Goal: Information Seeking & Learning: Learn about a topic

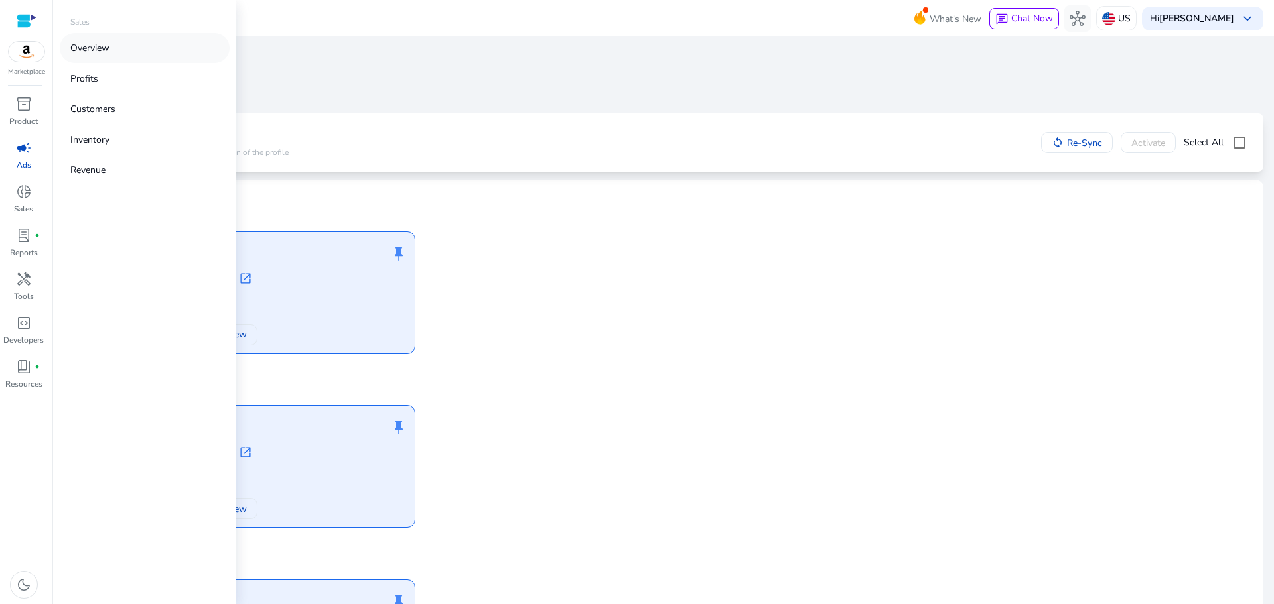
click at [111, 53] on link "Overview" at bounding box center [145, 48] width 170 height 30
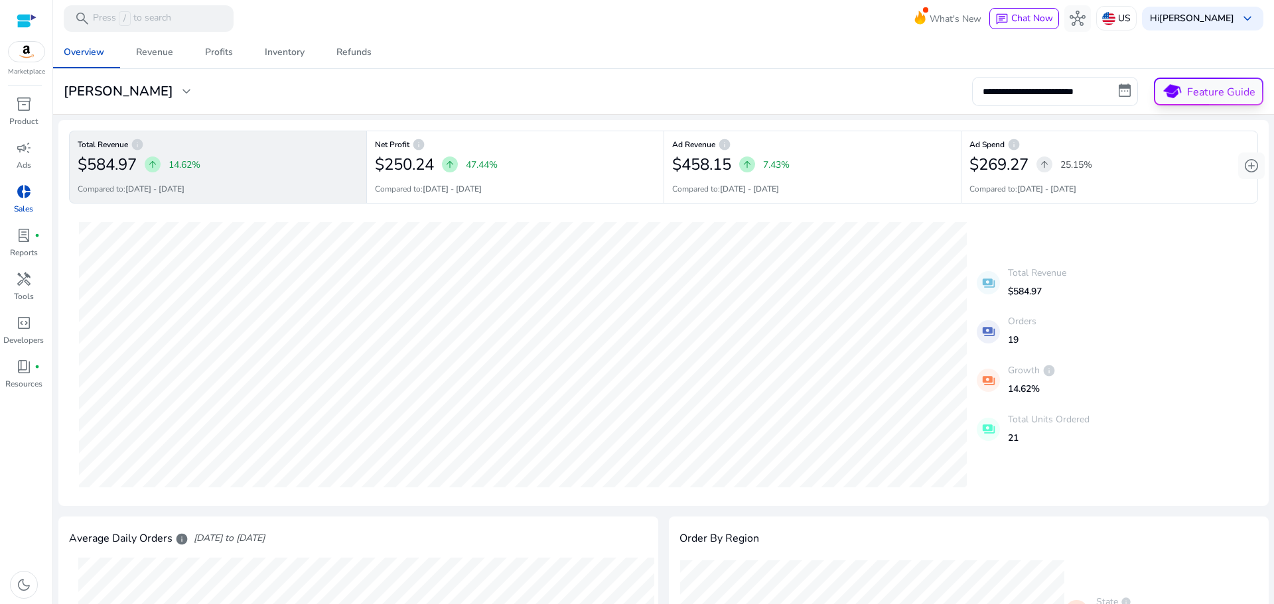
click at [1195, 97] on p "Feature Guide" at bounding box center [1221, 92] width 68 height 16
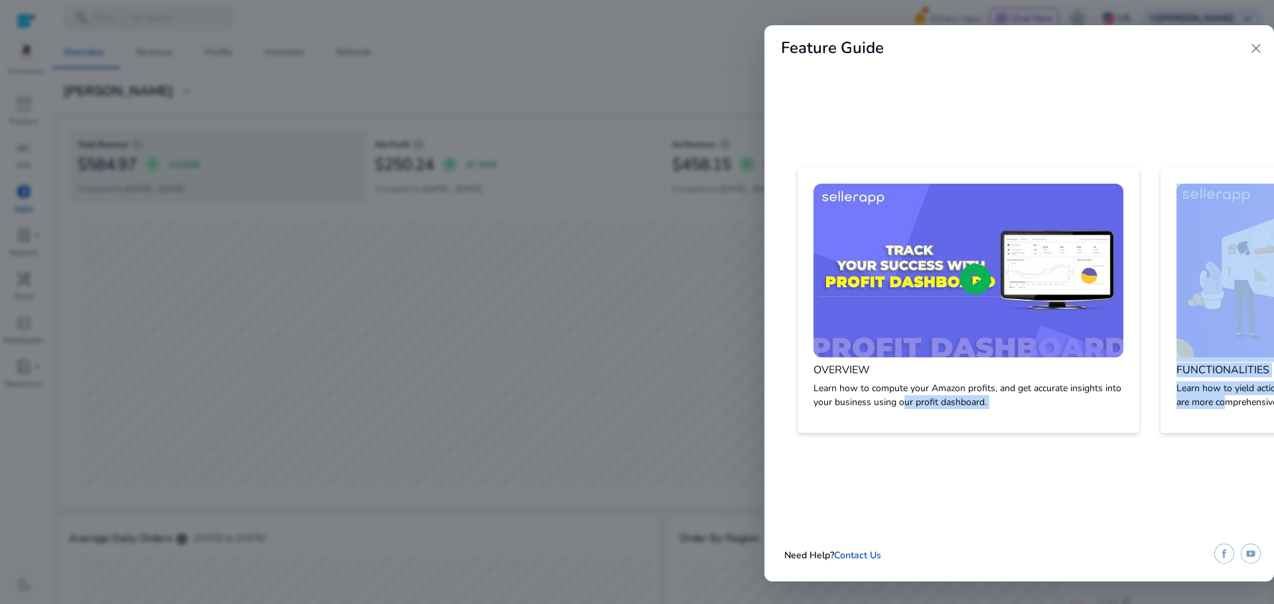
drag, startPoint x: 905, startPoint y: 457, endPoint x: 1224, endPoint y: 456, distance: 318.5
click at [1224, 456] on div "Feature Guide close play_circle OVERVIEW Learn how to compute your Amazon profi…" at bounding box center [1019, 303] width 510 height 556
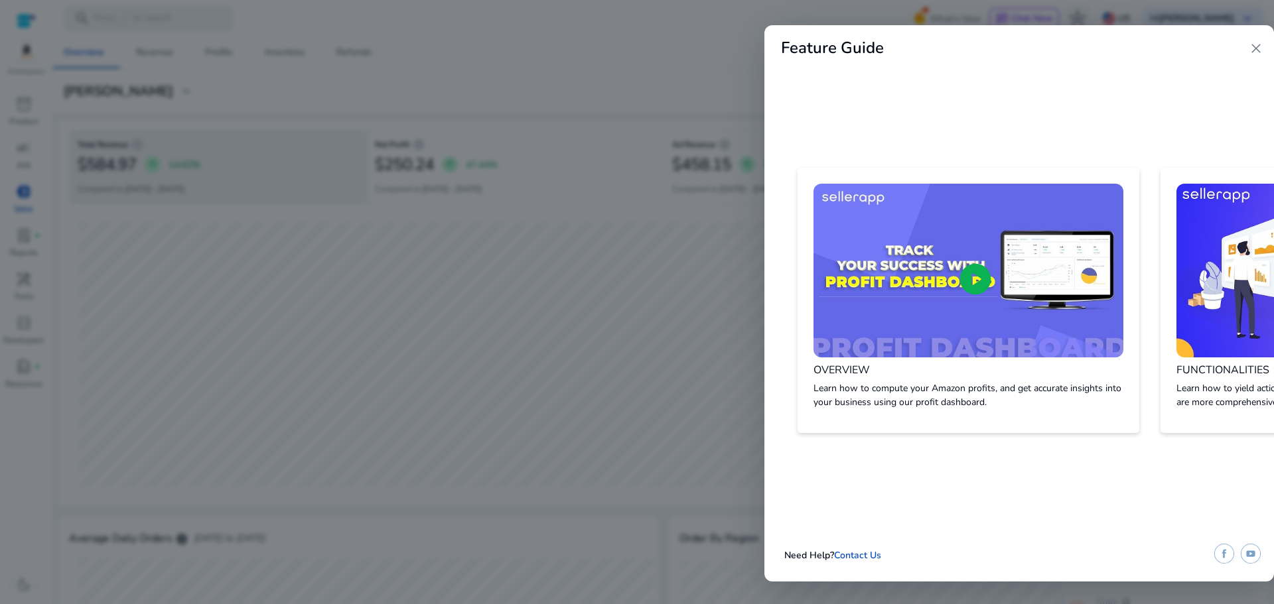
click at [1259, 52] on span "close" at bounding box center [1256, 48] width 16 height 16
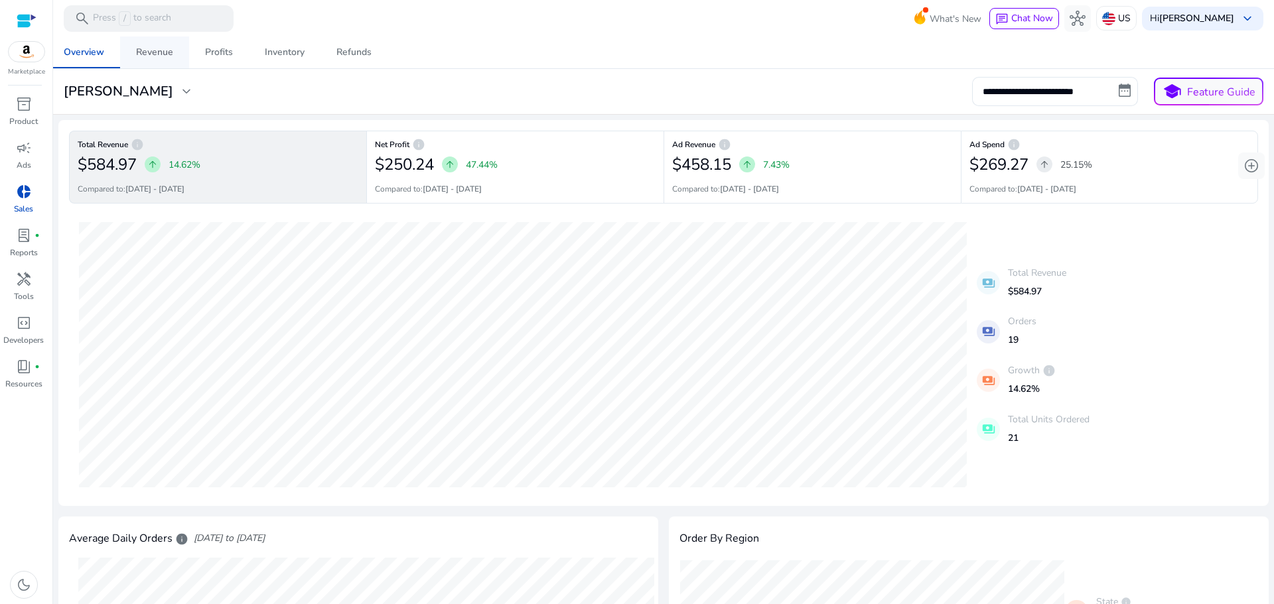
click at [151, 54] on div "Revenue" at bounding box center [154, 52] width 37 height 9
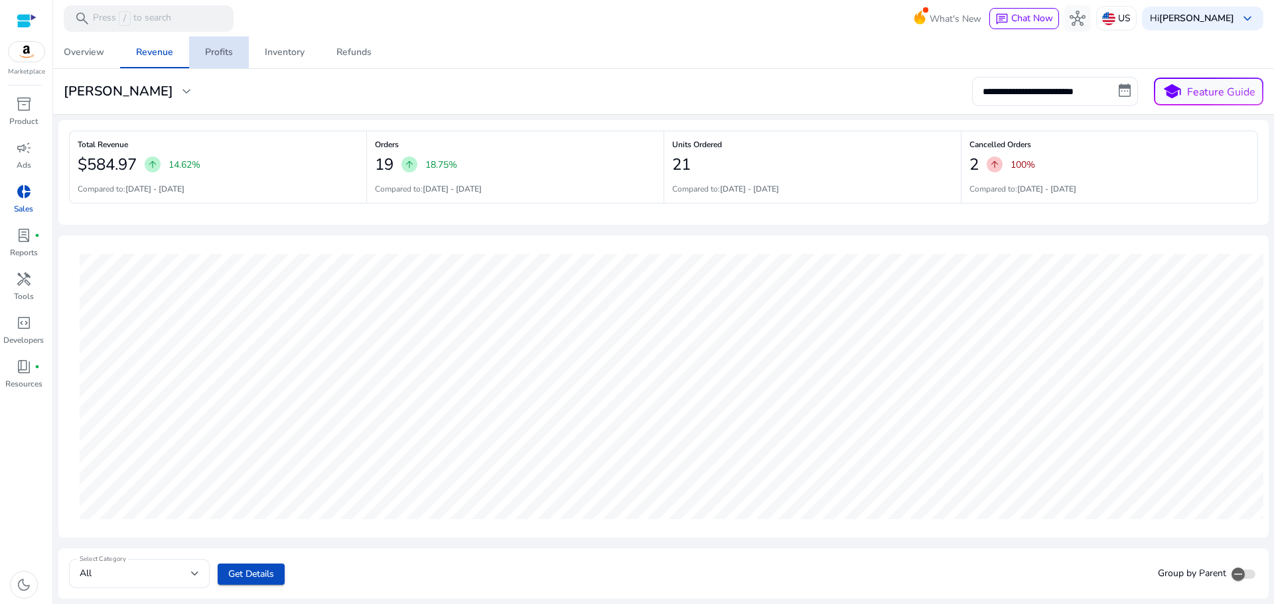
click at [223, 54] on div "Profits" at bounding box center [219, 52] width 28 height 9
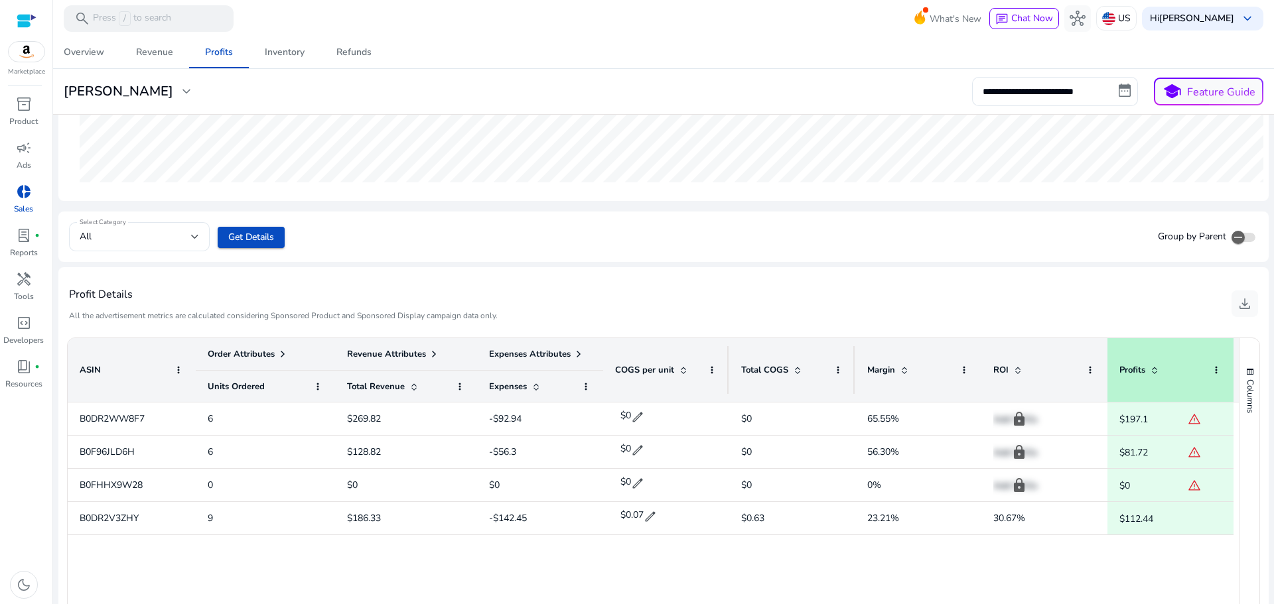
scroll to position [405, 0]
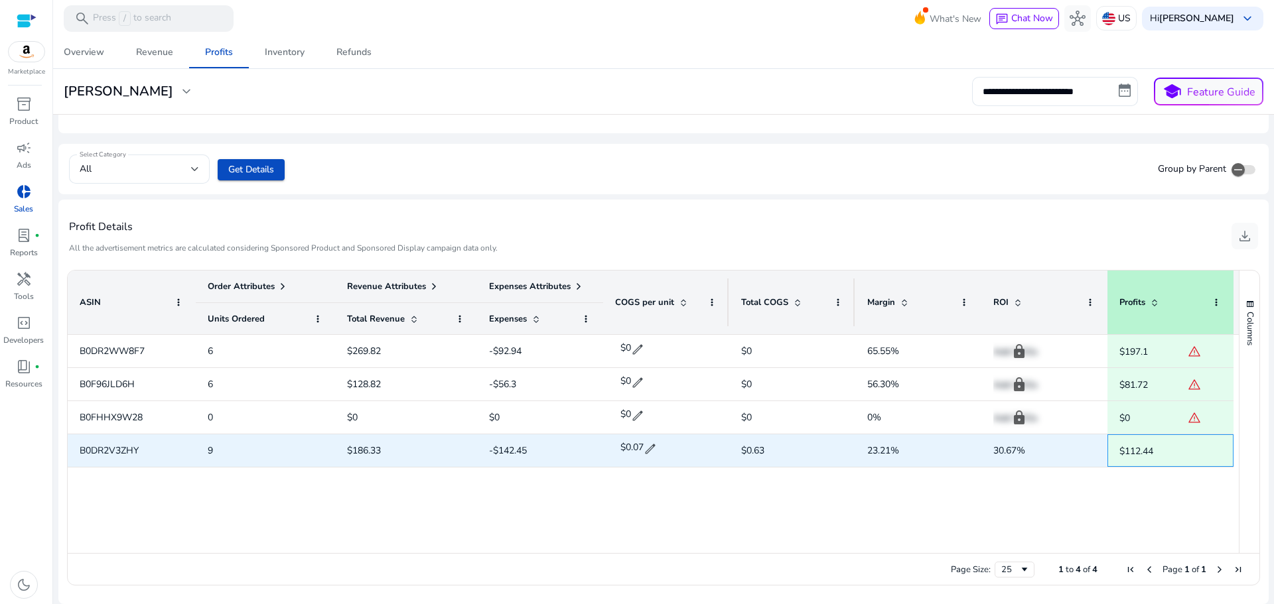
click at [1123, 450] on p "$112.44" at bounding box center [1136, 451] width 34 height 27
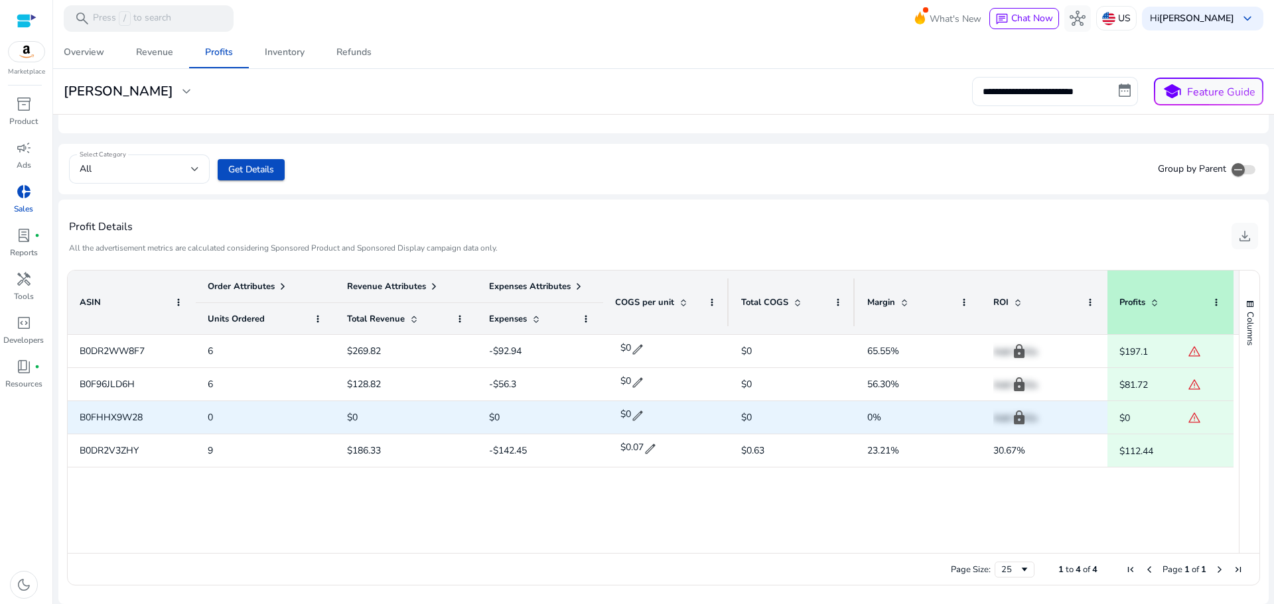
click at [1135, 417] on div "$0 warning" at bounding box center [1170, 418] width 102 height 36
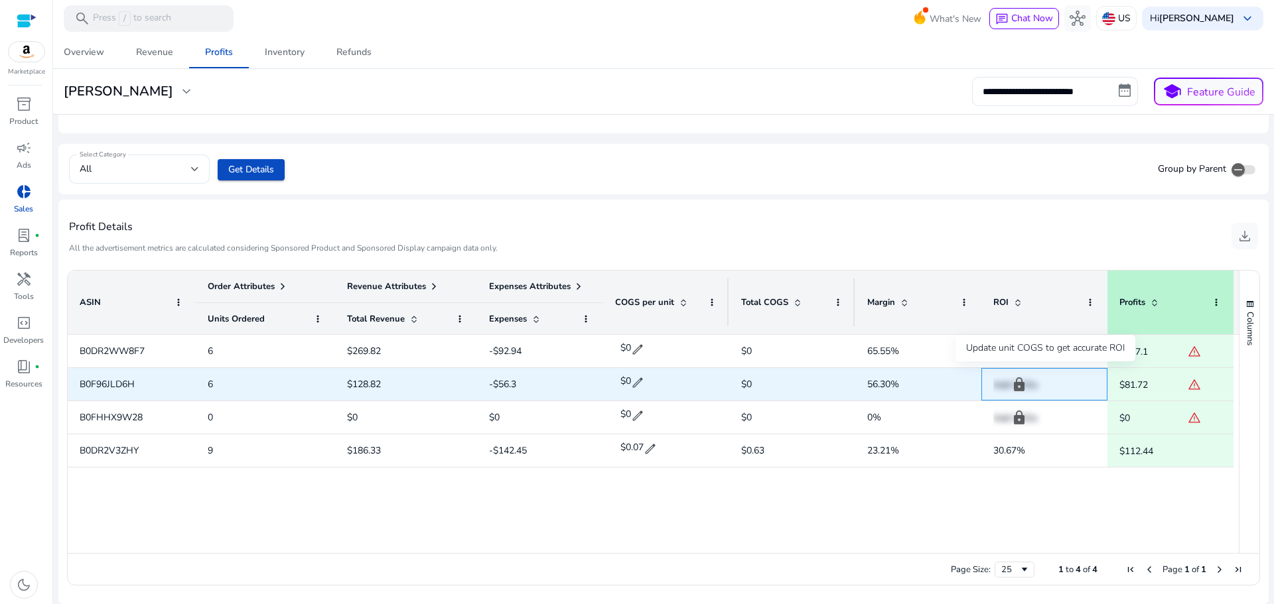
click at [1016, 383] on p "Add COGs" at bounding box center [1044, 385] width 102 height 27
click at [876, 381] on span "56.30%" at bounding box center [883, 384] width 32 height 13
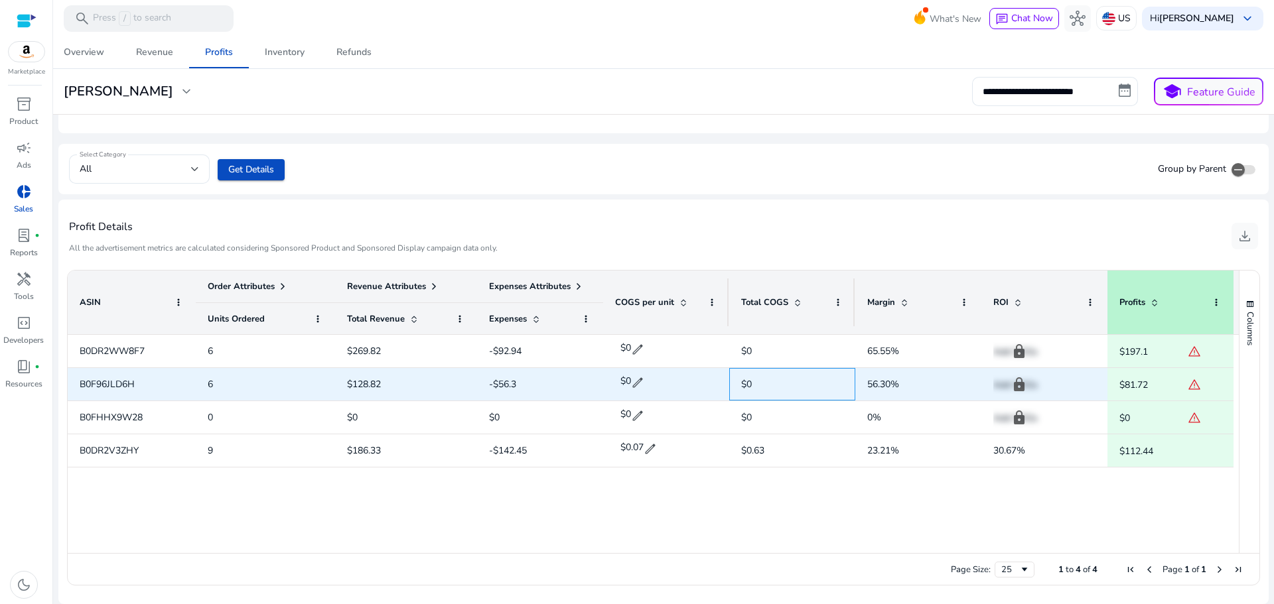
click at [746, 393] on span "$0" at bounding box center [792, 384] width 102 height 27
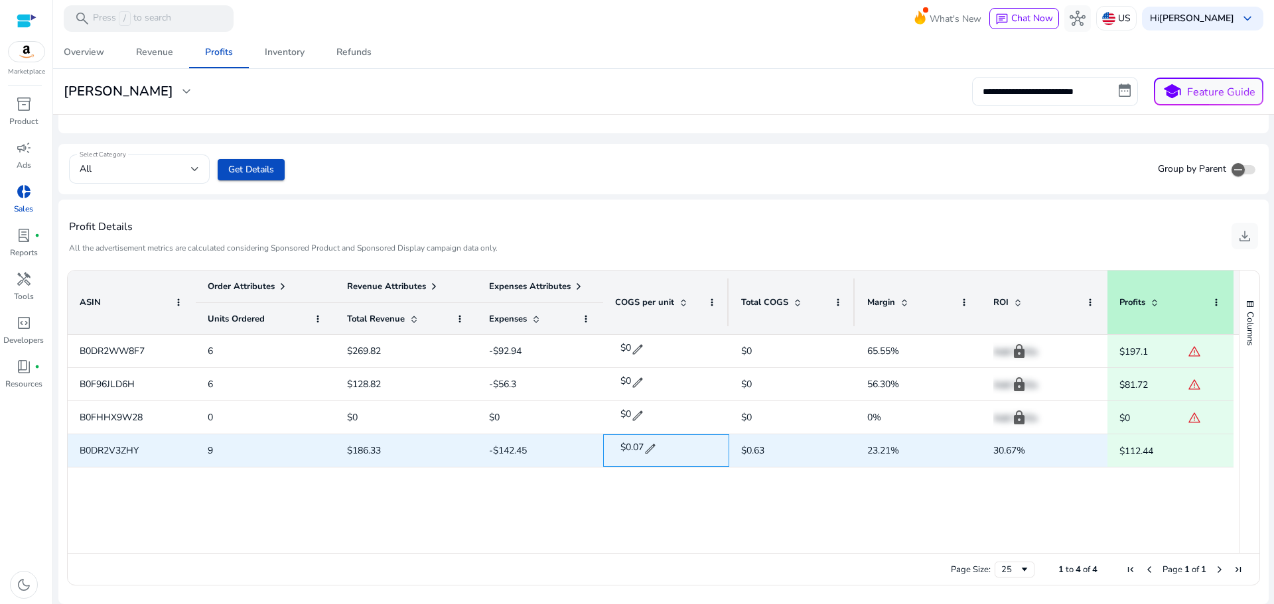
click at [650, 443] on span "edit" at bounding box center [650, 449] width 13 height 13
type input "*"
click at [677, 453] on span "check" at bounding box center [679, 450] width 15 height 15
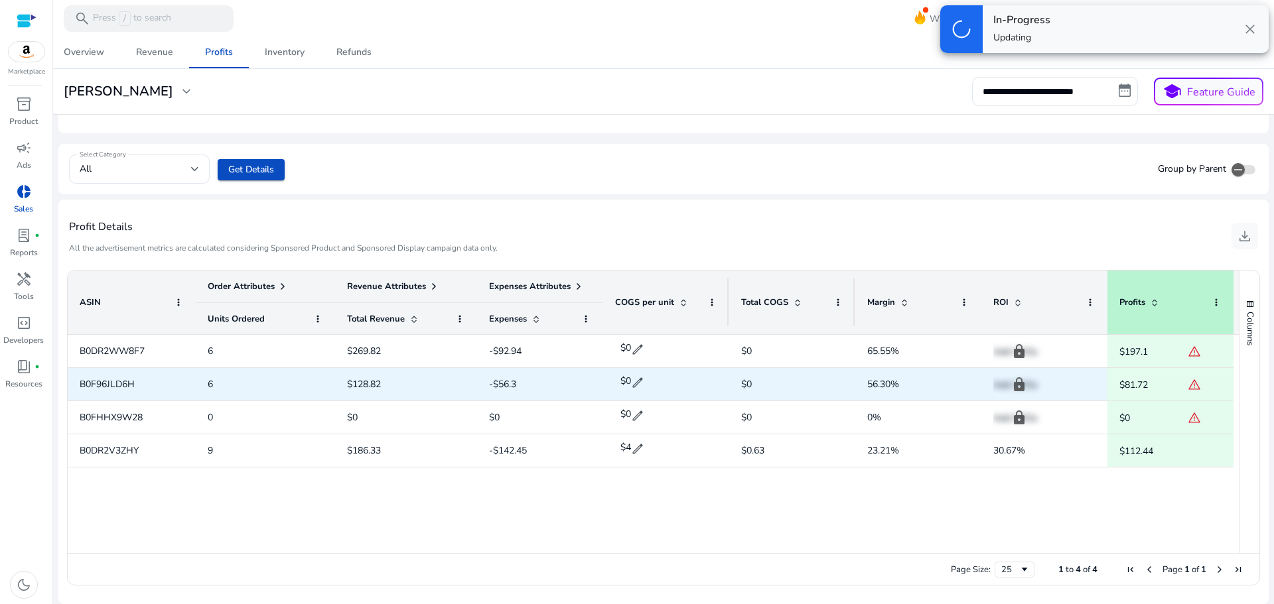
click at [638, 388] on span "edit" at bounding box center [637, 382] width 13 height 13
click at [638, 388] on input "*" at bounding box center [650, 382] width 42 height 21
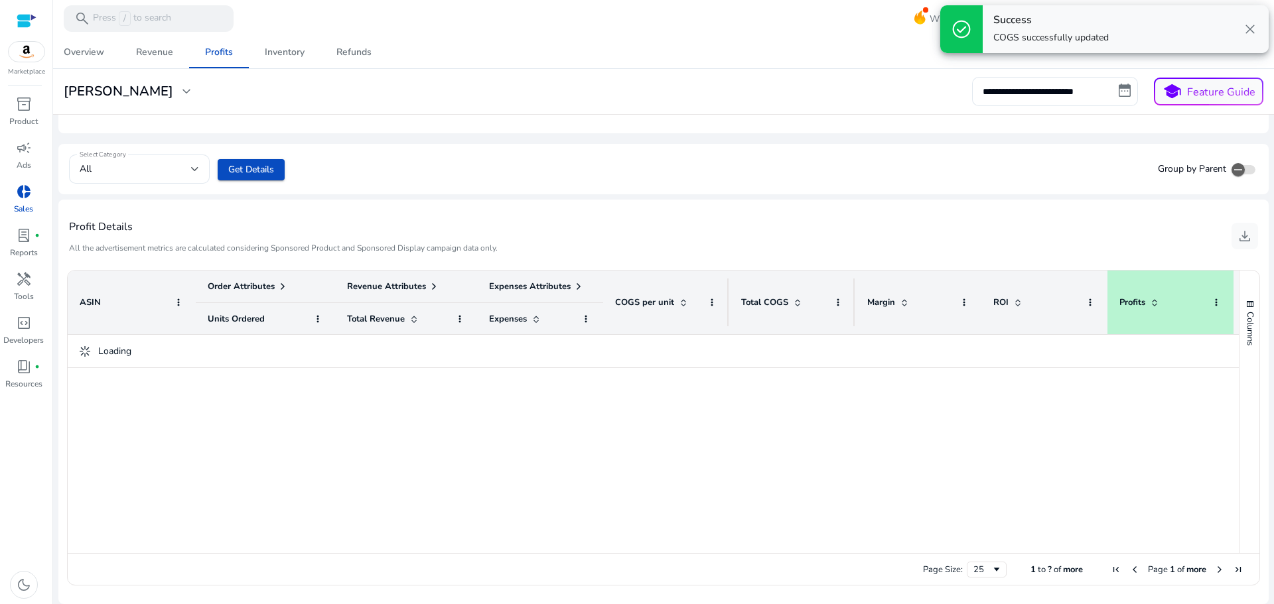
click at [643, 388] on div at bounding box center [653, 444] width 1171 height 218
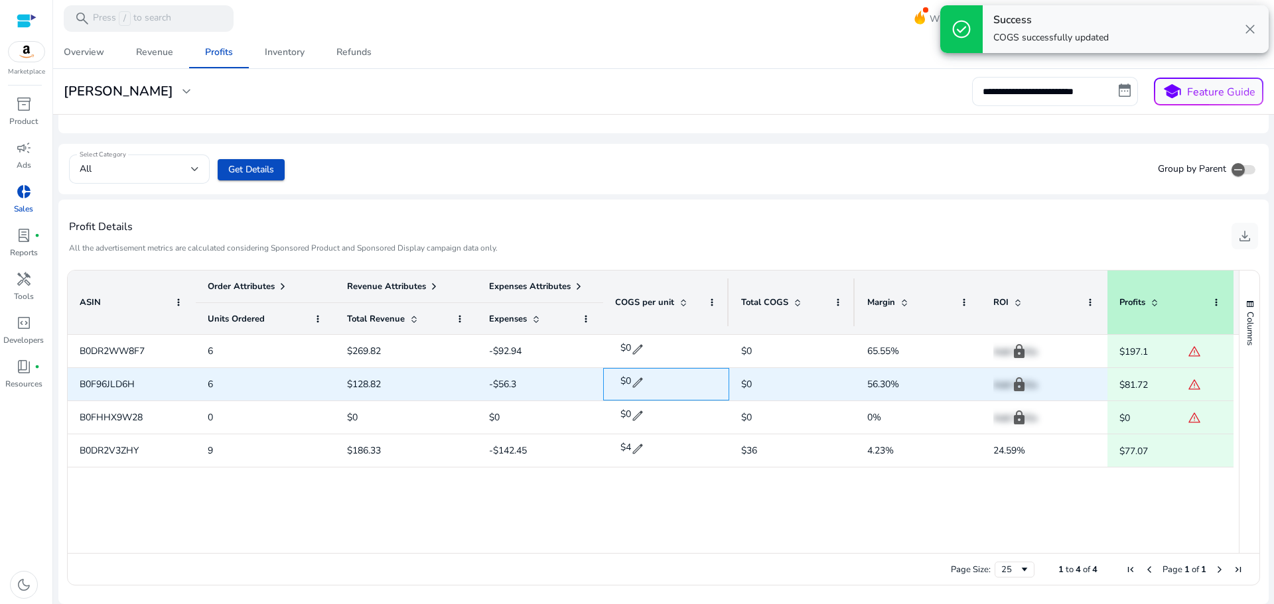
click at [639, 383] on span "edit" at bounding box center [637, 382] width 13 height 13
drag, startPoint x: 646, startPoint y: 382, endPoint x: 618, endPoint y: 385, distance: 28.1
click at [618, 385] on div "$ * check close" at bounding box center [660, 383] width 84 height 25
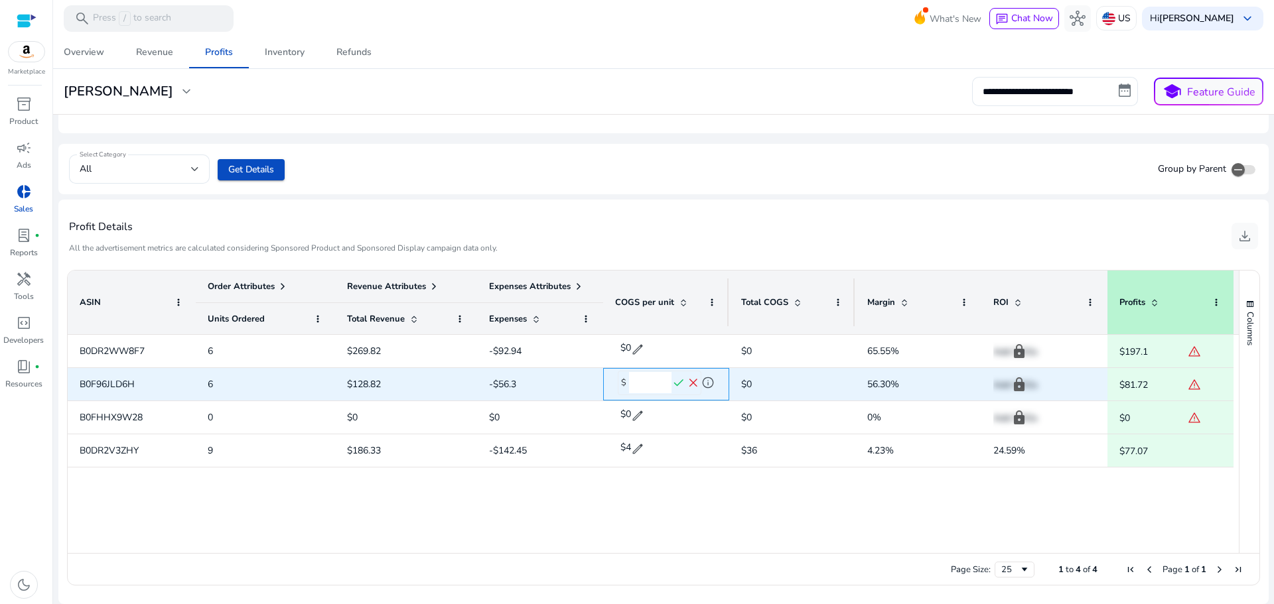
type input "*"
click at [677, 387] on span "check" at bounding box center [679, 383] width 15 height 15
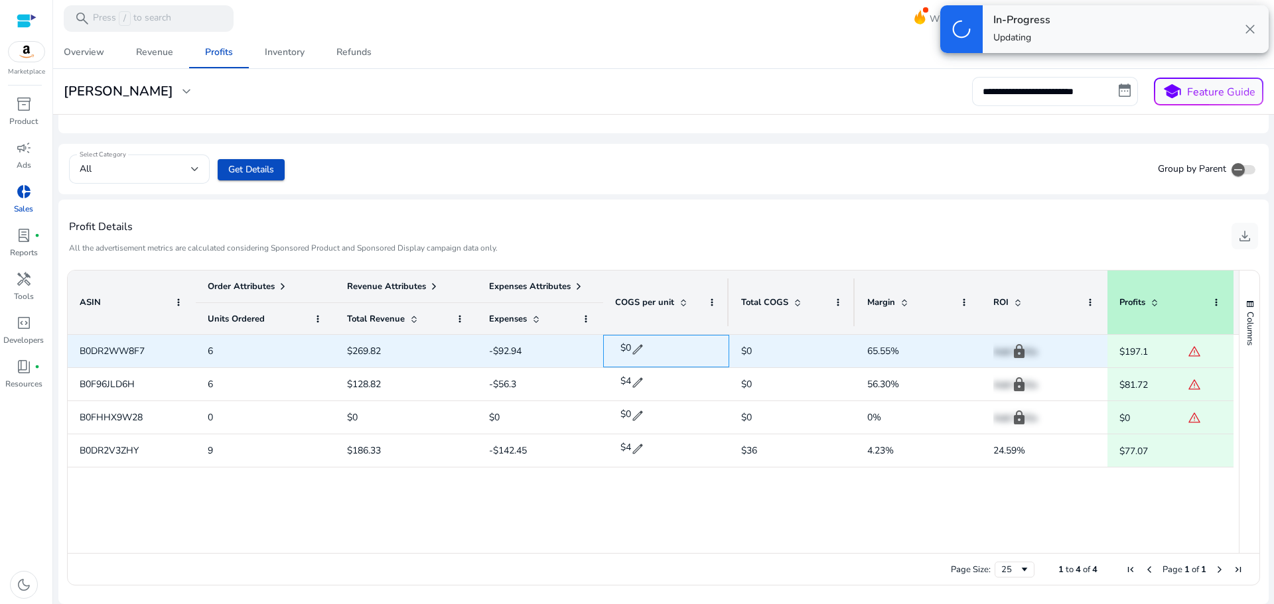
click at [634, 346] on span "edit" at bounding box center [637, 349] width 13 height 13
drag, startPoint x: 643, startPoint y: 349, endPoint x: 613, endPoint y: 354, distance: 30.2
click at [613, 354] on div "$ * check close info" at bounding box center [666, 351] width 126 height 33
click at [637, 349] on span "edit" at bounding box center [637, 349] width 13 height 13
click at [637, 349] on input "*" at bounding box center [650, 349] width 42 height 21
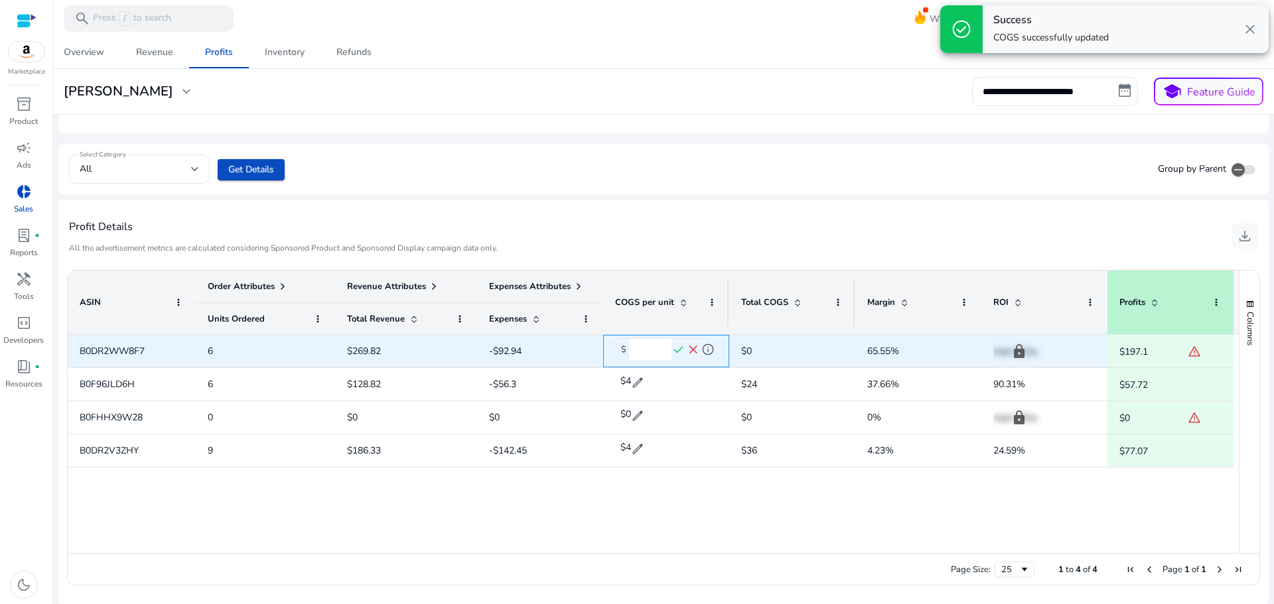
click at [637, 349] on input "*" at bounding box center [650, 349] width 42 height 21
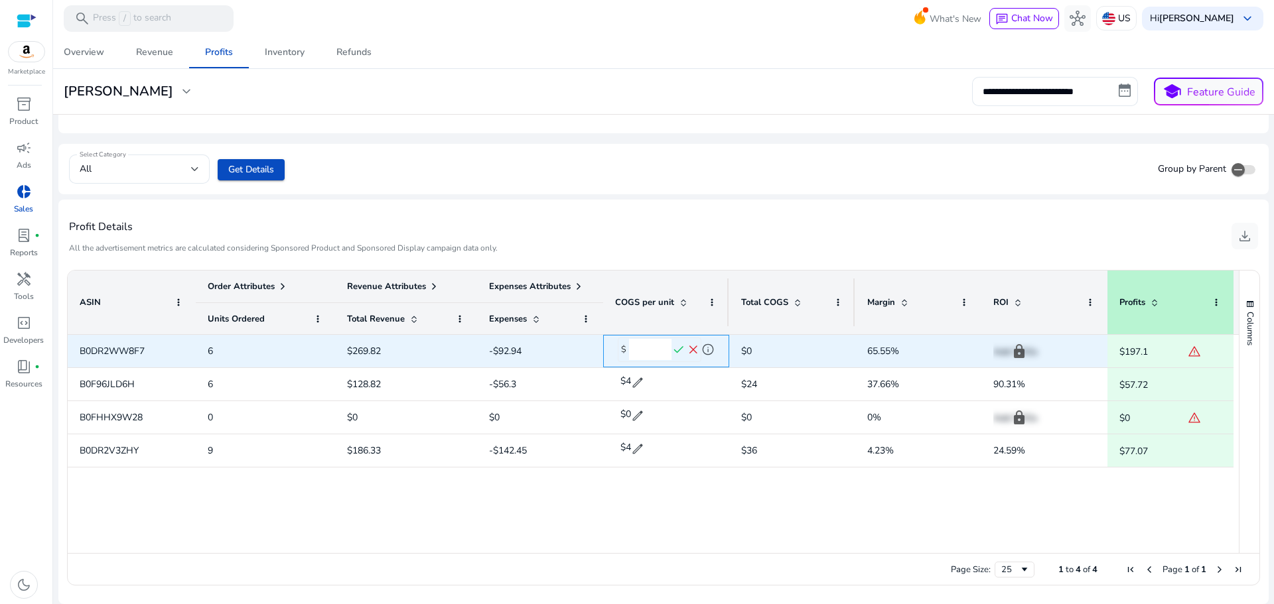
type input "**"
click at [677, 350] on span "check" at bounding box center [679, 350] width 15 height 15
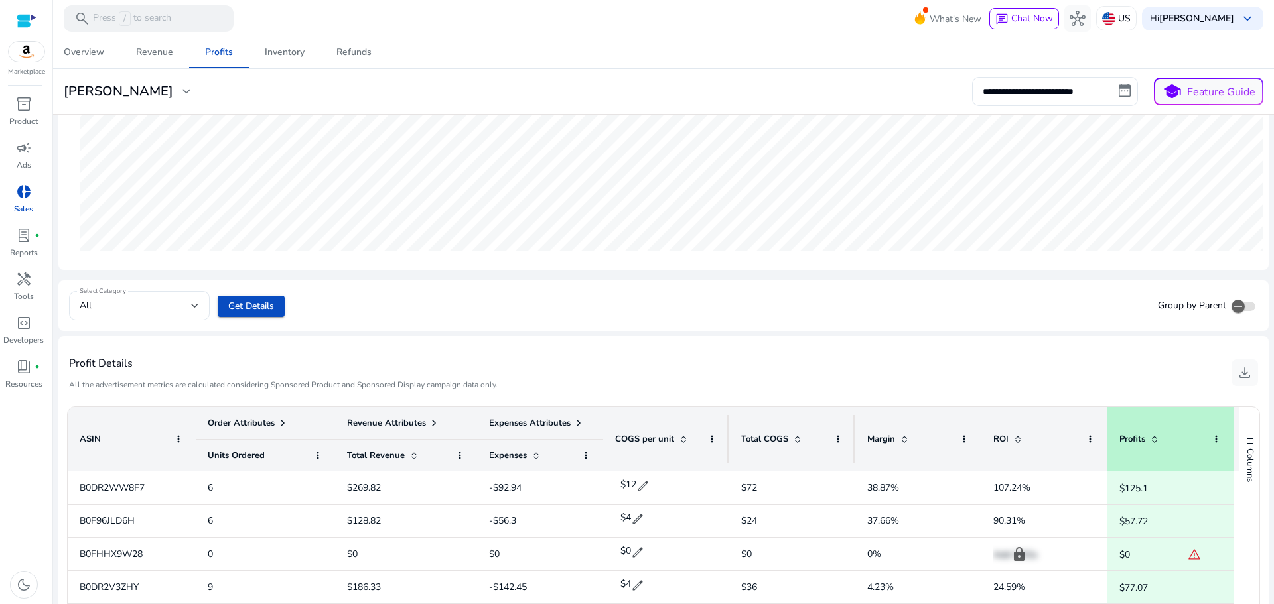
scroll to position [0, 0]
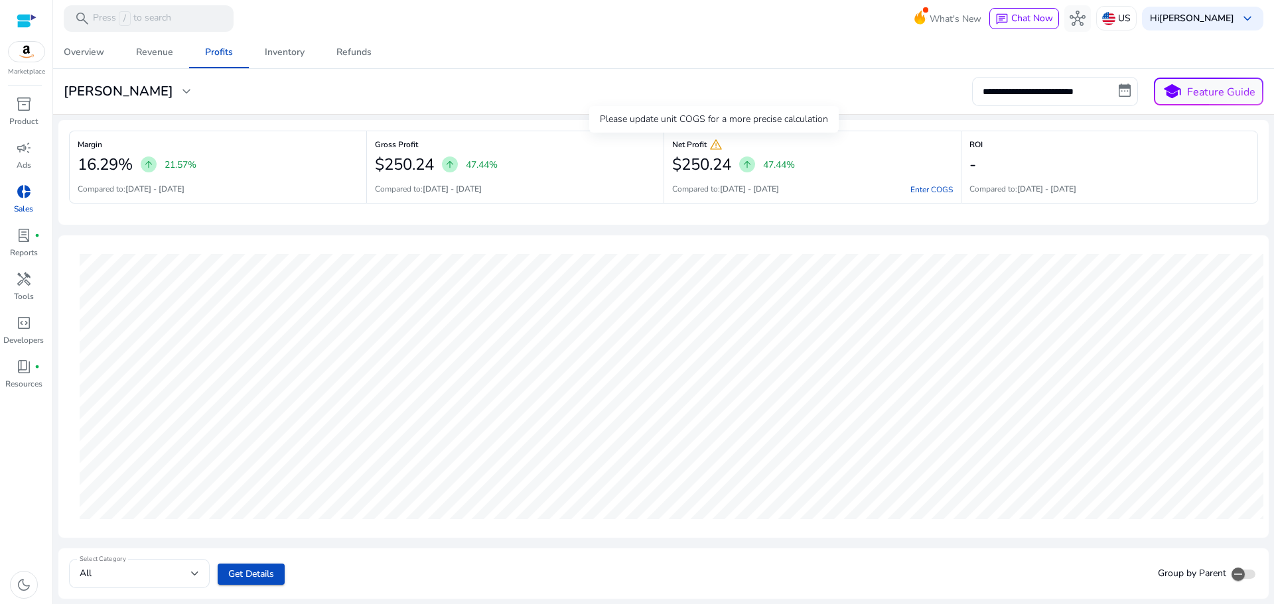
click at [715, 147] on span "warning" at bounding box center [715, 144] width 13 height 13
click at [280, 60] on span "Inventory" at bounding box center [285, 52] width 40 height 32
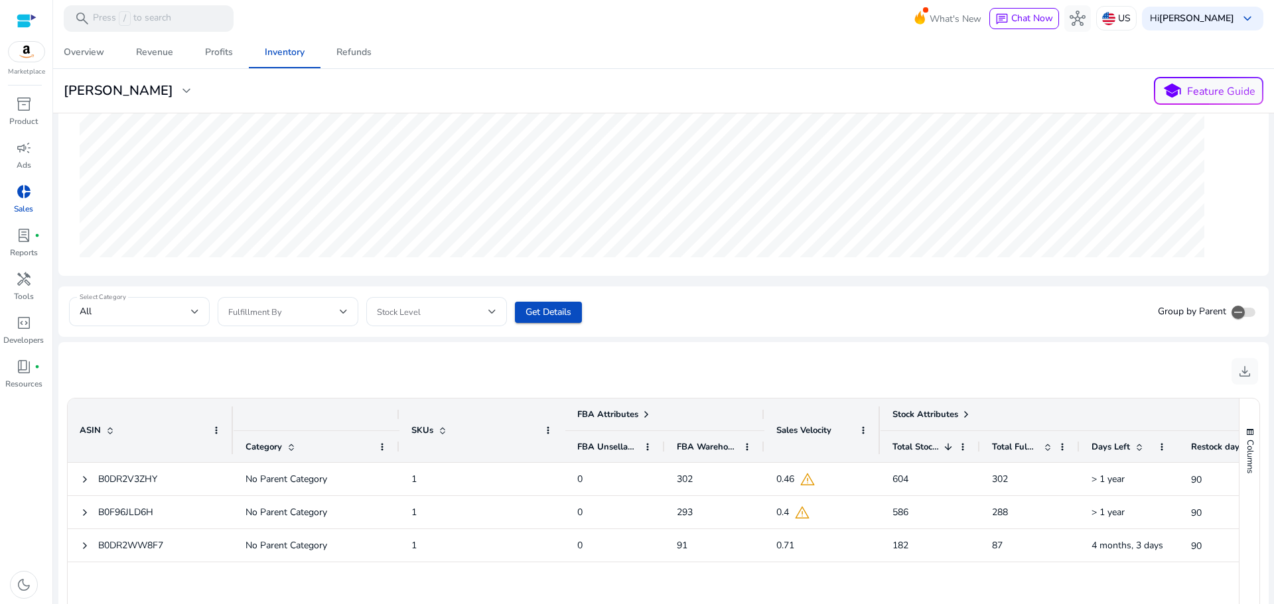
scroll to position [389, 0]
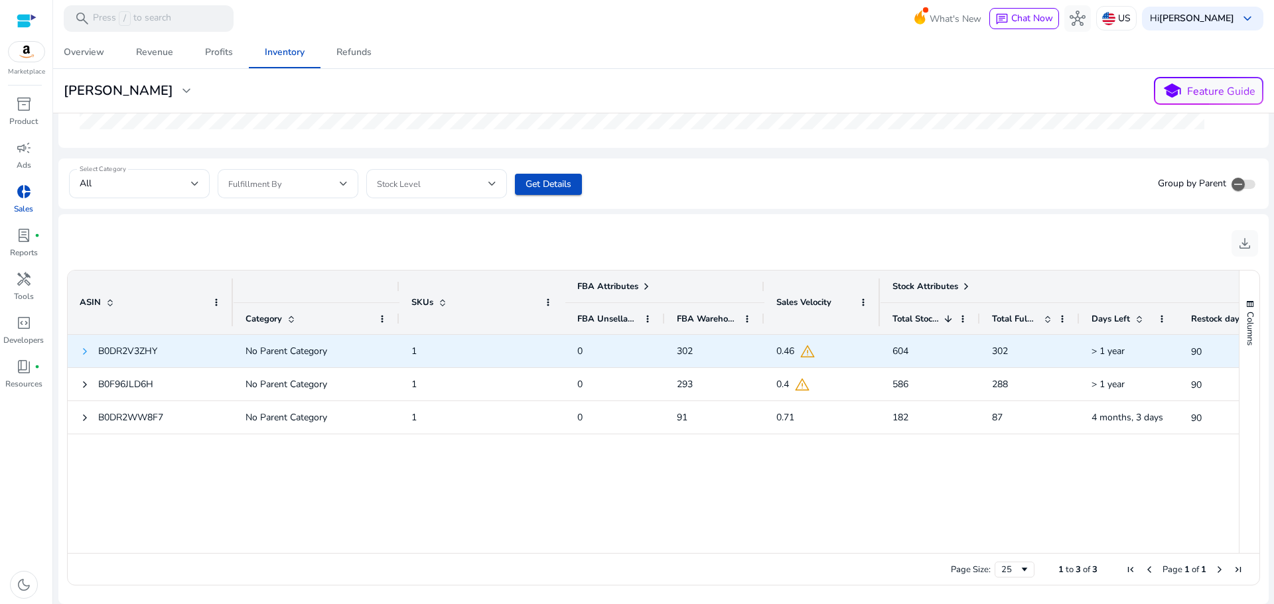
click at [84, 353] on span at bounding box center [85, 351] width 11 height 11
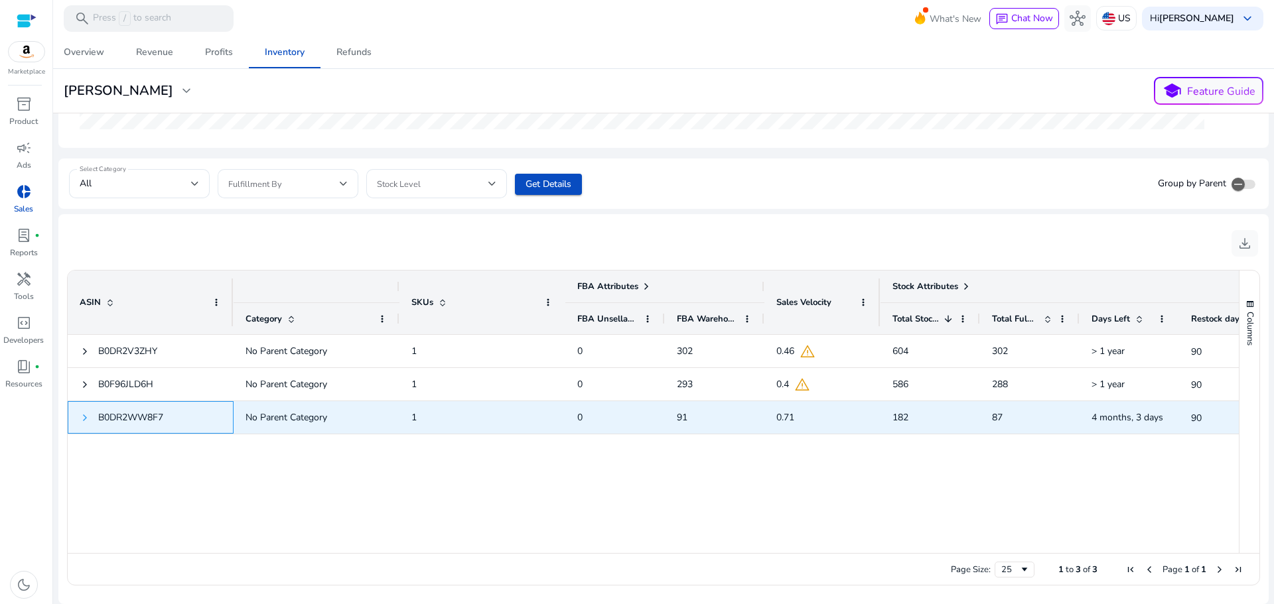
click at [87, 415] on span at bounding box center [85, 418] width 11 height 11
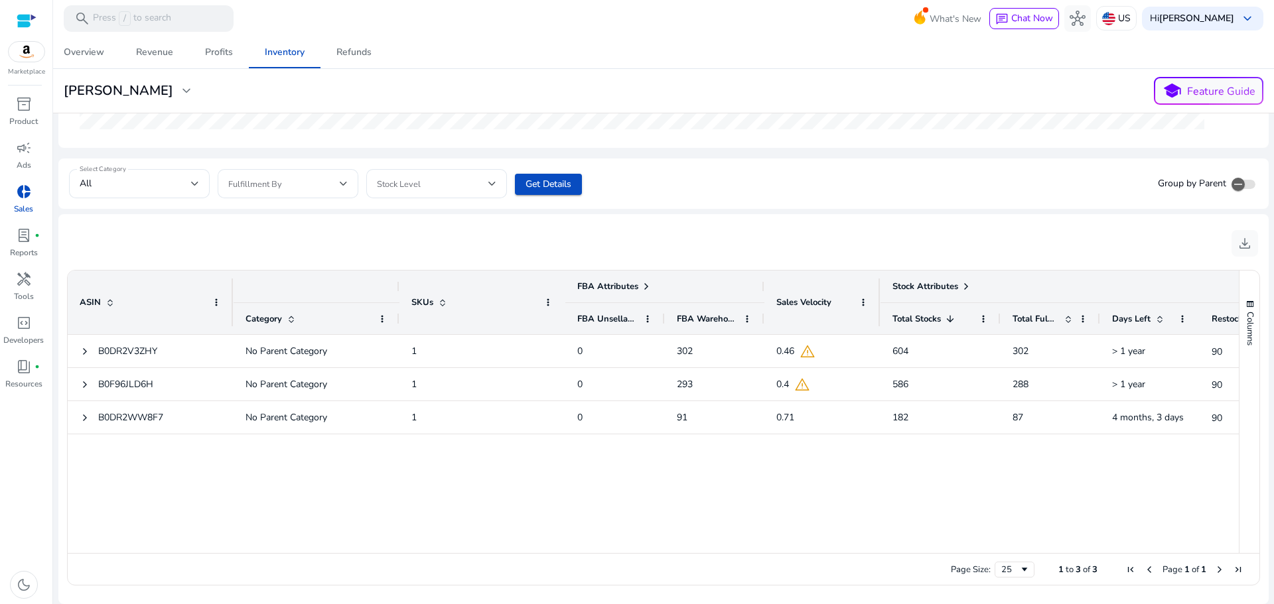
drag, startPoint x: 979, startPoint y: 317, endPoint x: 999, endPoint y: 314, distance: 20.7
click at [999, 314] on div at bounding box center [999, 318] width 5 height 31
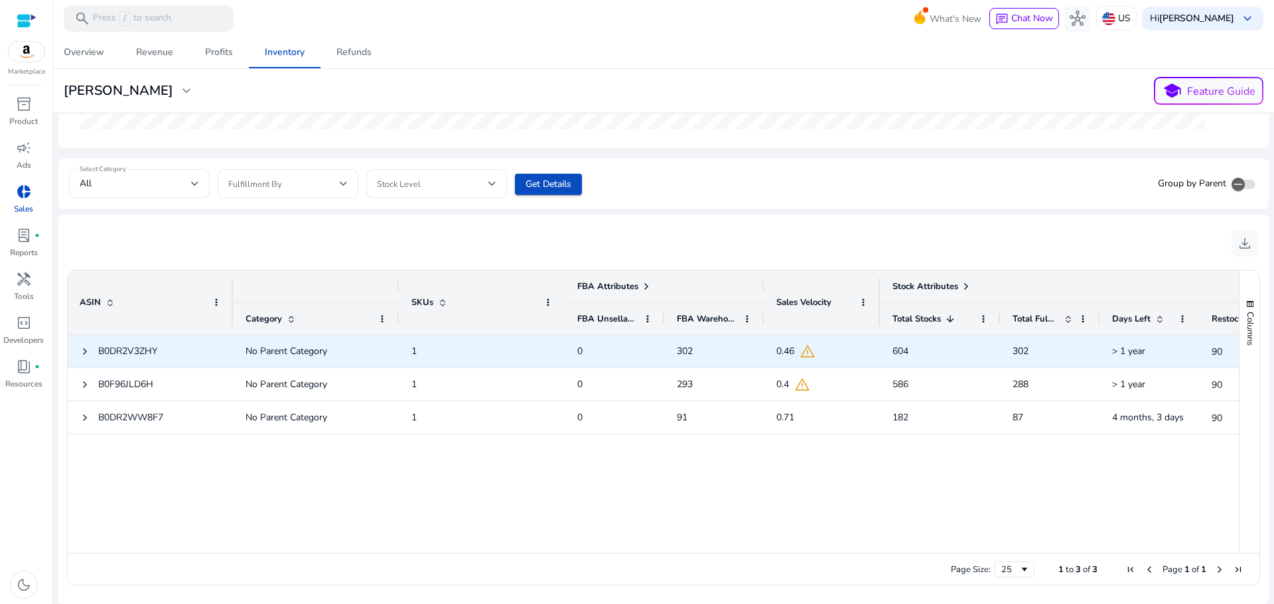
click at [806, 352] on span "warning" at bounding box center [808, 352] width 16 height 16
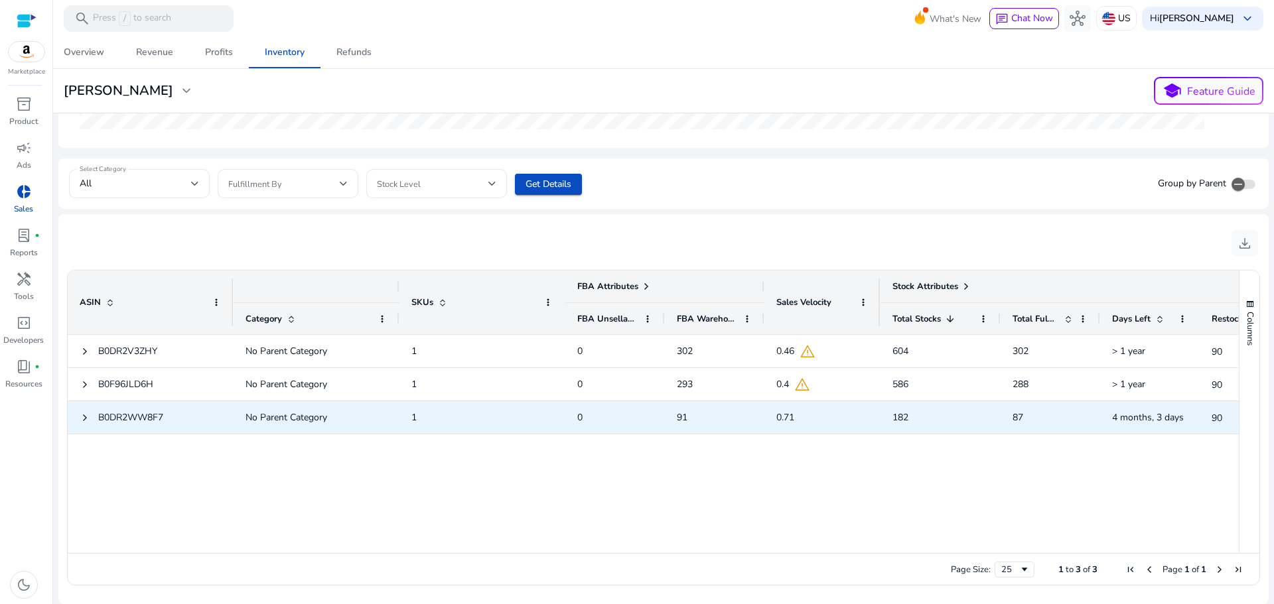
click at [791, 416] on span "0.71" at bounding box center [785, 417] width 18 height 27
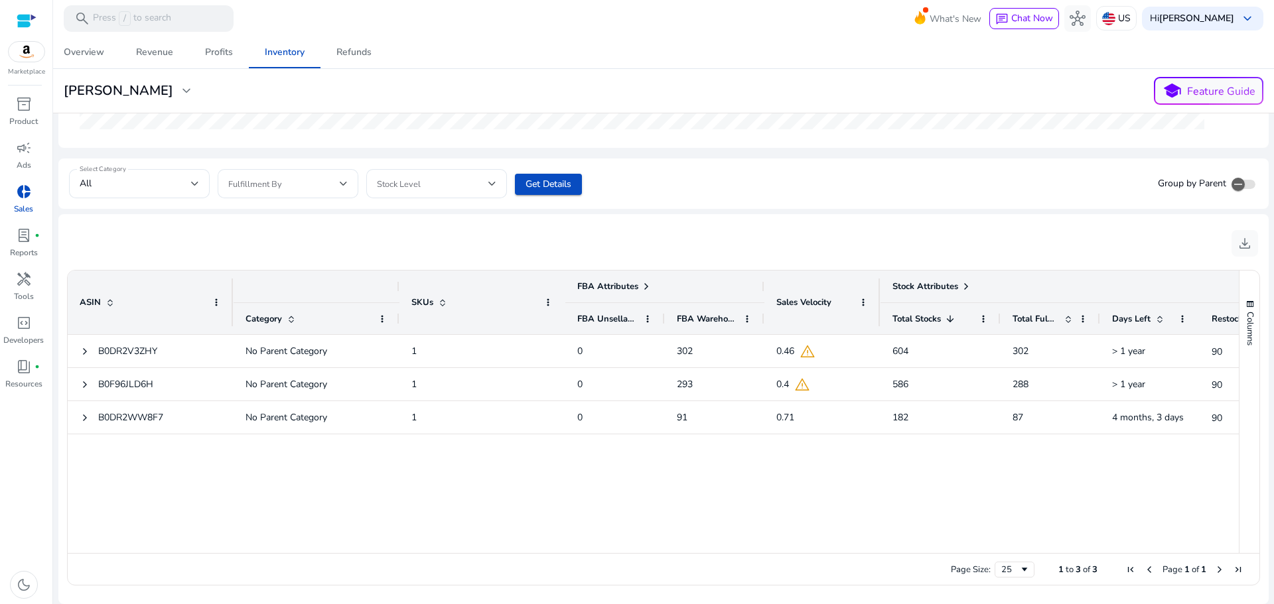
click at [790, 480] on div "B0DR2V3ZHY No Parent Category 1 0 302 0.46 warning 604 302 > 1 year 90 0 B0F96J…" at bounding box center [653, 438] width 1171 height 206
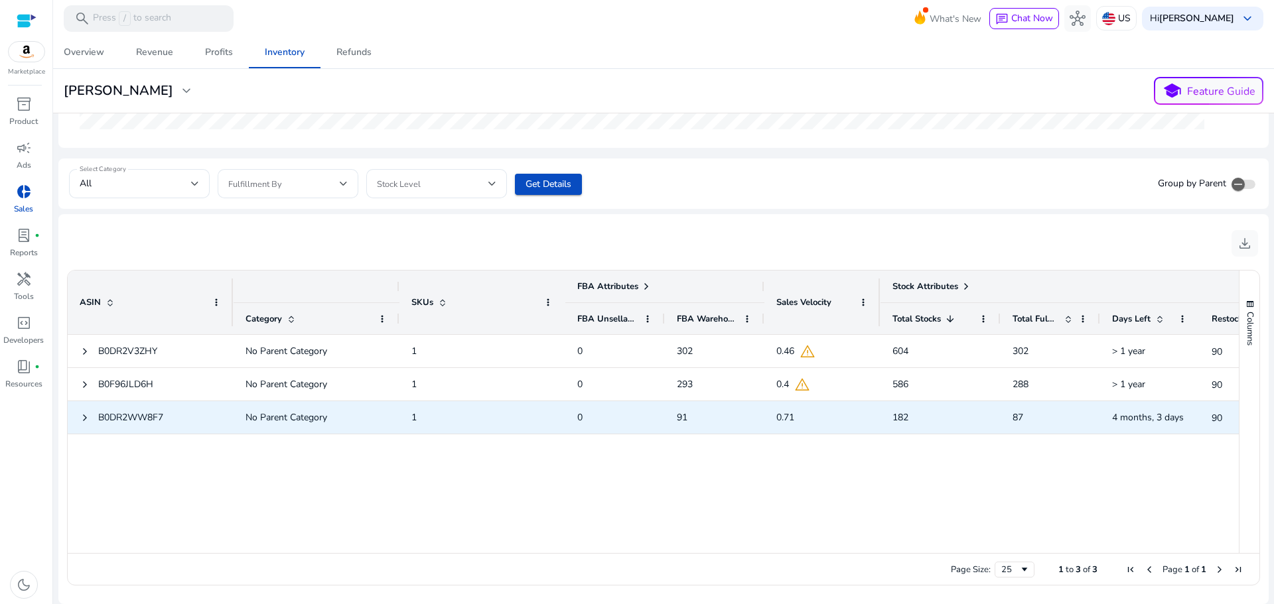
click at [914, 421] on span "182" at bounding box center [940, 417] width 96 height 27
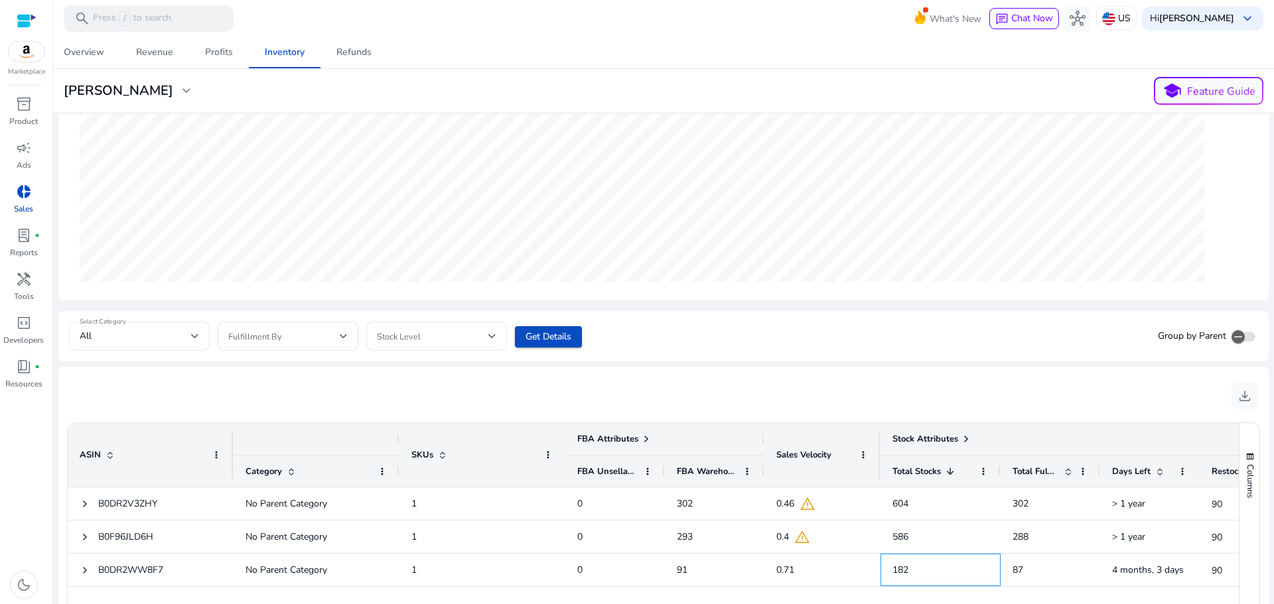
scroll to position [0, 0]
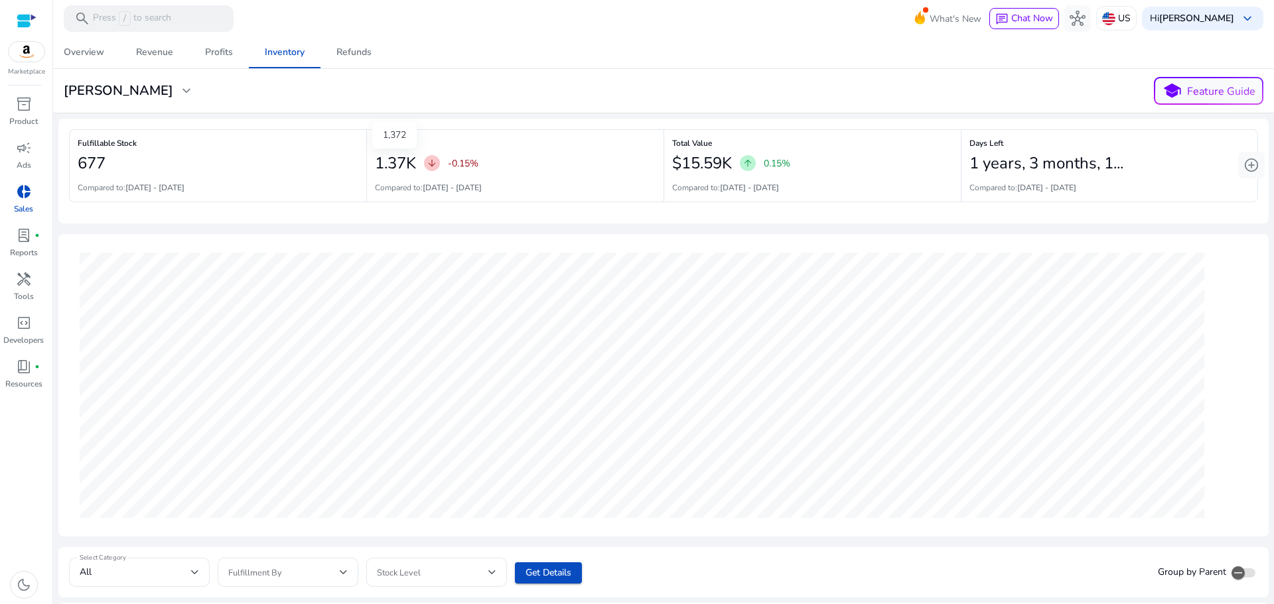
click at [399, 161] on h2 "1.37K" at bounding box center [395, 163] width 41 height 19
click at [427, 162] on span "arrow_downward" at bounding box center [432, 163] width 11 height 11
click at [349, 57] on div "Refunds" at bounding box center [353, 52] width 35 height 9
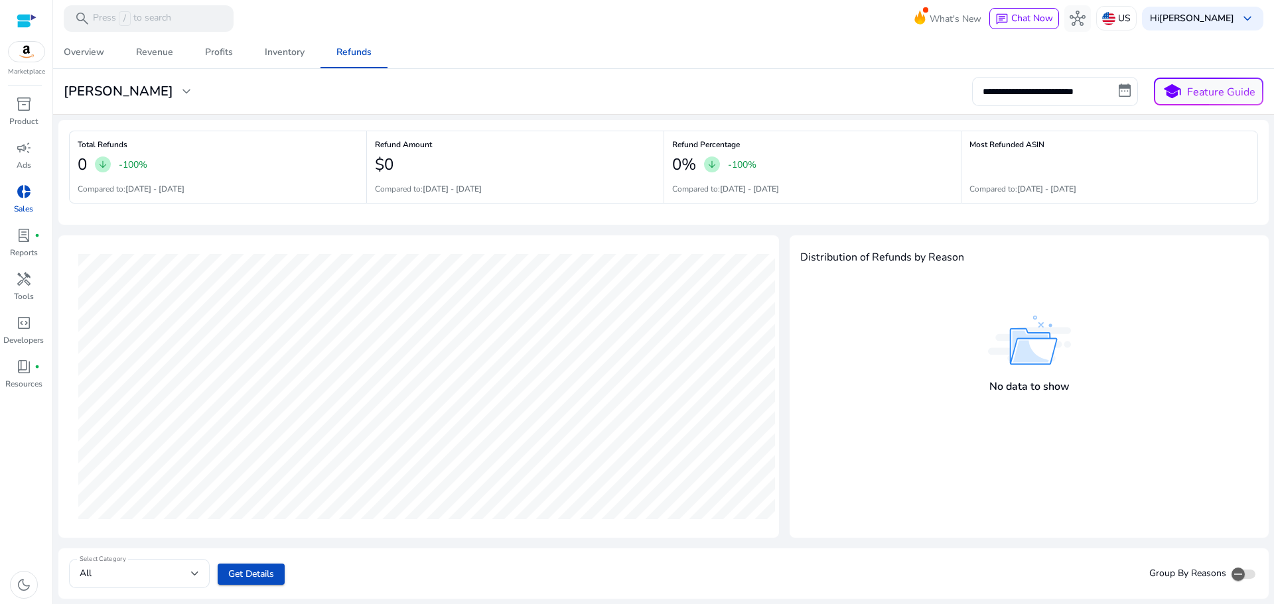
click at [23, 56] on img at bounding box center [27, 52] width 36 height 20
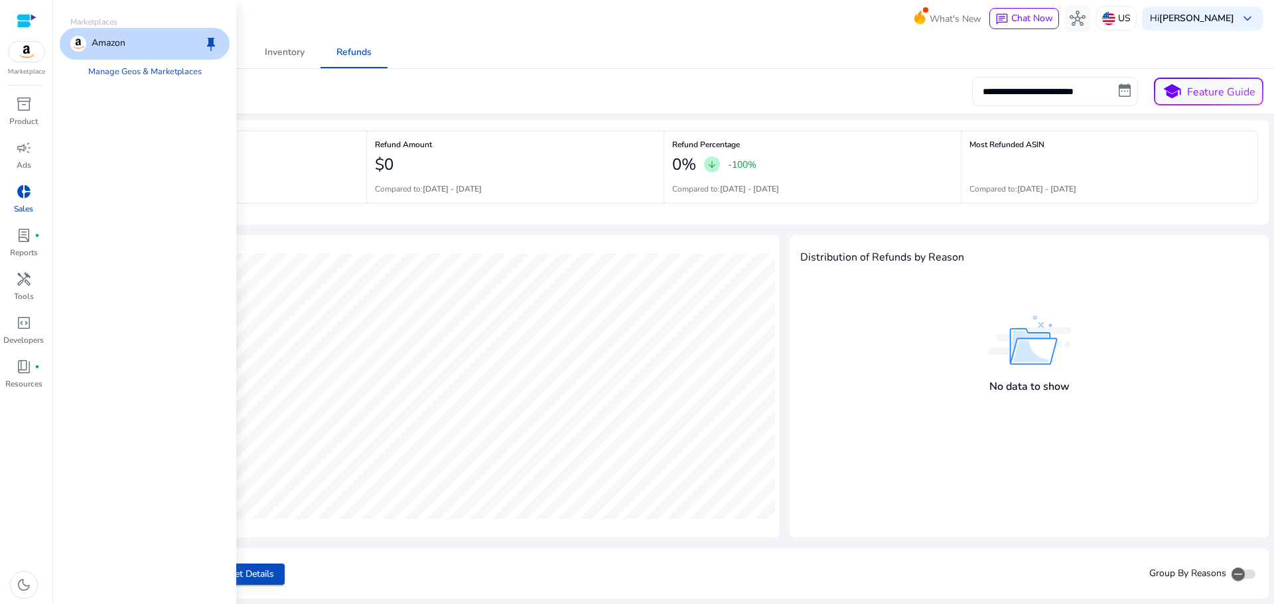
click at [29, 19] on div at bounding box center [27, 20] width 20 height 15
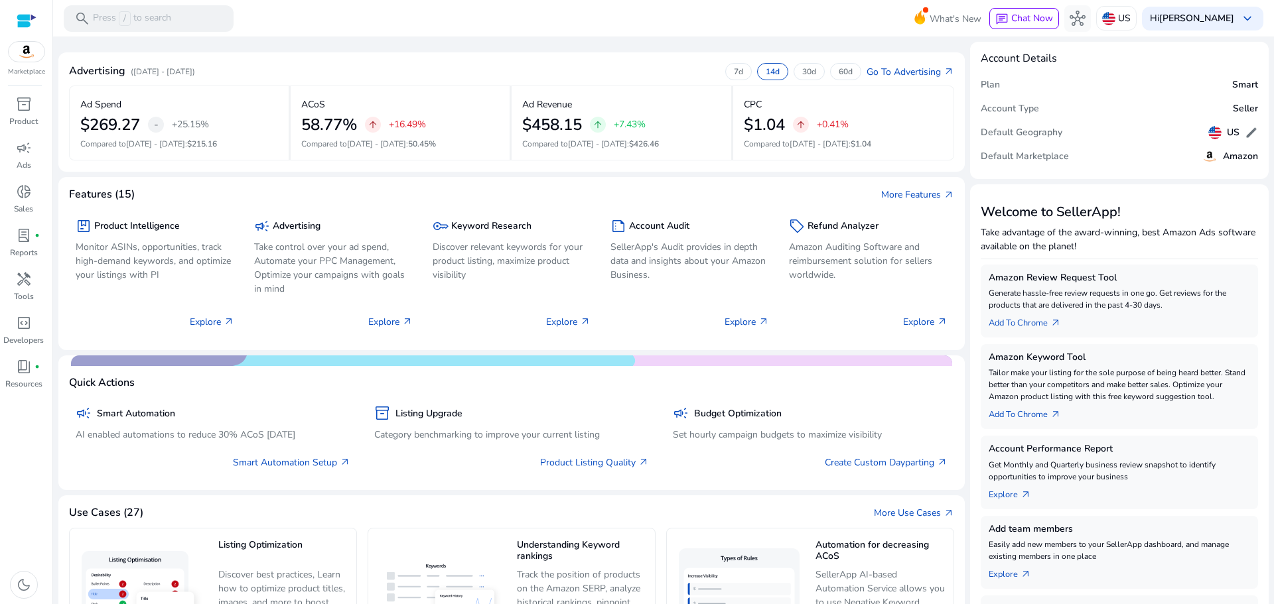
scroll to position [236, 0]
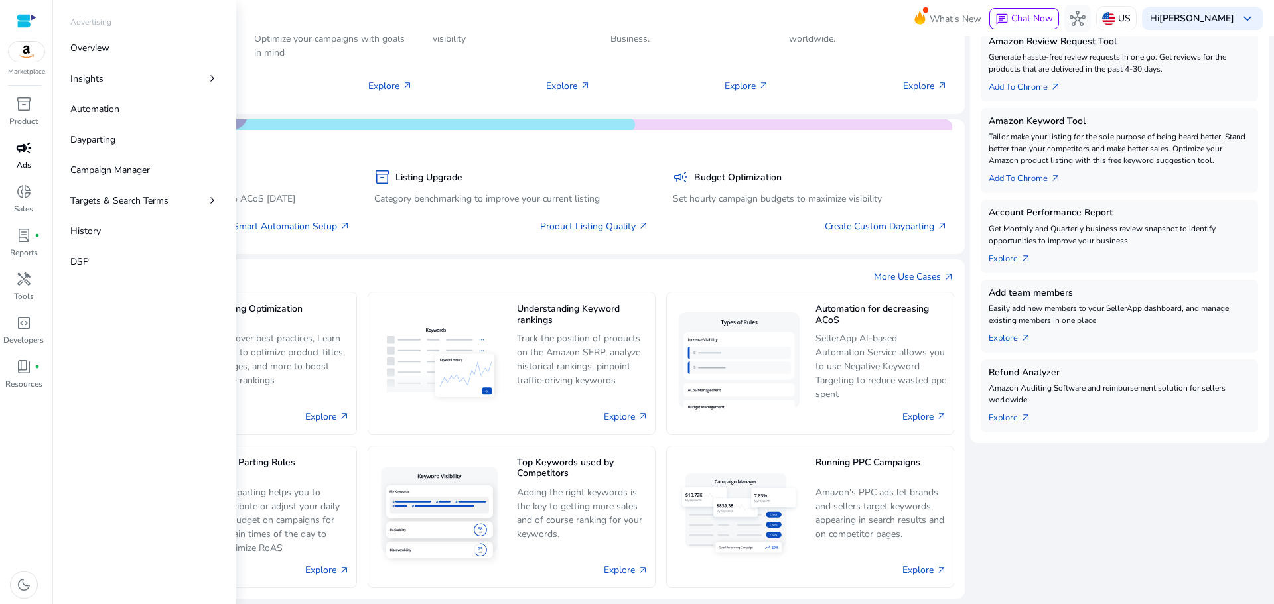
click at [26, 145] on span "campaign" at bounding box center [24, 148] width 16 height 16
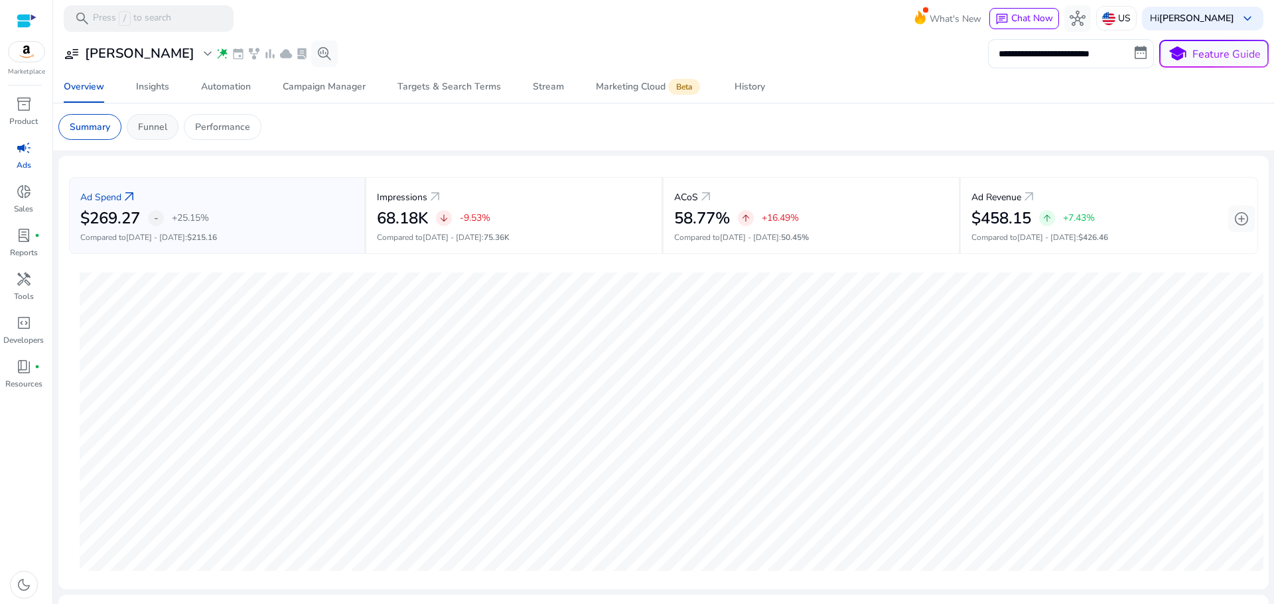
click at [145, 126] on p "Funnel" at bounding box center [152, 127] width 29 height 14
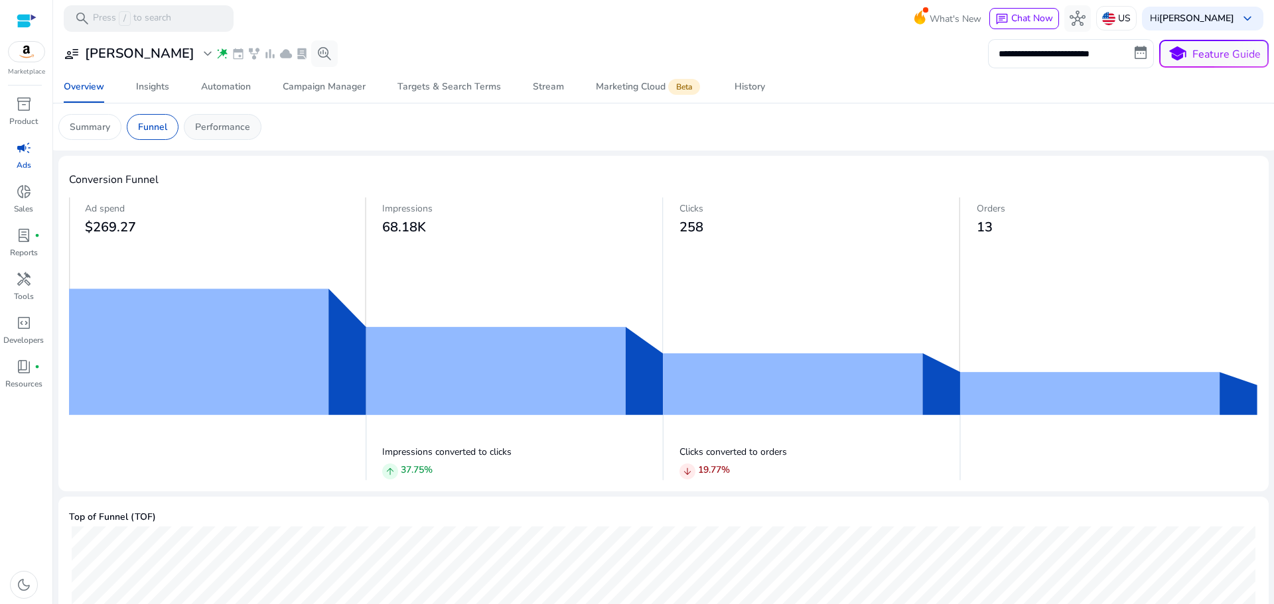
click at [208, 132] on p "Performance" at bounding box center [222, 127] width 55 height 14
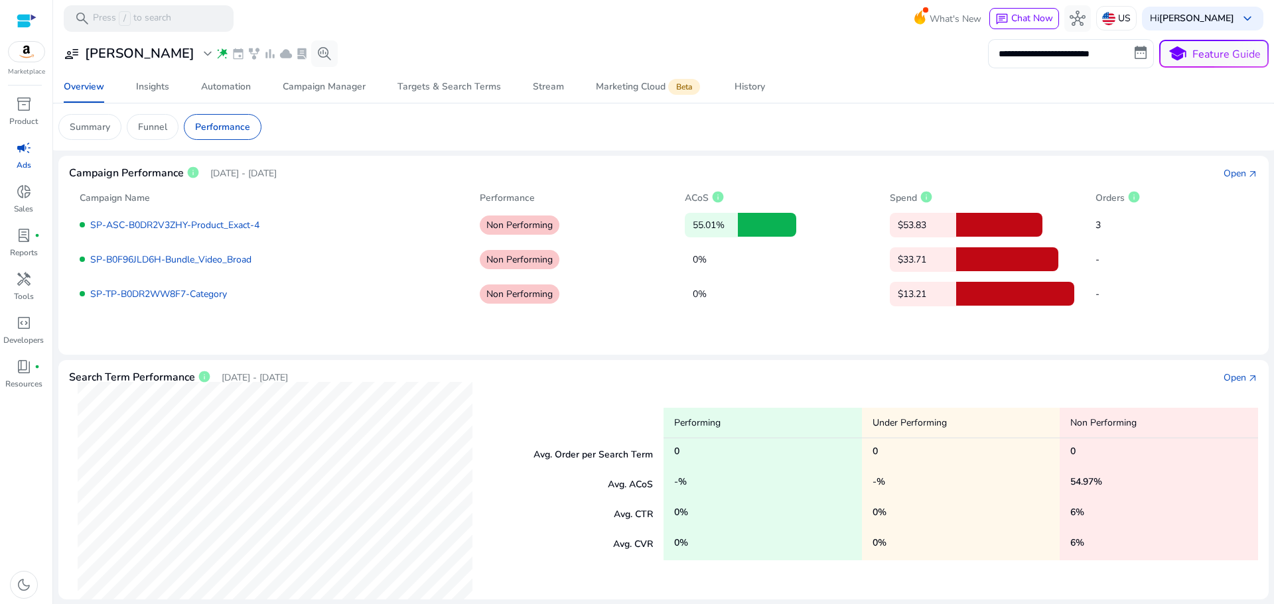
drag, startPoint x: 279, startPoint y: 312, endPoint x: 283, endPoint y: 317, distance: 7.1
click at [283, 317] on mat-card "Campaign Performance info Jul 23, 2025 - Aug 22, 2025 Open arrow_outward Campai…" at bounding box center [663, 255] width 1210 height 199
drag, startPoint x: 518, startPoint y: 339, endPoint x: 362, endPoint y: 343, distance: 155.3
click at [362, 343] on mat-card "Campaign Performance info Jul 23, 2025 - Aug 22, 2025 Open arrow_outward Campai…" at bounding box center [663, 255] width 1210 height 199
click at [717, 338] on mat-card "Campaign Performance info Jul 23, 2025 - Aug 22, 2025 Open arrow_outward Campai…" at bounding box center [663, 255] width 1210 height 199
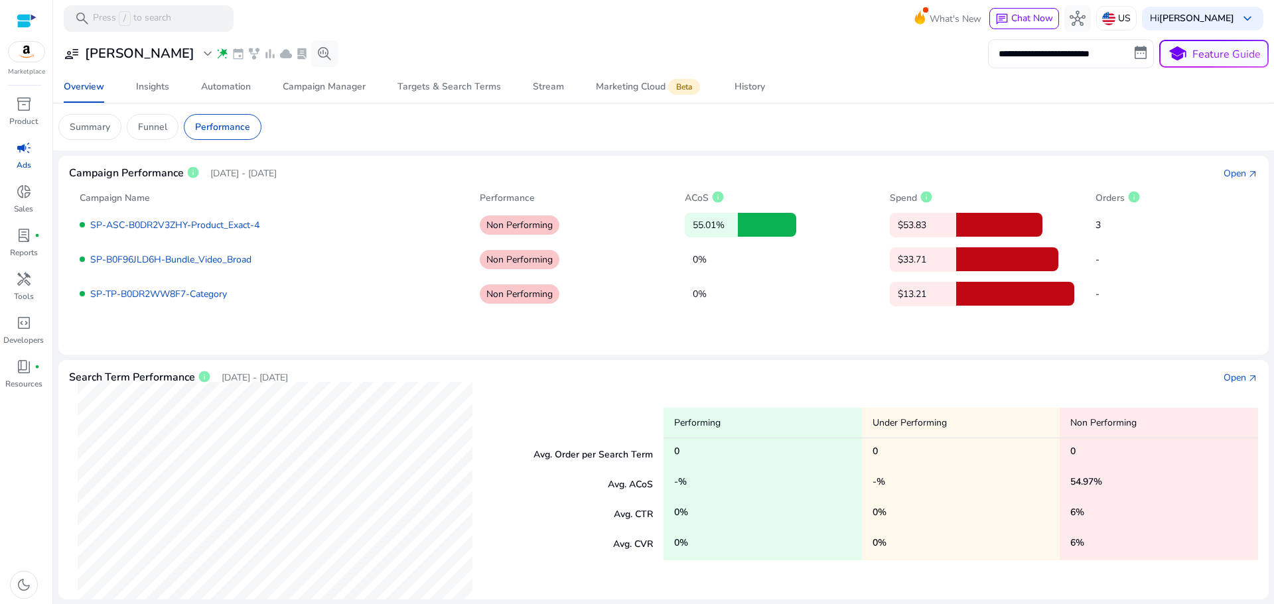
click at [1161, 317] on mat-card "Campaign Performance info Jul 23, 2025 - Aug 22, 2025 Open arrow_outward Campai…" at bounding box center [663, 255] width 1210 height 199
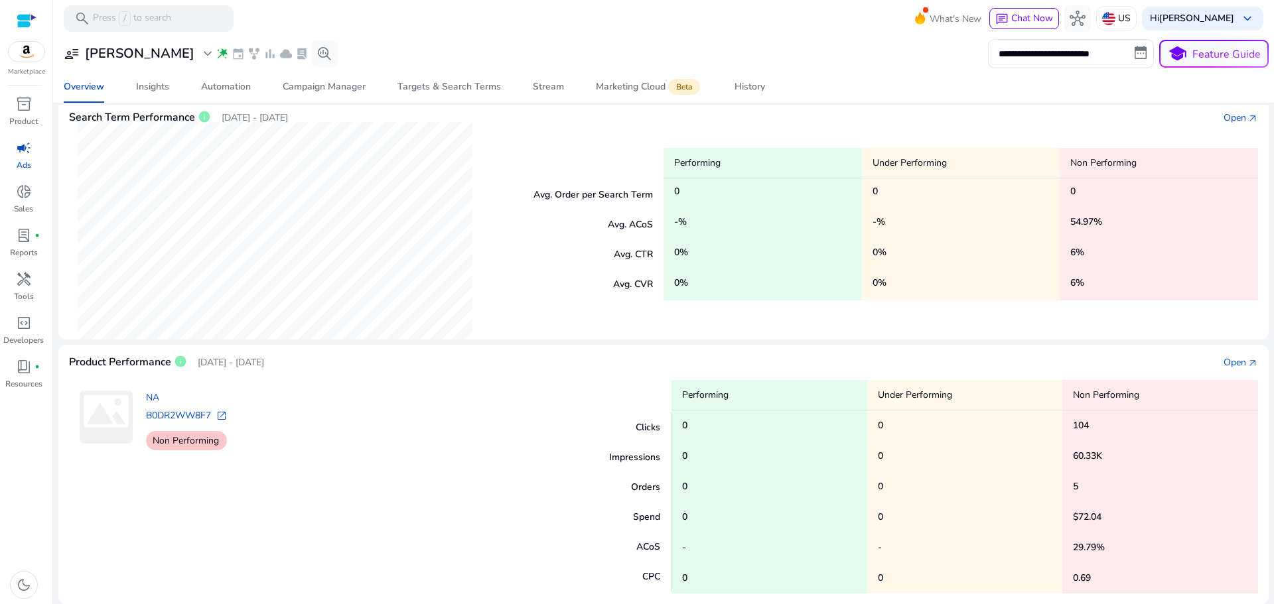
scroll to position [1, 0]
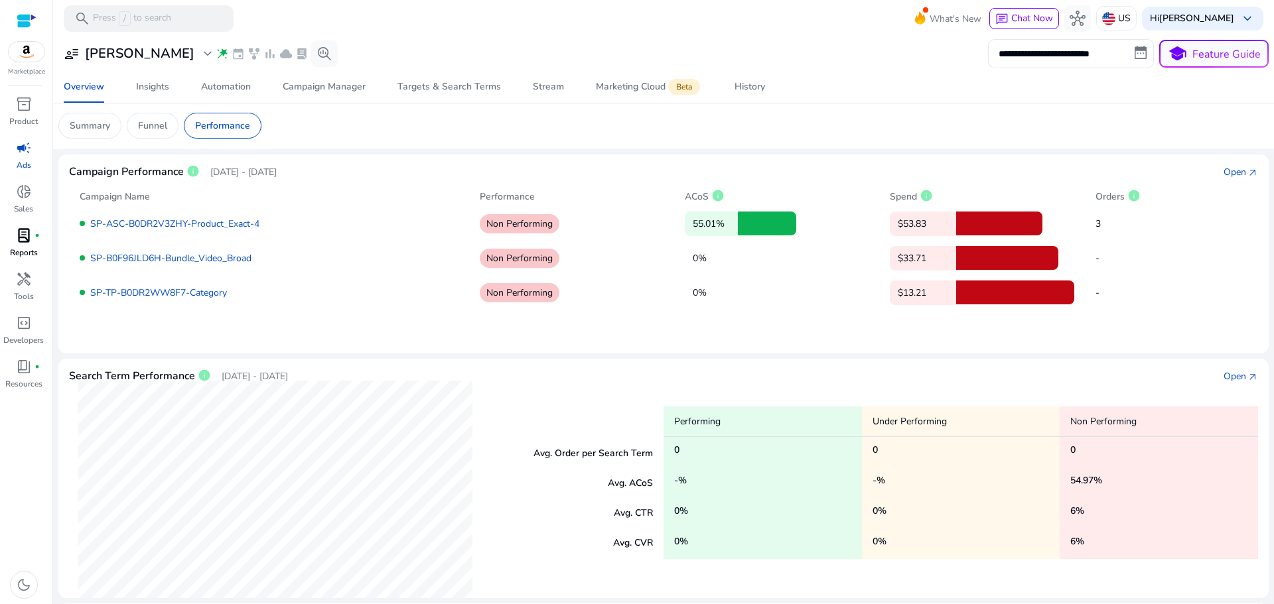
click at [27, 248] on p "Reports" at bounding box center [24, 253] width 28 height 12
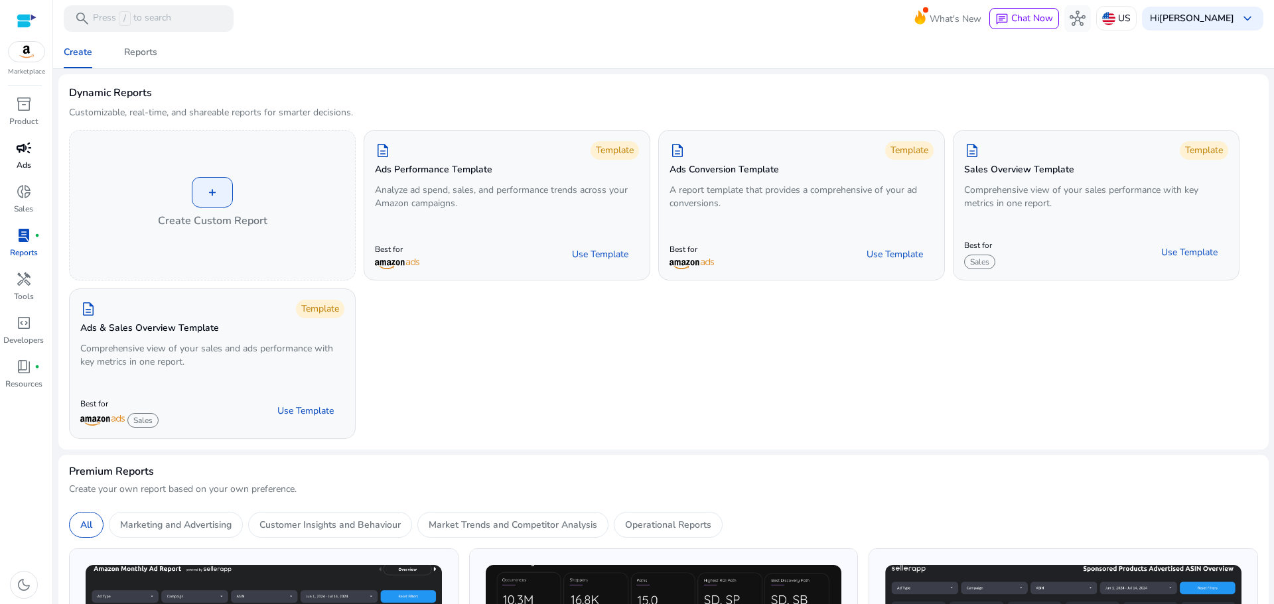
click at [23, 58] on img at bounding box center [27, 52] width 36 height 20
click at [23, 16] on div at bounding box center [27, 20] width 20 height 15
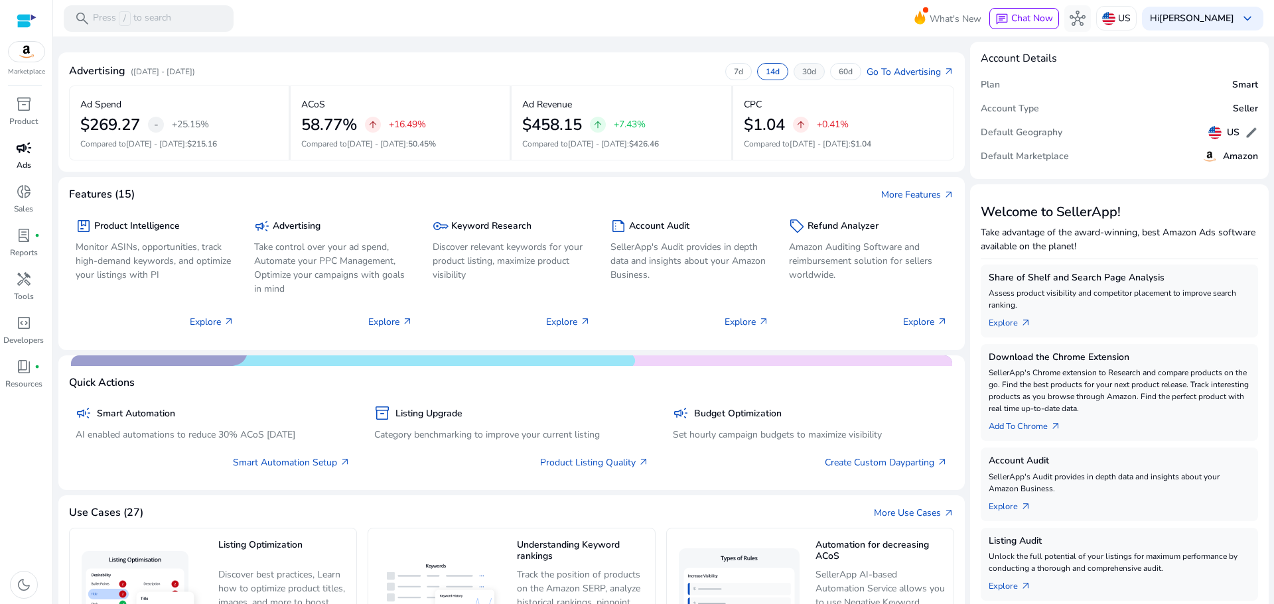
click at [802, 71] on p "30d" at bounding box center [809, 71] width 14 height 11
click at [840, 73] on p "60d" at bounding box center [846, 71] width 14 height 11
click at [805, 74] on p "30d" at bounding box center [809, 71] width 14 height 11
click at [768, 67] on p "14d" at bounding box center [773, 71] width 14 height 11
click at [735, 64] on div "7d" at bounding box center [738, 71] width 27 height 17
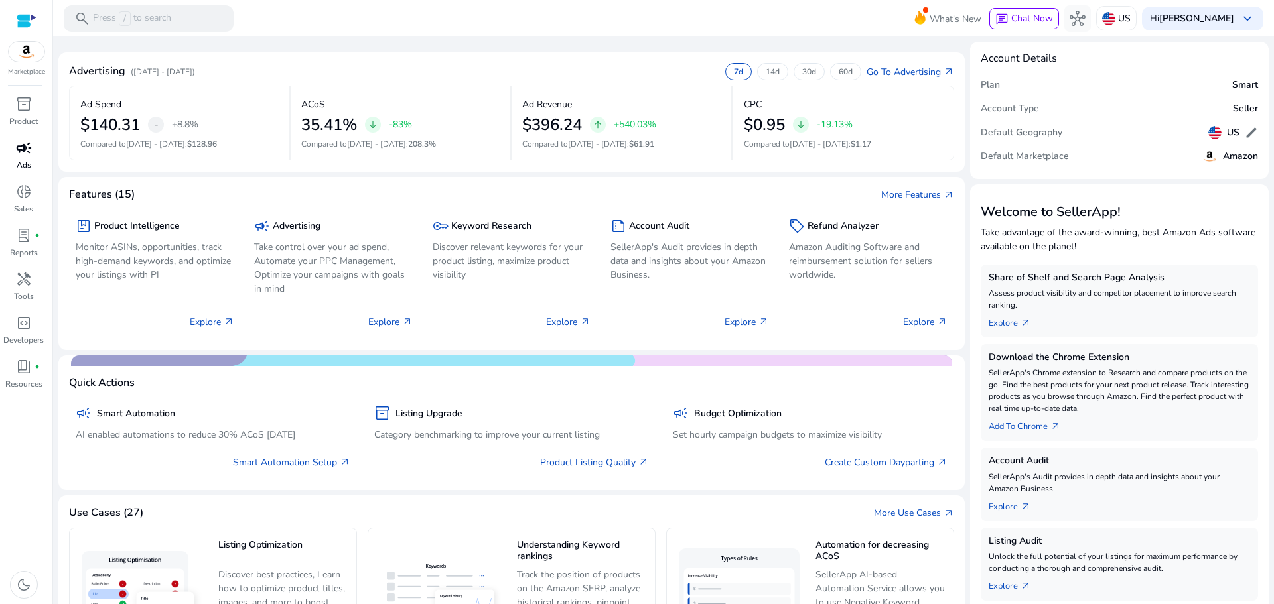
scroll to position [236, 0]
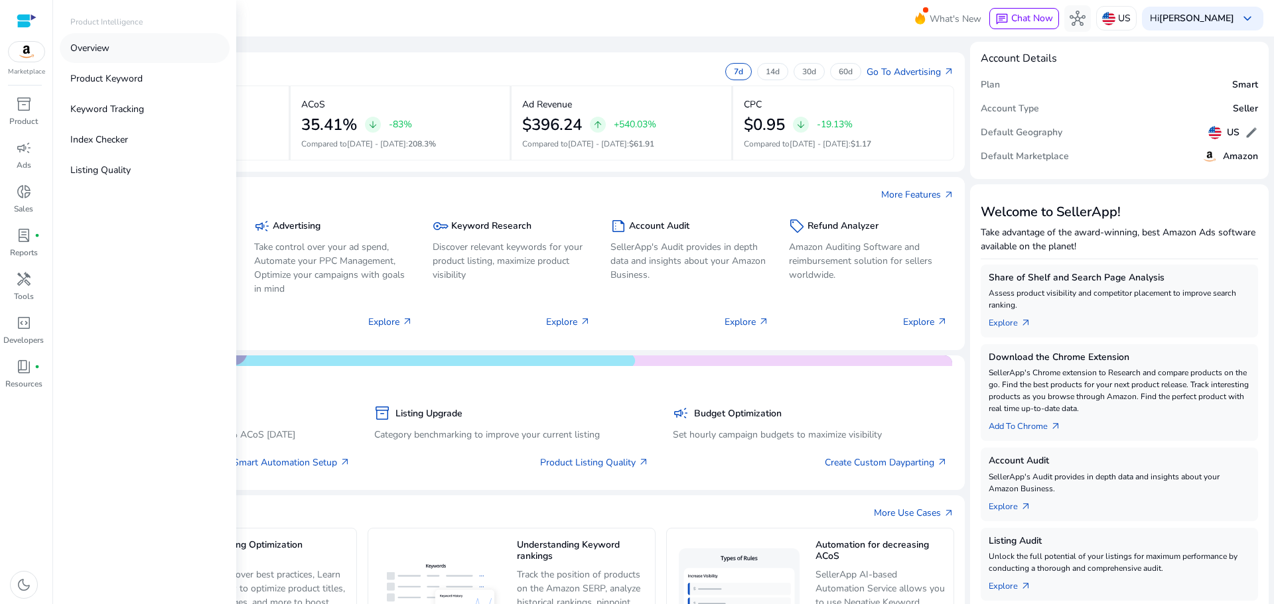
click at [106, 46] on p "Overview" at bounding box center [89, 48] width 39 height 14
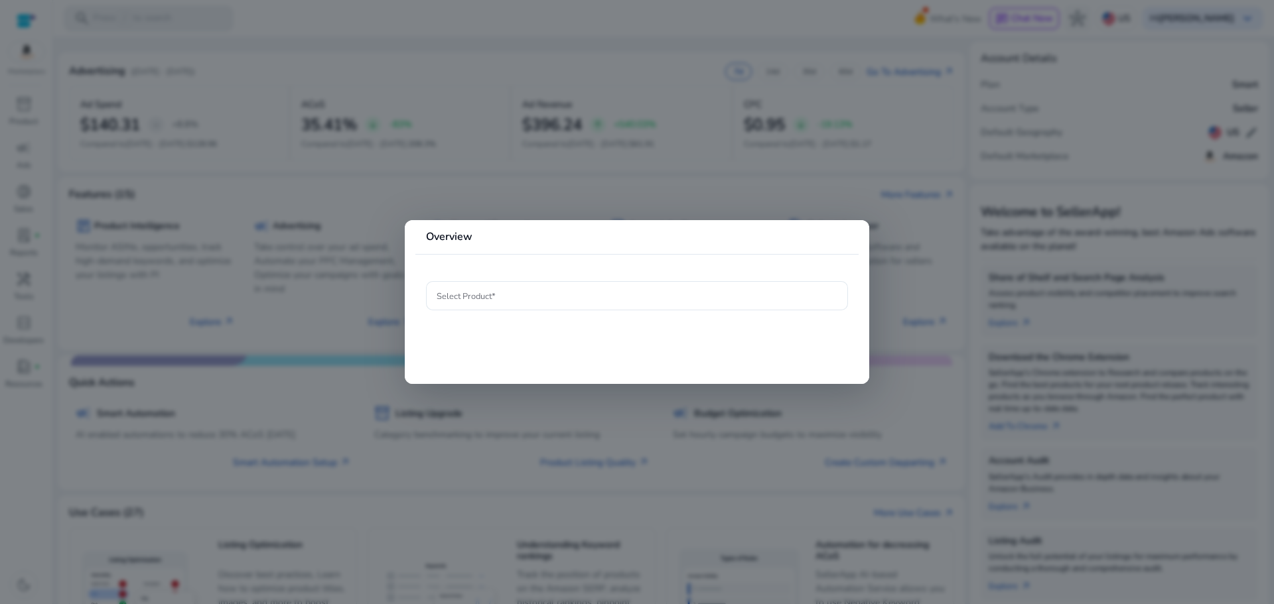
drag, startPoint x: 106, startPoint y: 46, endPoint x: 214, endPoint y: 7, distance: 115.9
click at [214, 7] on div at bounding box center [637, 302] width 1274 height 604
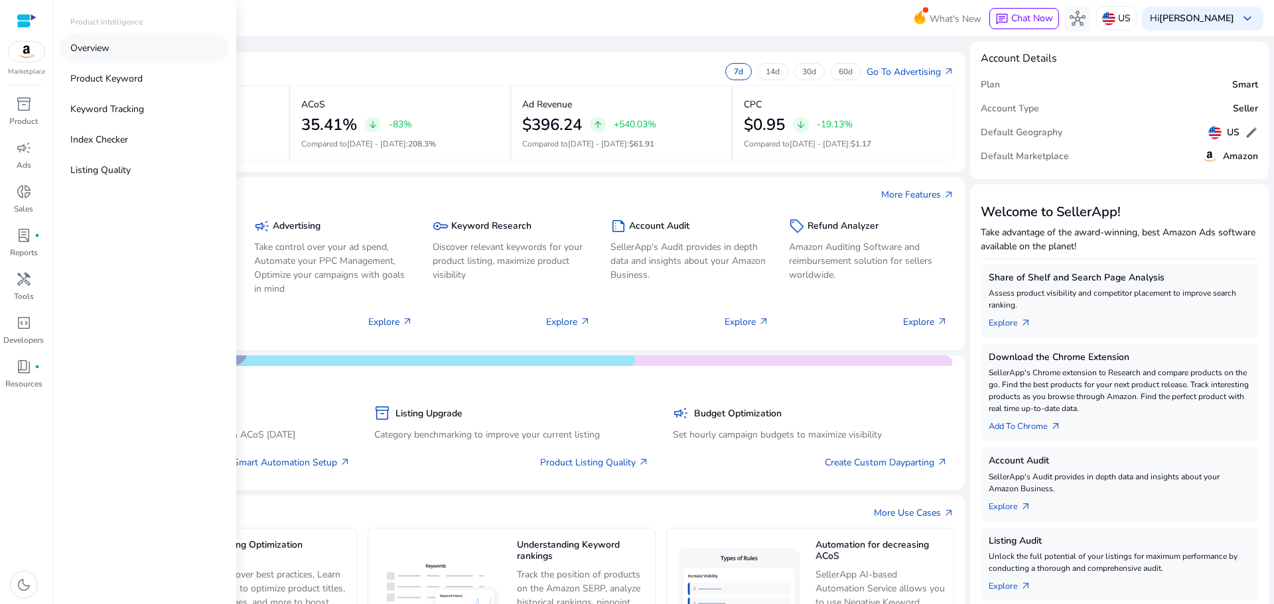
click at [121, 48] on link "Overview" at bounding box center [145, 48] width 170 height 30
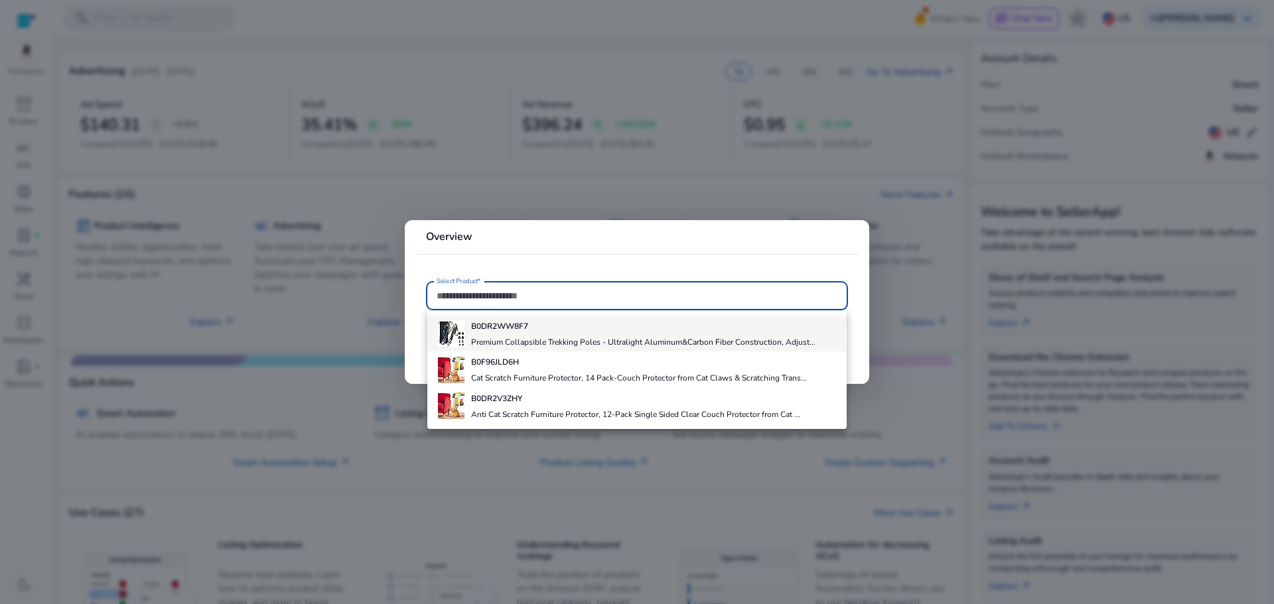
click at [567, 334] on div "B0DR2WW8F7 Premium Collapsible Trekking Poles - Ultralight Aluminum&Carbon Fibe…" at bounding box center [643, 334] width 344 height 36
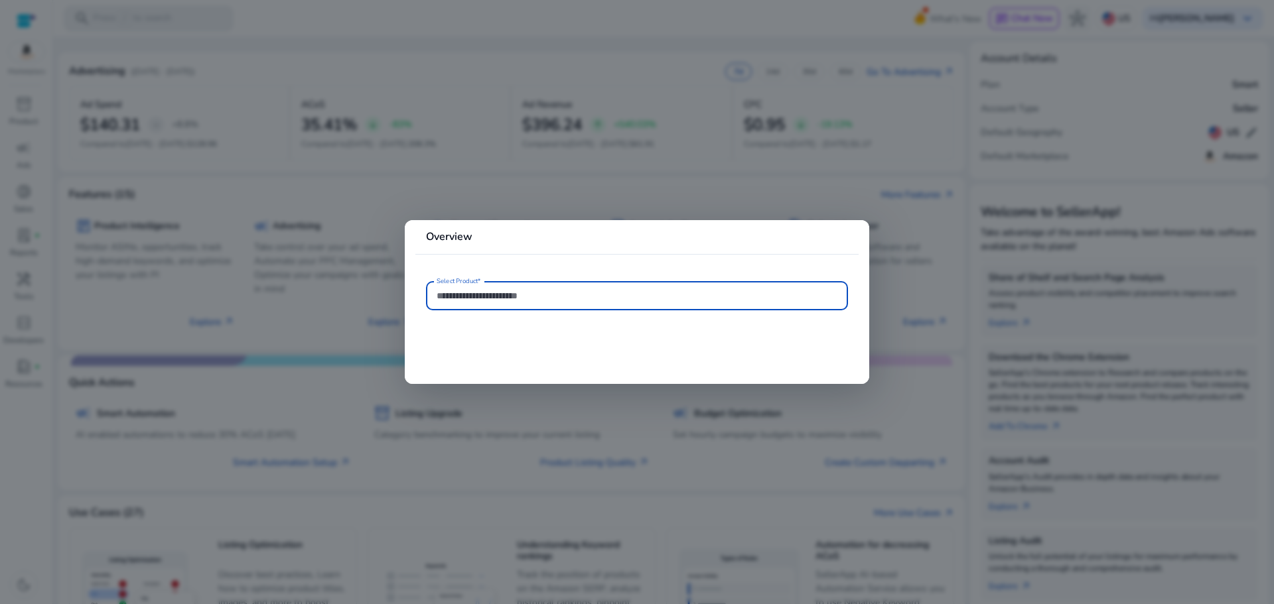
type input "**********"
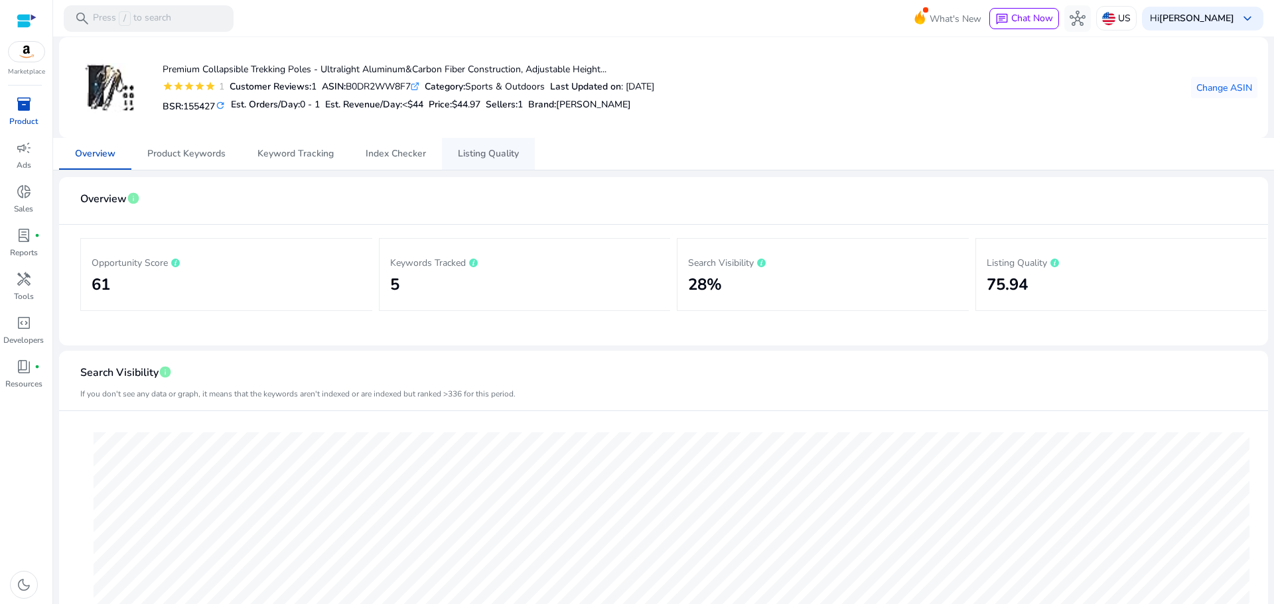
click at [494, 161] on span "Listing Quality" at bounding box center [488, 154] width 61 height 32
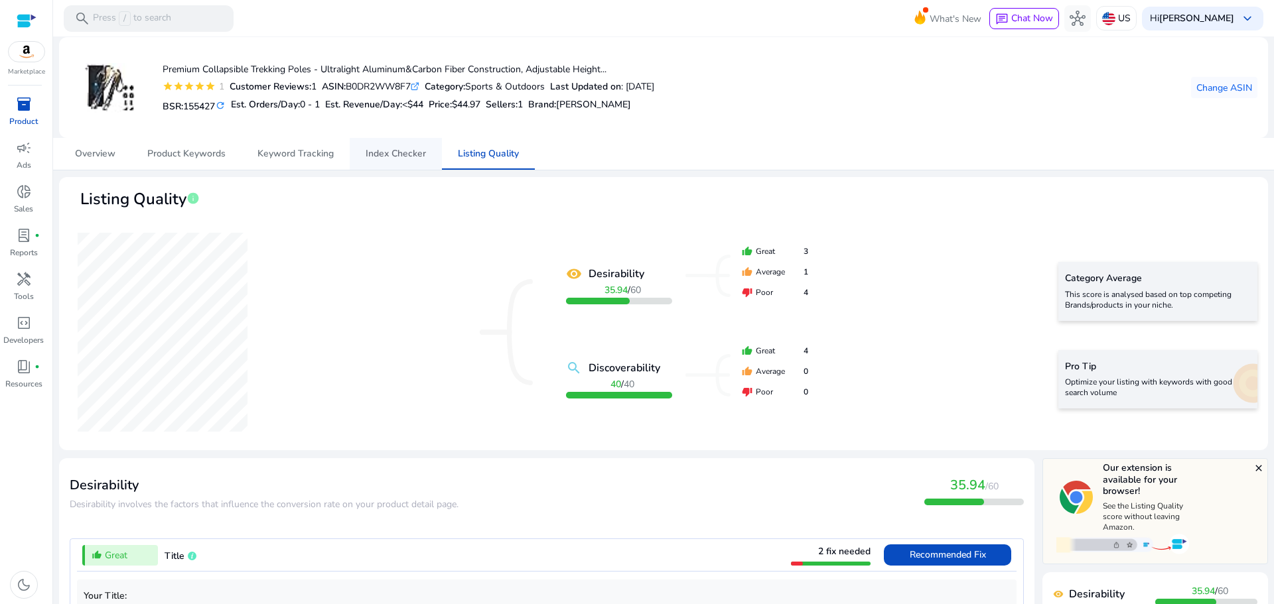
click at [419, 151] on span "Index Checker" at bounding box center [396, 153] width 60 height 9
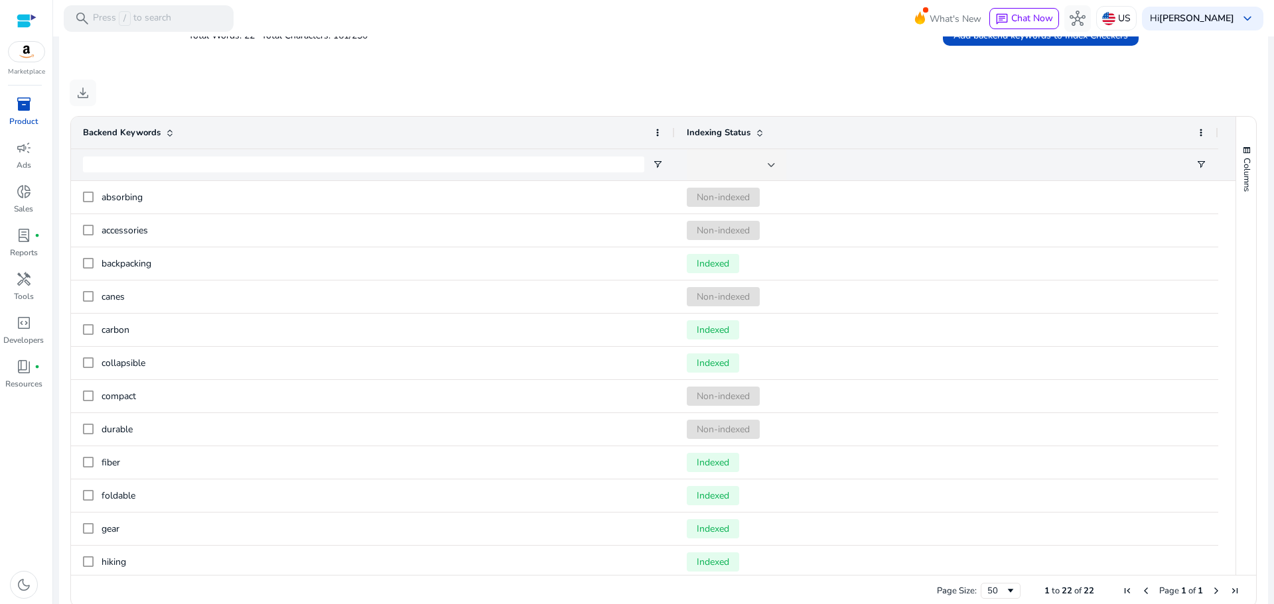
scroll to position [488, 0]
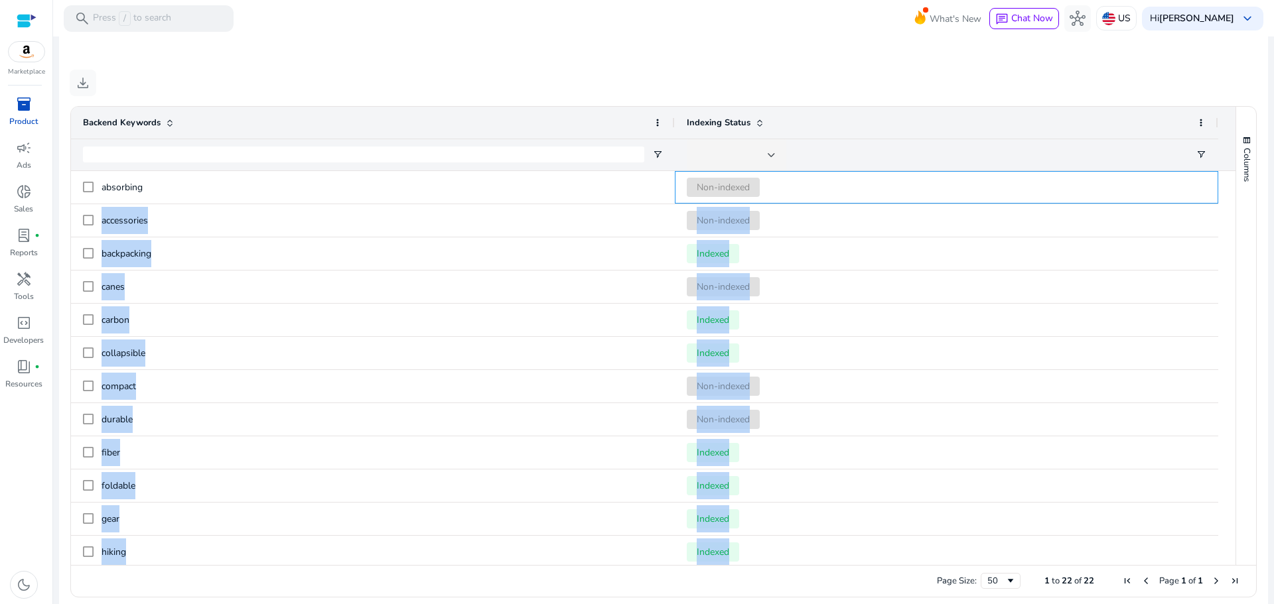
drag, startPoint x: 1138, startPoint y: 201, endPoint x: 1273, endPoint y: 292, distance: 163.1
click at [1273, 292] on mat-sidenav-content "search Press / to search What's New chat Chat Now hub US Hi Mohammad Abidat key…" at bounding box center [663, 302] width 1221 height 604
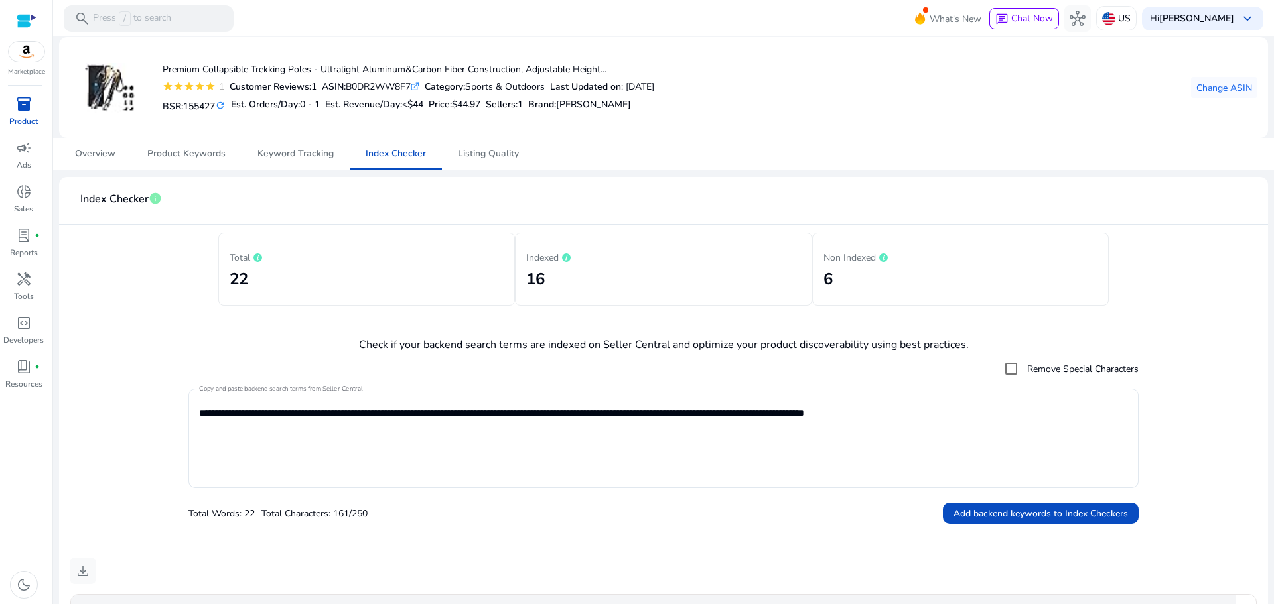
drag, startPoint x: 1199, startPoint y: 269, endPoint x: 1273, endPoint y: 264, distance: 74.5
click at [1273, 264] on mat-sidenav-content "search Press / to search What's New chat Chat Now hub US Hi Mohammad Abidat key…" at bounding box center [663, 302] width 1221 height 604
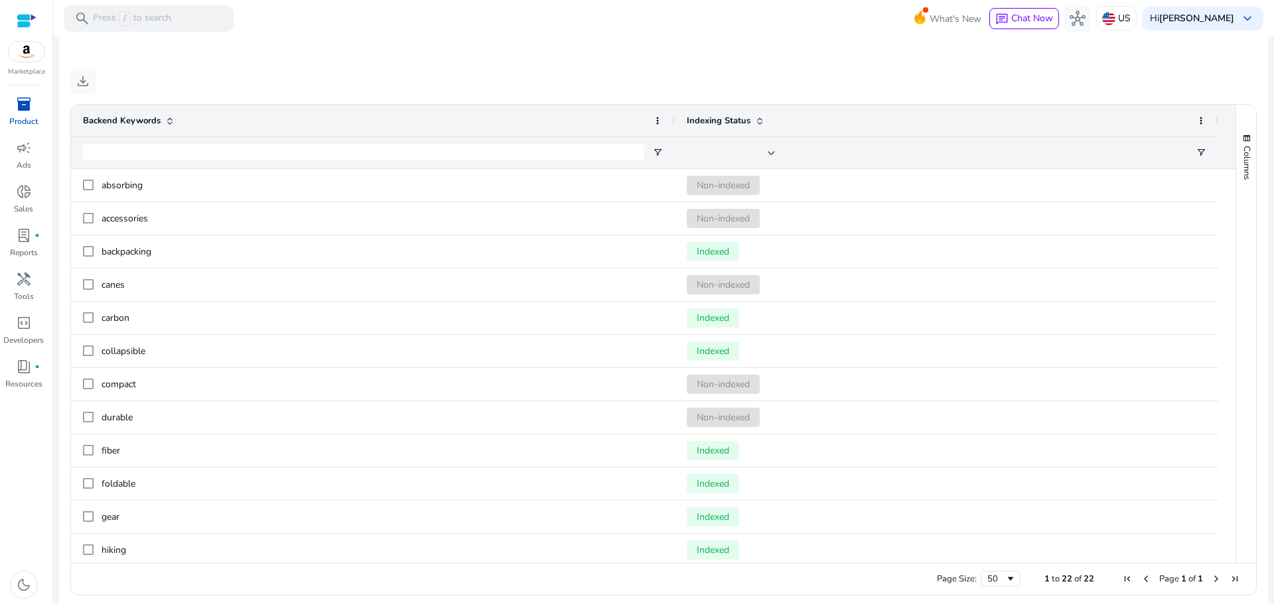
scroll to position [488, 0]
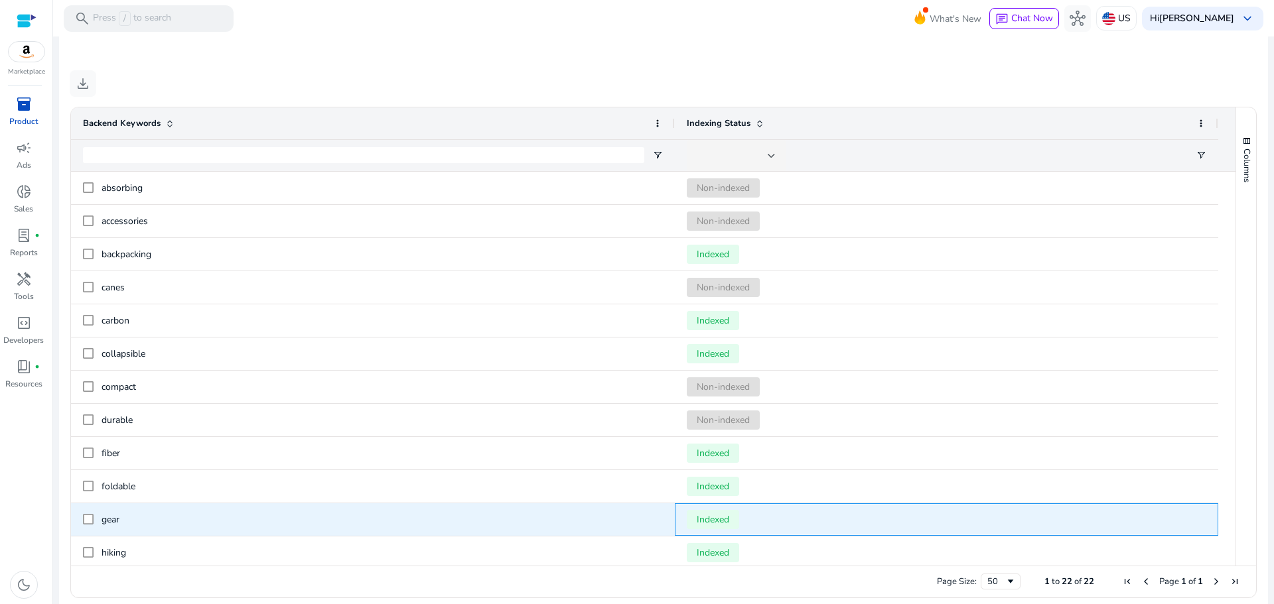
click at [1198, 531] on span "Indexed" at bounding box center [947, 519] width 520 height 27
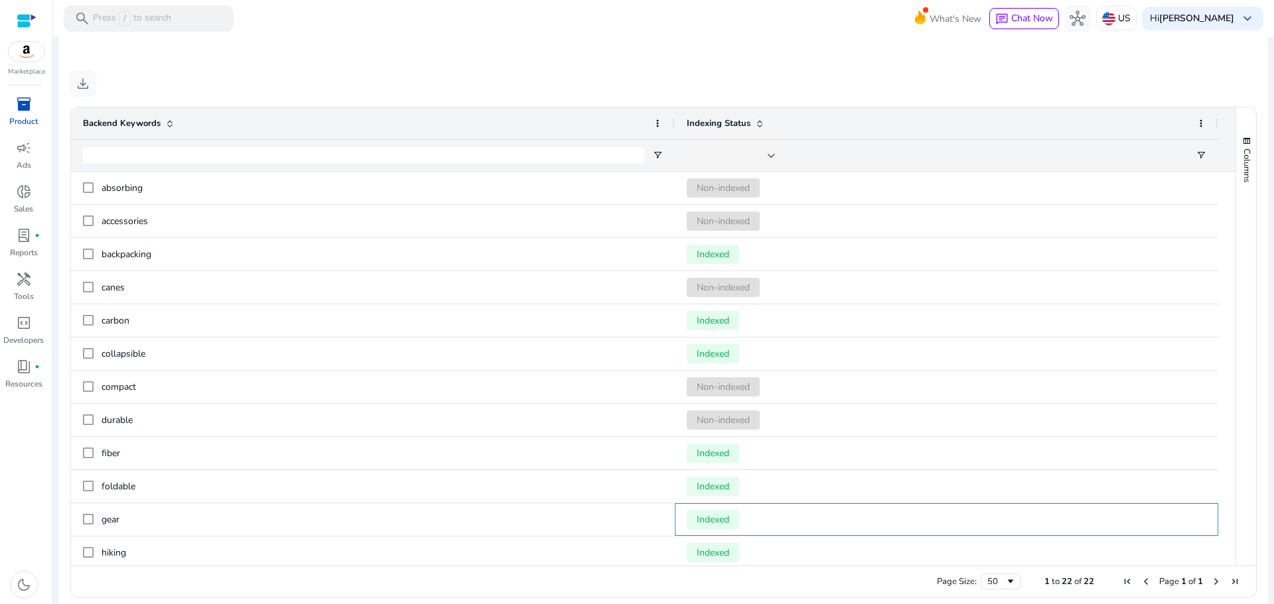
drag, startPoint x: 1140, startPoint y: 507, endPoint x: 1168, endPoint y: 76, distance: 431.5
click at [1168, 76] on div "download Press SPACE to select this row. Drag here to set row groups Drag here …" at bounding box center [664, 337] width 1188 height 535
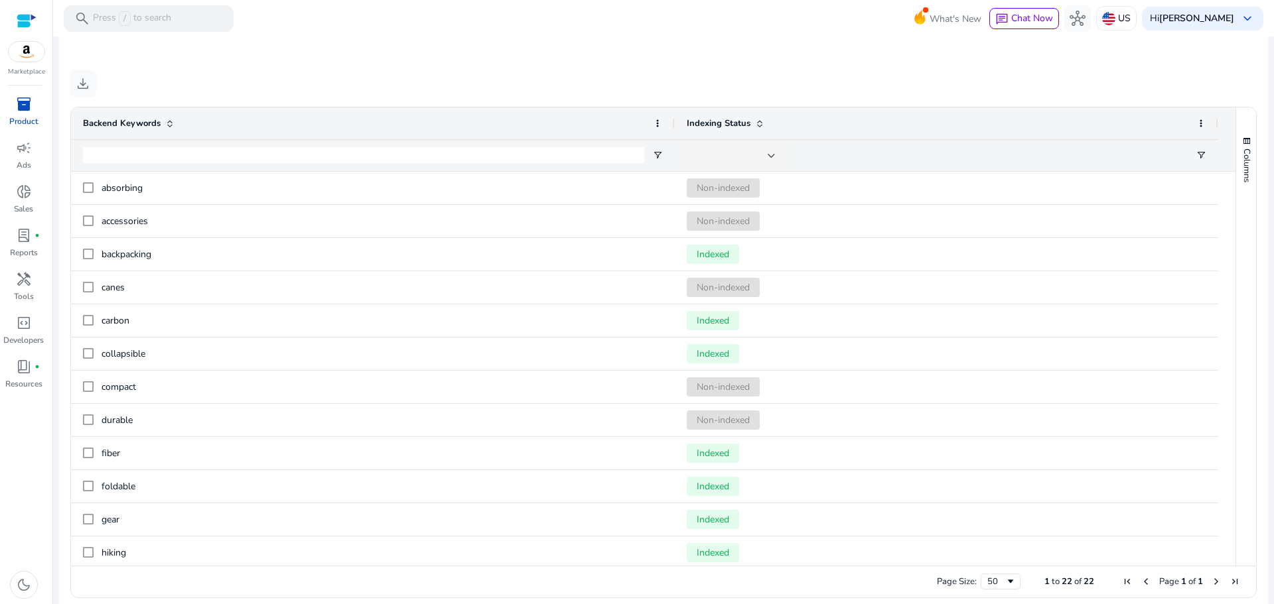
drag, startPoint x: 1168, startPoint y: 76, endPoint x: 1171, endPoint y: 60, distance: 16.3
click at [1171, 60] on mat-card "**********" at bounding box center [663, 152] width 1209 height 926
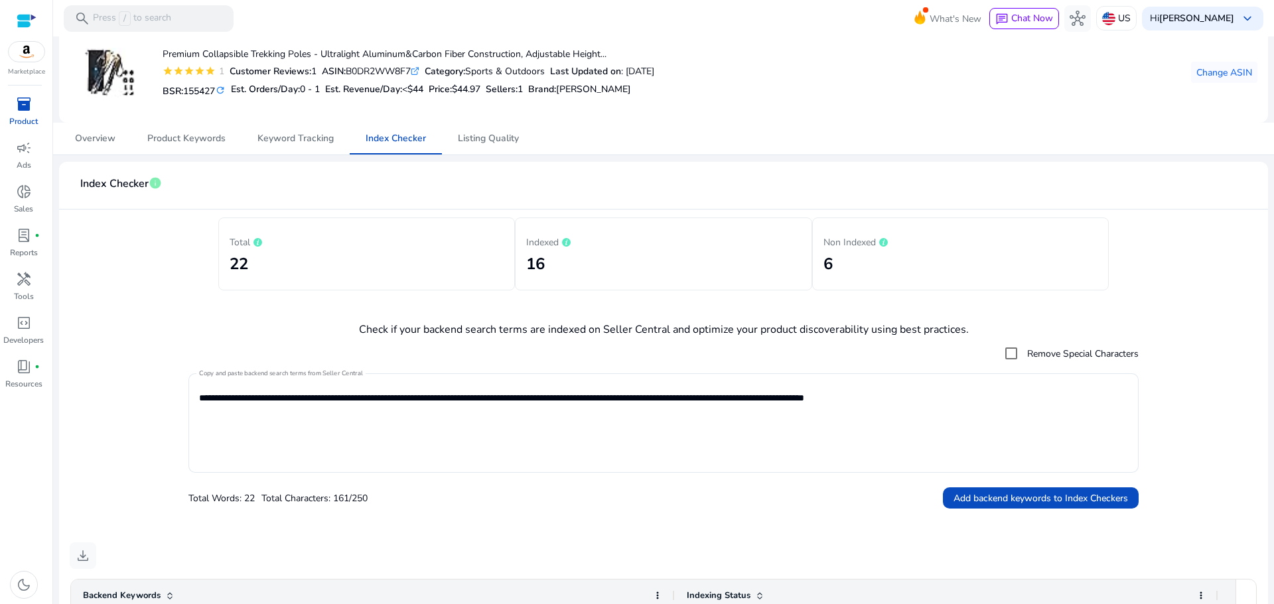
scroll to position [0, 0]
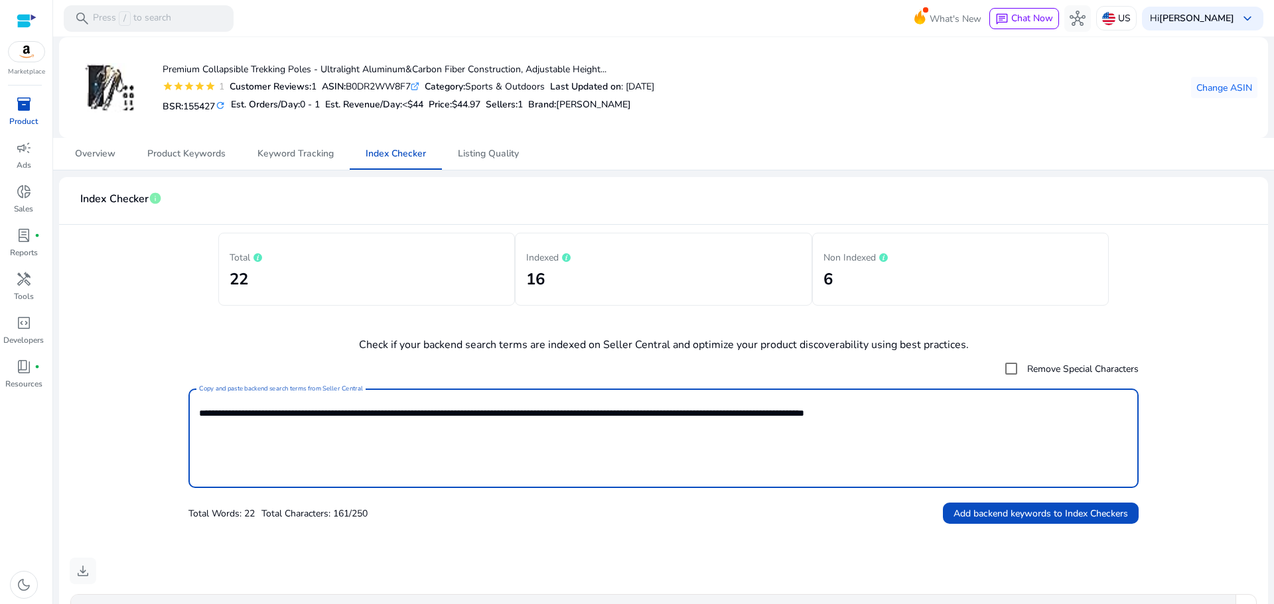
drag, startPoint x: 242, startPoint y: 413, endPoint x: 1002, endPoint y: 416, distance: 759.8
click at [1002, 416] on textarea "**********" at bounding box center [663, 438] width 929 height 86
click at [975, 418] on textarea "**********" at bounding box center [663, 438] width 929 height 86
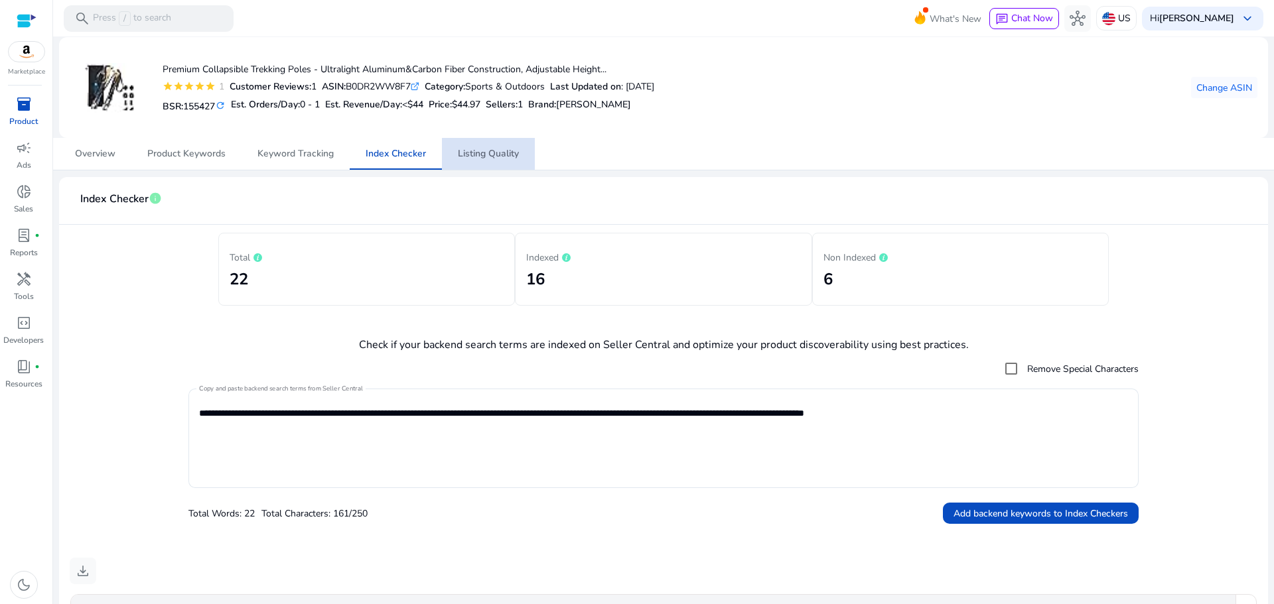
click at [488, 159] on span "Listing Quality" at bounding box center [488, 153] width 61 height 9
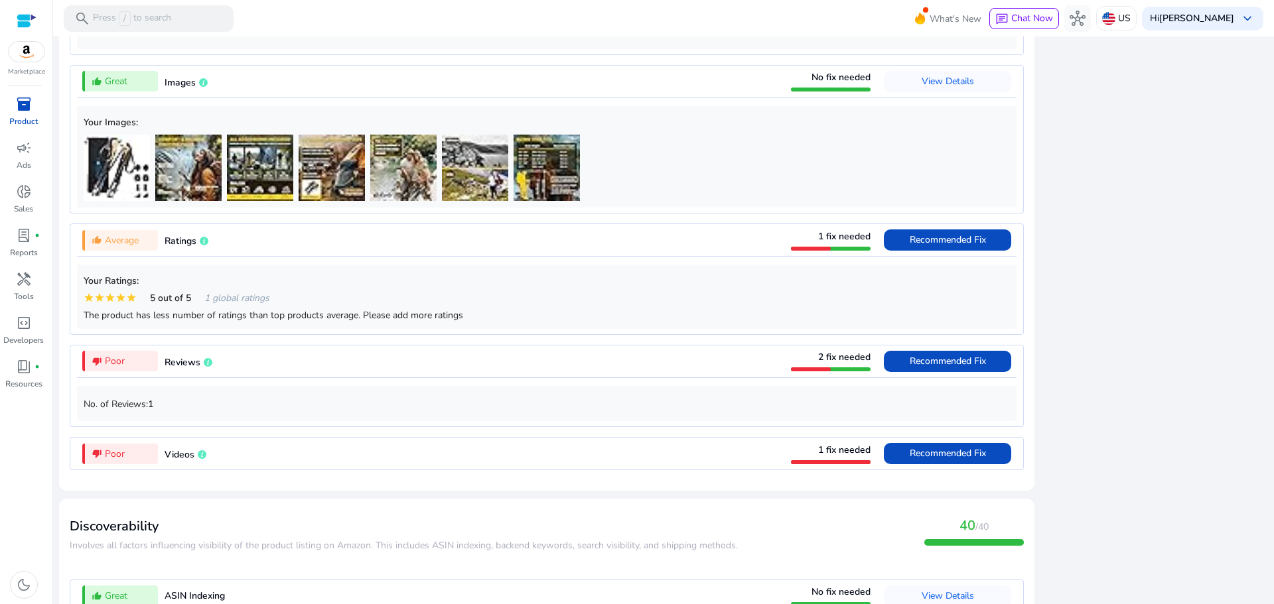
scroll to position [963, 0]
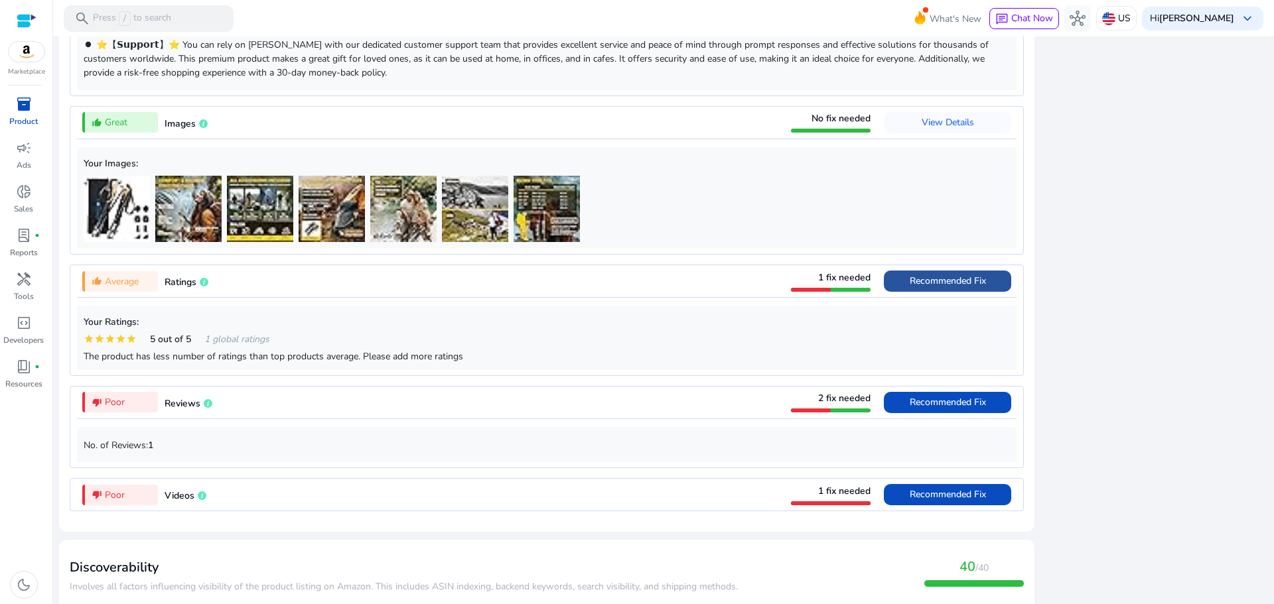
click at [912, 281] on span "Recommended Fix" at bounding box center [948, 281] width 76 height 13
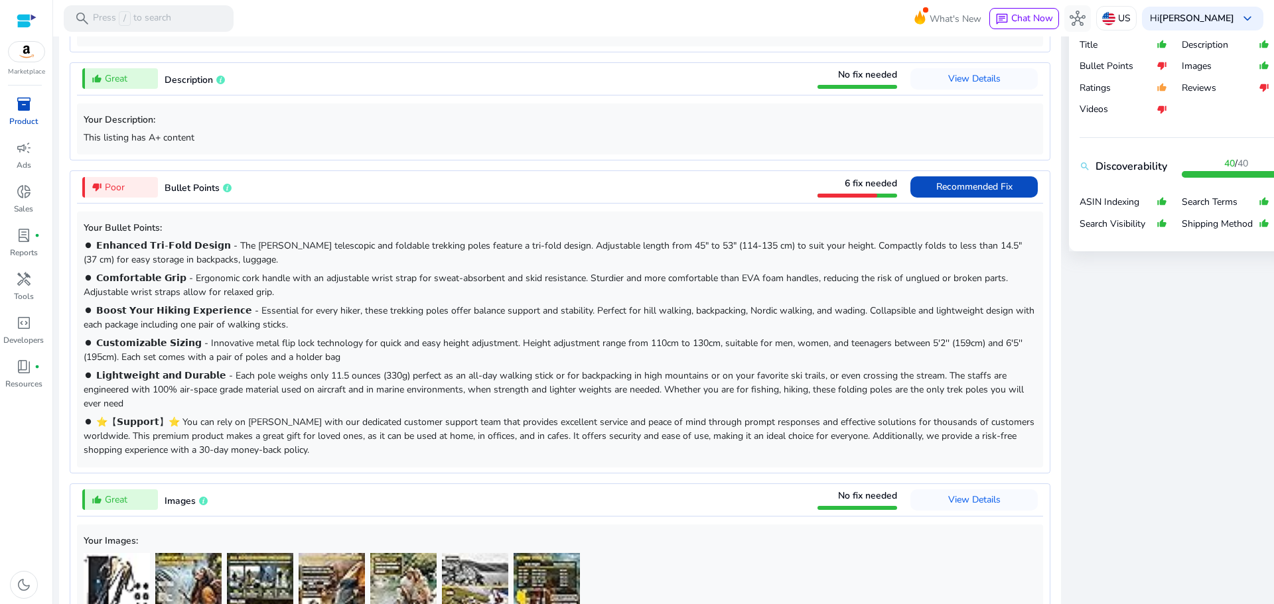
scroll to position [588, 0]
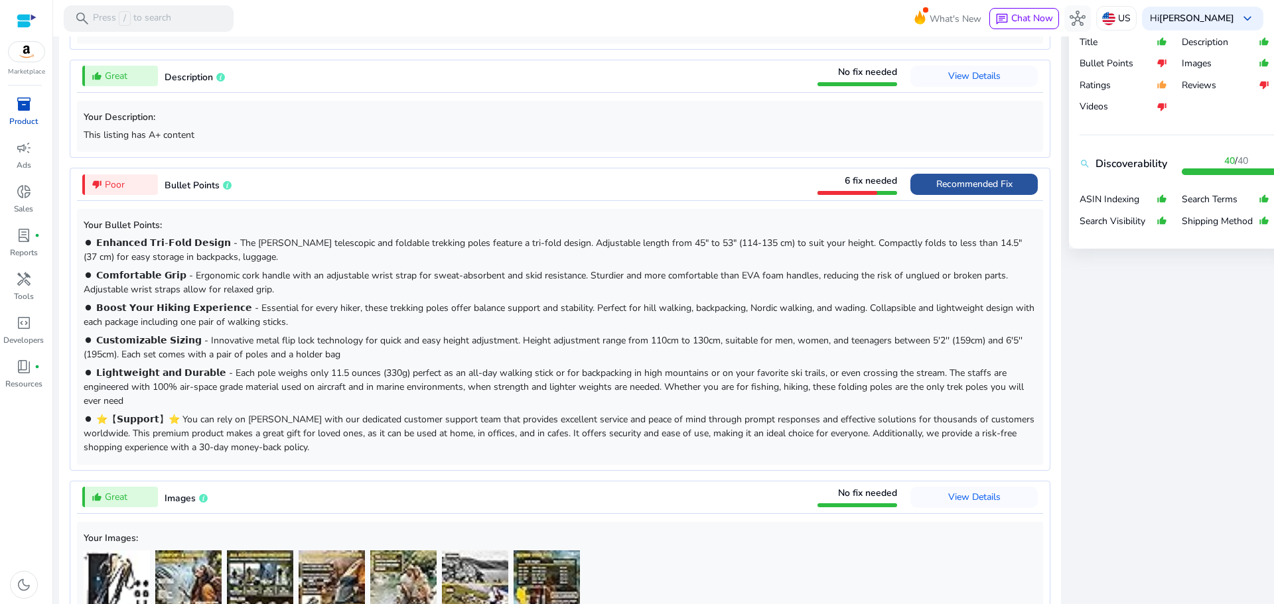
click at [964, 184] on span "Recommended Fix" at bounding box center [974, 184] width 76 height 13
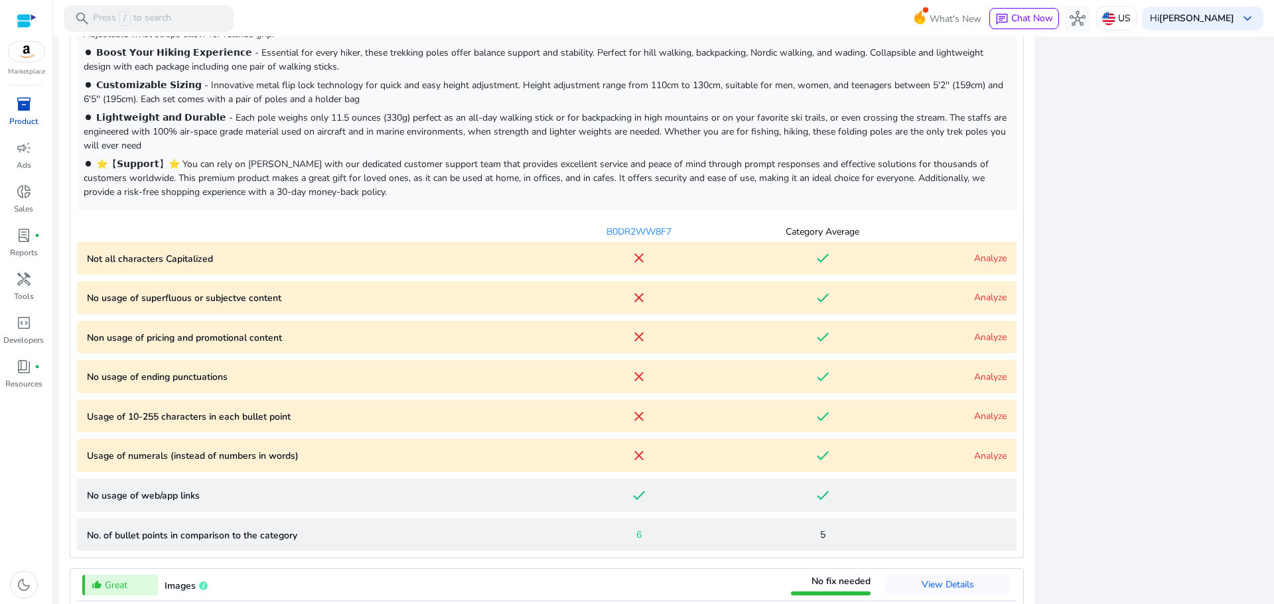
scroll to position [846, 0]
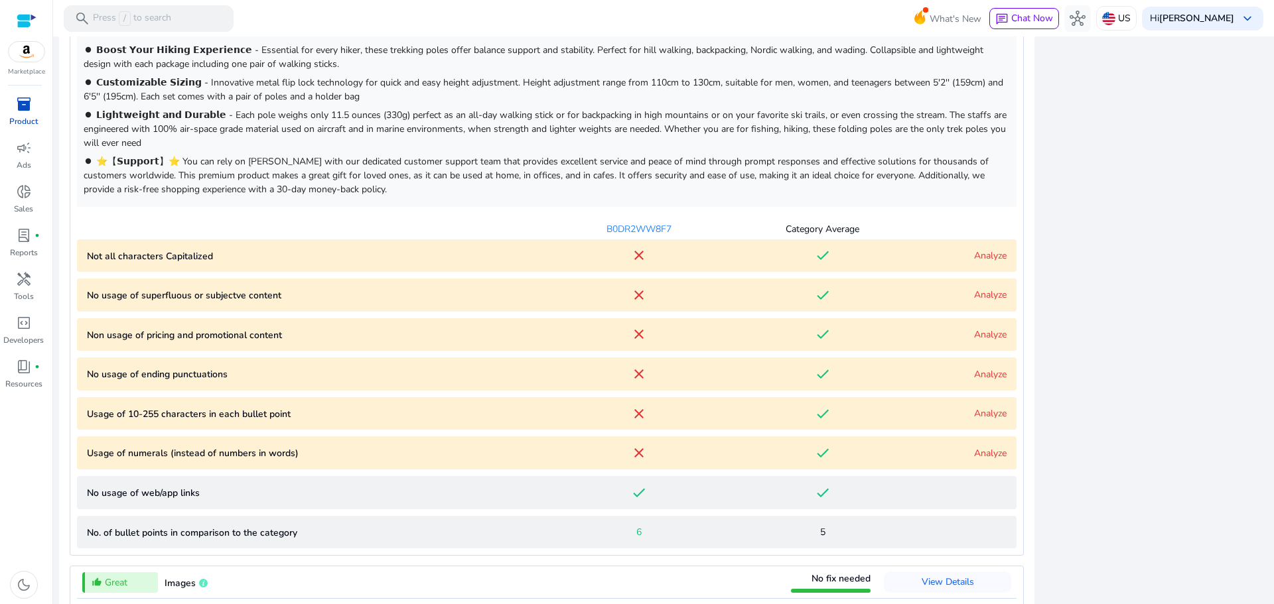
click at [976, 262] on div "Analyze" at bounding box center [960, 256] width 92 height 14
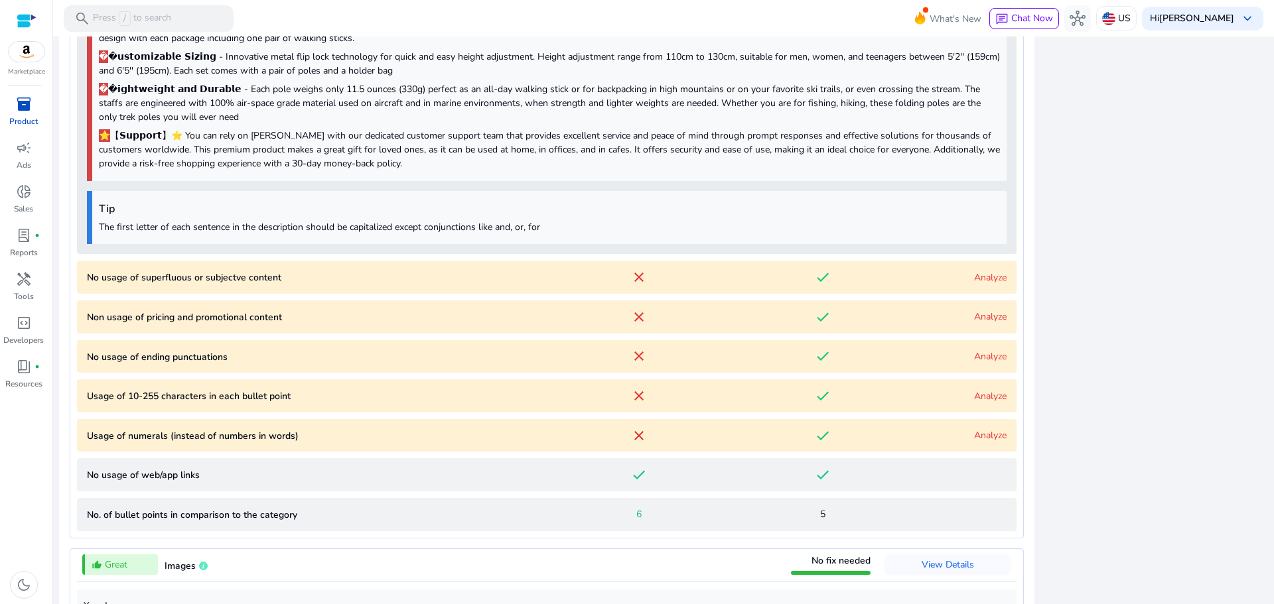
scroll to position [1293, 0]
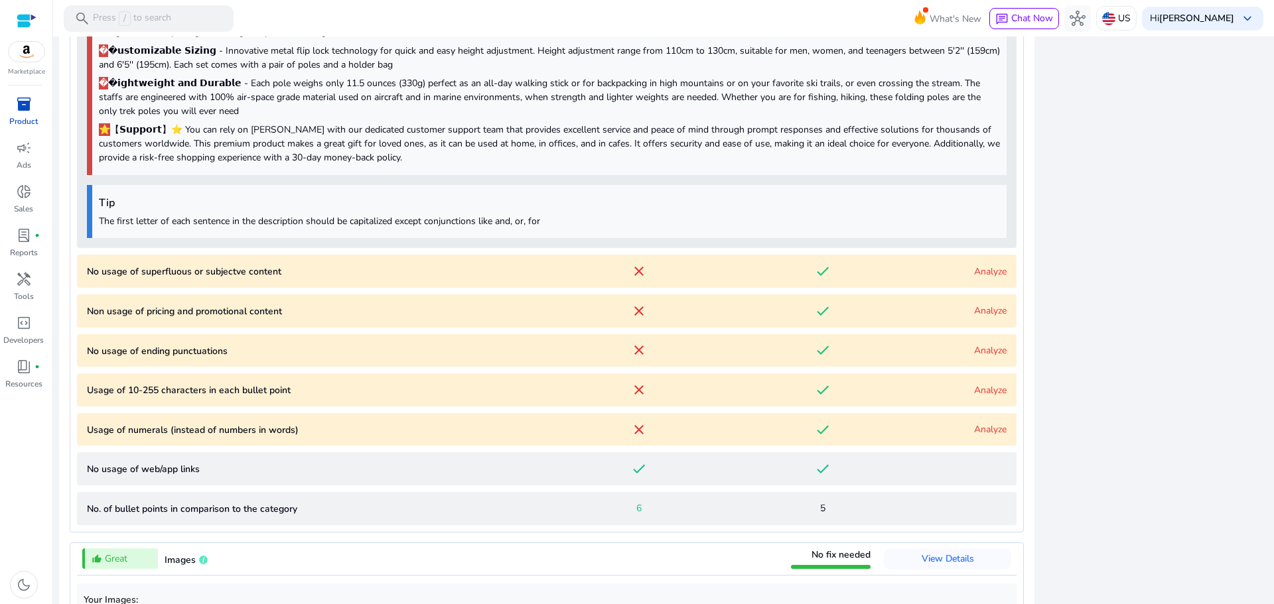
click at [981, 267] on link "Analyze" at bounding box center [990, 271] width 33 height 13
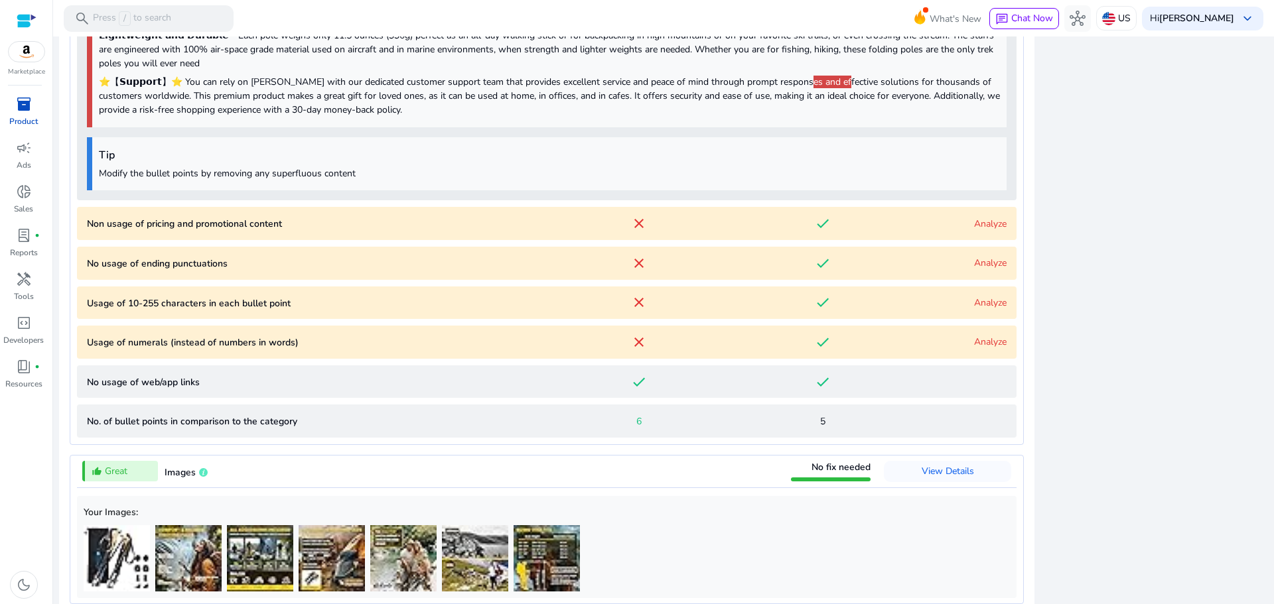
scroll to position [1811, 0]
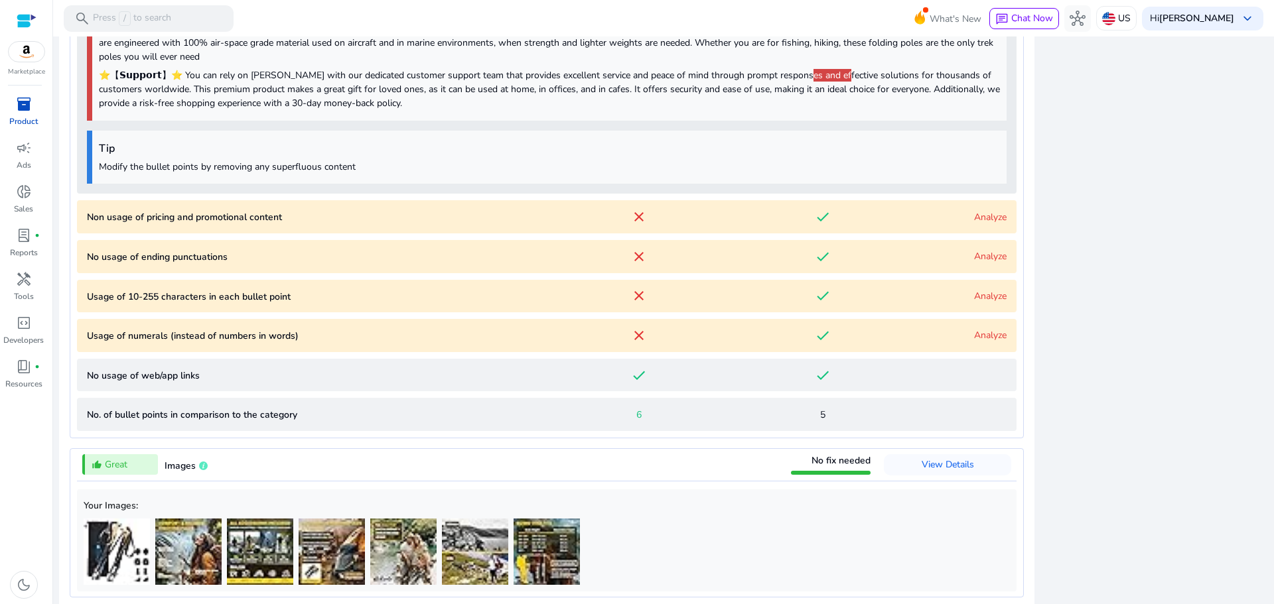
click at [981, 214] on link "Analyze" at bounding box center [990, 217] width 33 height 13
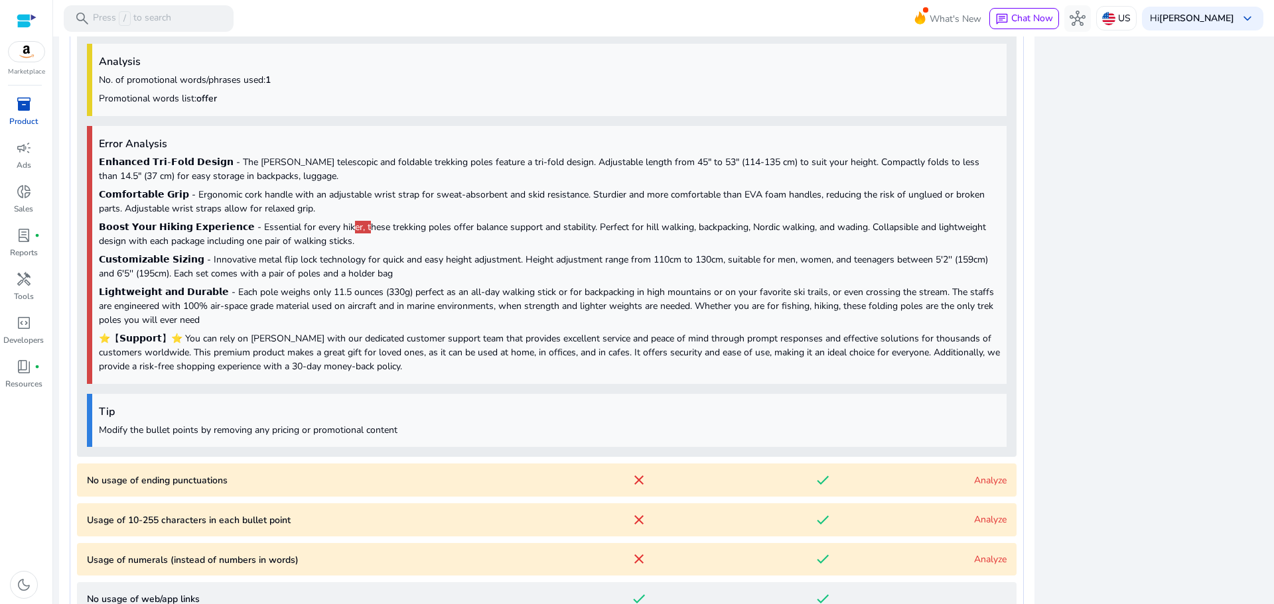
scroll to position [2011, 0]
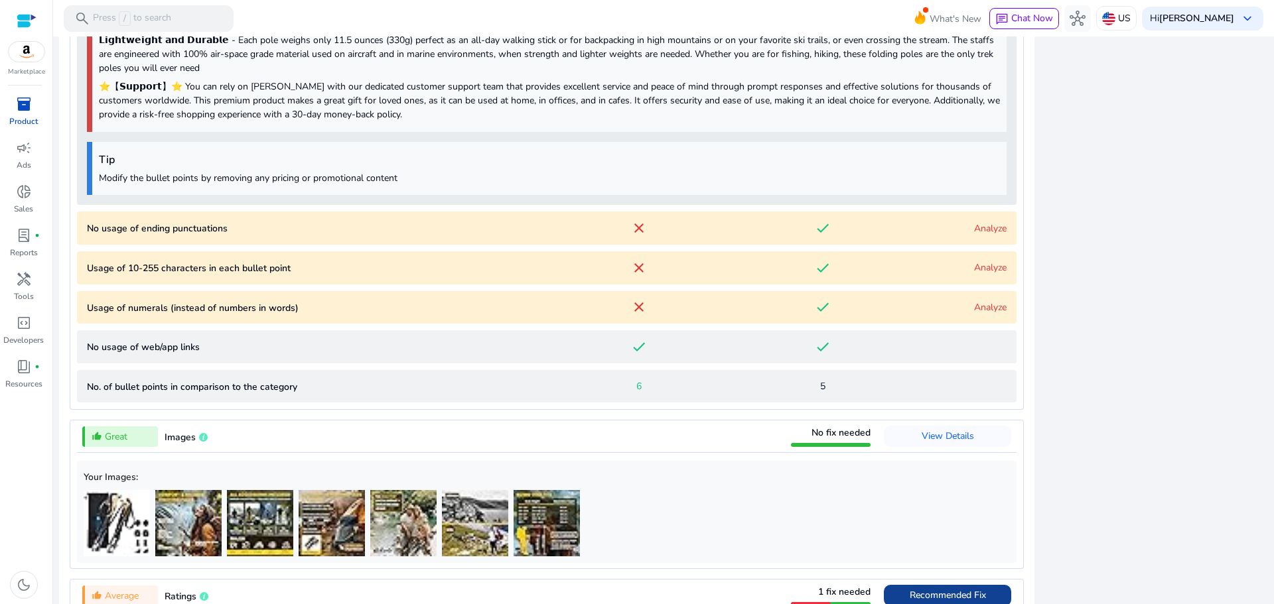
scroll to position [2285, 0]
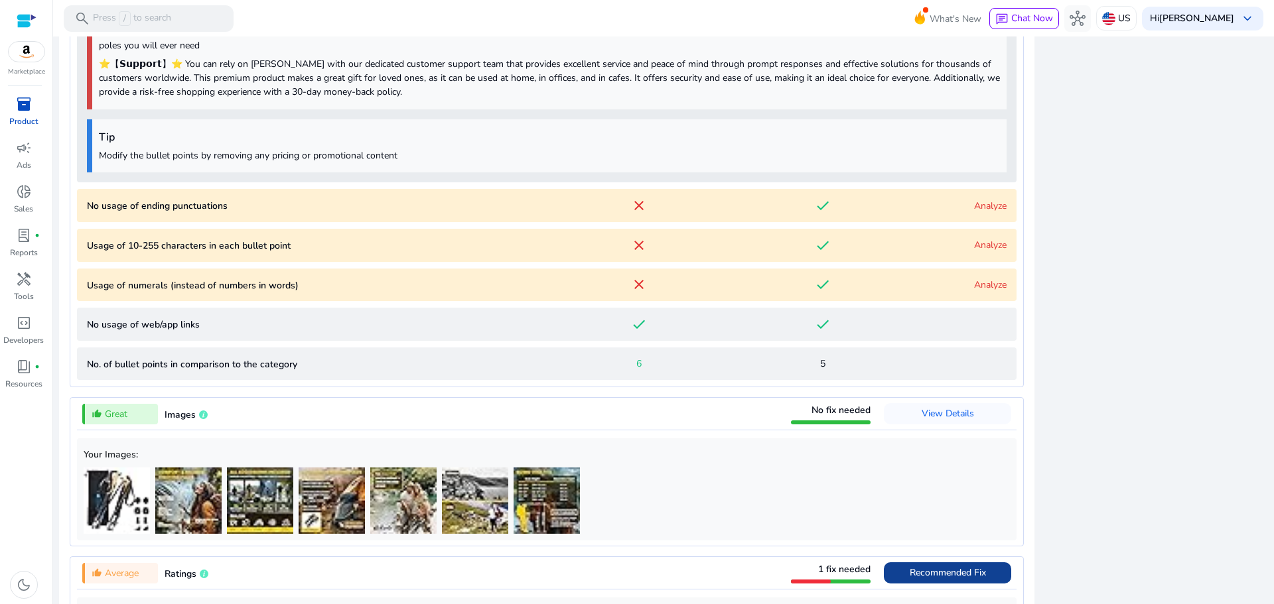
click at [991, 211] on link "Analyze" at bounding box center [990, 206] width 33 height 13
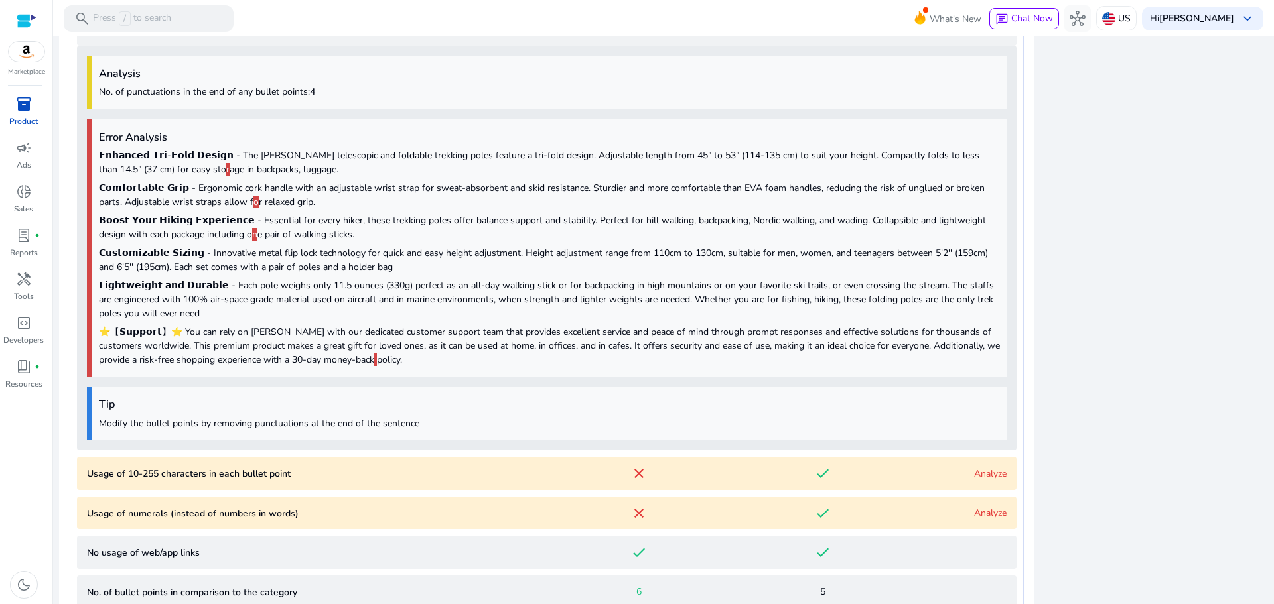
scroll to position [2474, 0]
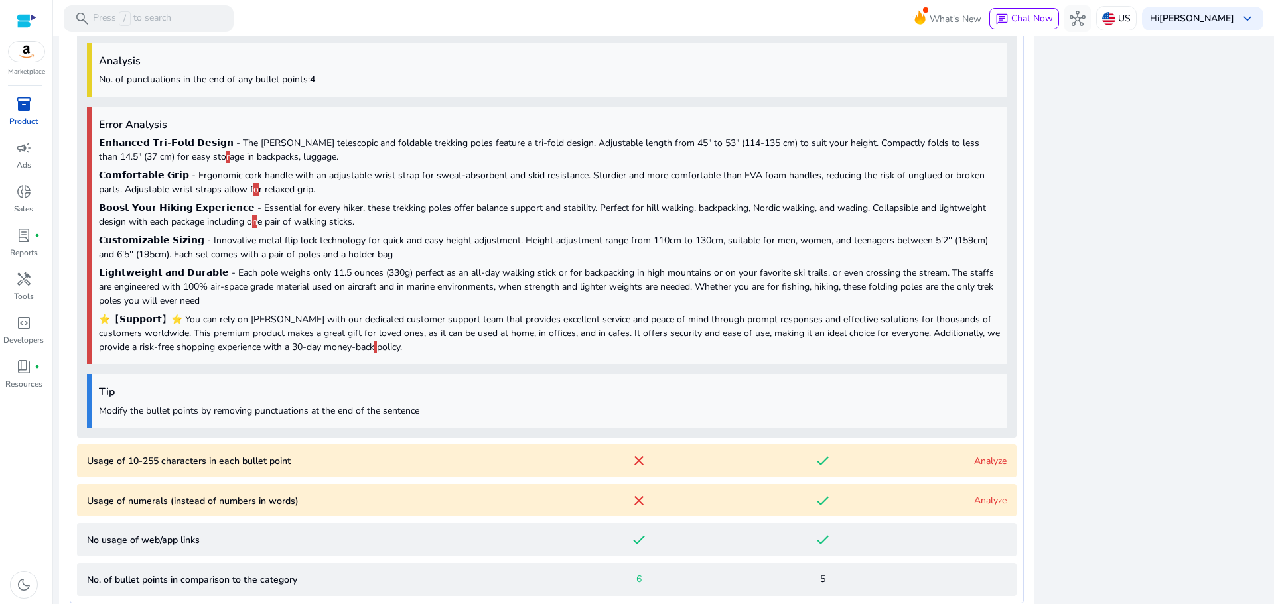
click at [379, 352] on p "⭐【𝗦𝘂𝗽𝗽𝗼𝗿𝘁】⭐ You can rely on TREDO with our dedicated customer support team that…" at bounding box center [549, 334] width 901 height 42
drag, startPoint x: 359, startPoint y: 346, endPoint x: 315, endPoint y: 346, distance: 43.8
click at [315, 346] on p "⭐【𝗦𝘂𝗽𝗽𝗼𝗿𝘁】⭐ You can rely on TREDO with our dedicated customer support team that…" at bounding box center [549, 334] width 901 height 42
click at [374, 343] on span at bounding box center [375, 347] width 3 height 13
click at [252, 219] on span "n" at bounding box center [254, 222] width 5 height 13
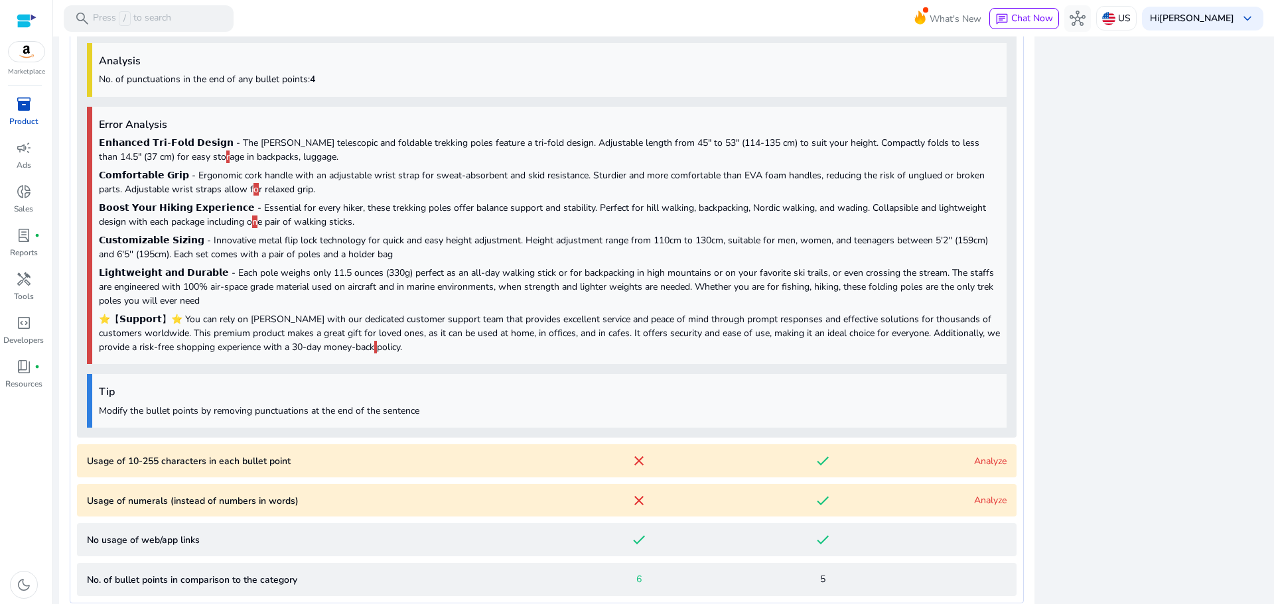
click at [180, 82] on span "No. of punctuations in the end of any bullet points: 4" at bounding box center [207, 79] width 216 height 13
copy span "No. of punctuations in the end of any bullet points: 4"
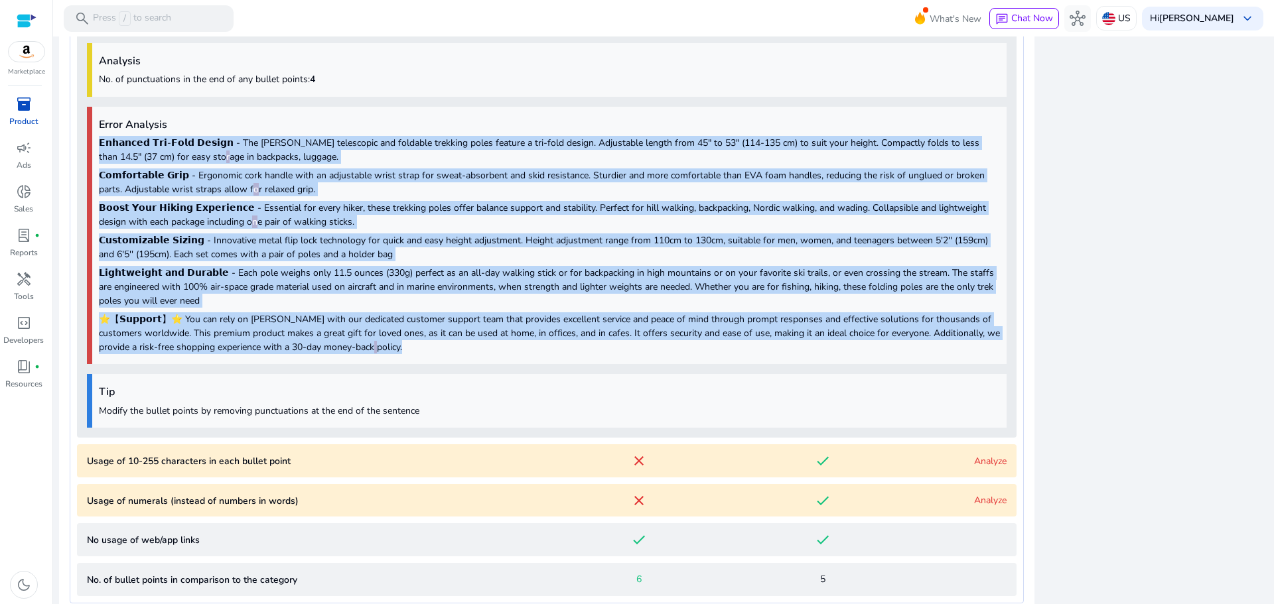
drag, startPoint x: 100, startPoint y: 137, endPoint x: 419, endPoint y: 346, distance: 381.5
click at [419, 346] on div "Error Analysis 𝗘𝗻𝗵𝗮𝗻𝗰𝗲𝗱 𝗧𝗿𝗶-𝗙𝗼𝗹𝗱 𝗗𝗲𝘀𝗶𝗴𝗻 - The 𝗧𝗥𝗘𝗗𝗢 telescopic and foldable tre…" at bounding box center [547, 236] width 920 height 258
click at [397, 347] on p "⭐【𝗦𝘂𝗽𝗽𝗼𝗿𝘁】⭐ You can rely on TREDO with our dedicated customer support team that…" at bounding box center [549, 334] width 901 height 42
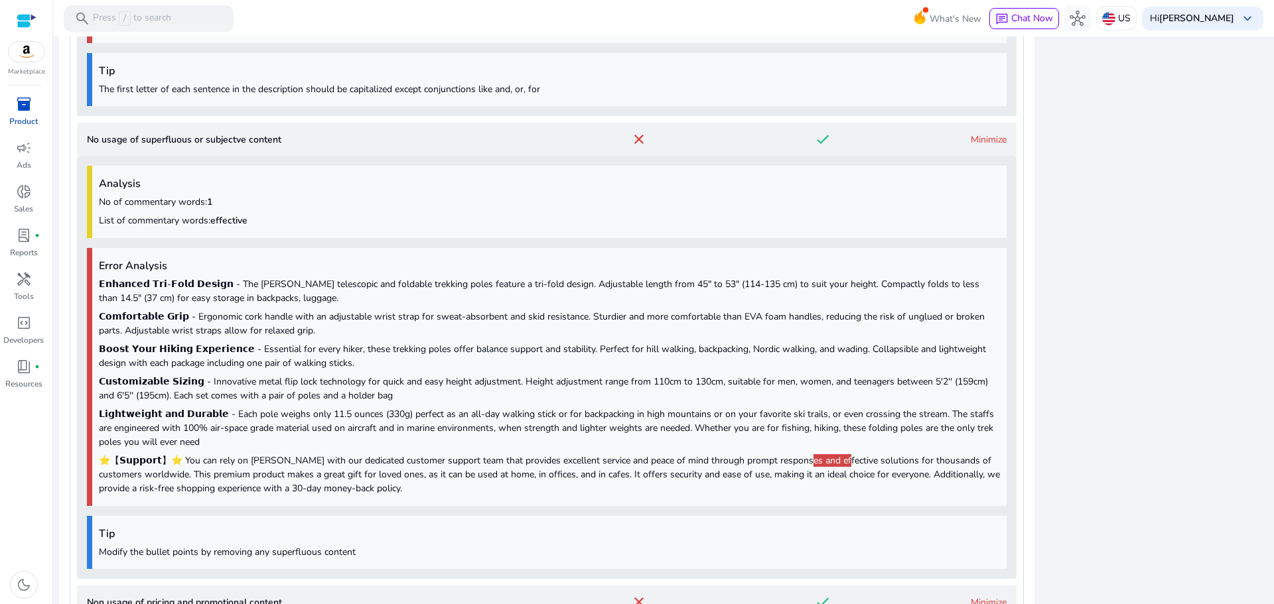
scroll to position [0, 0]
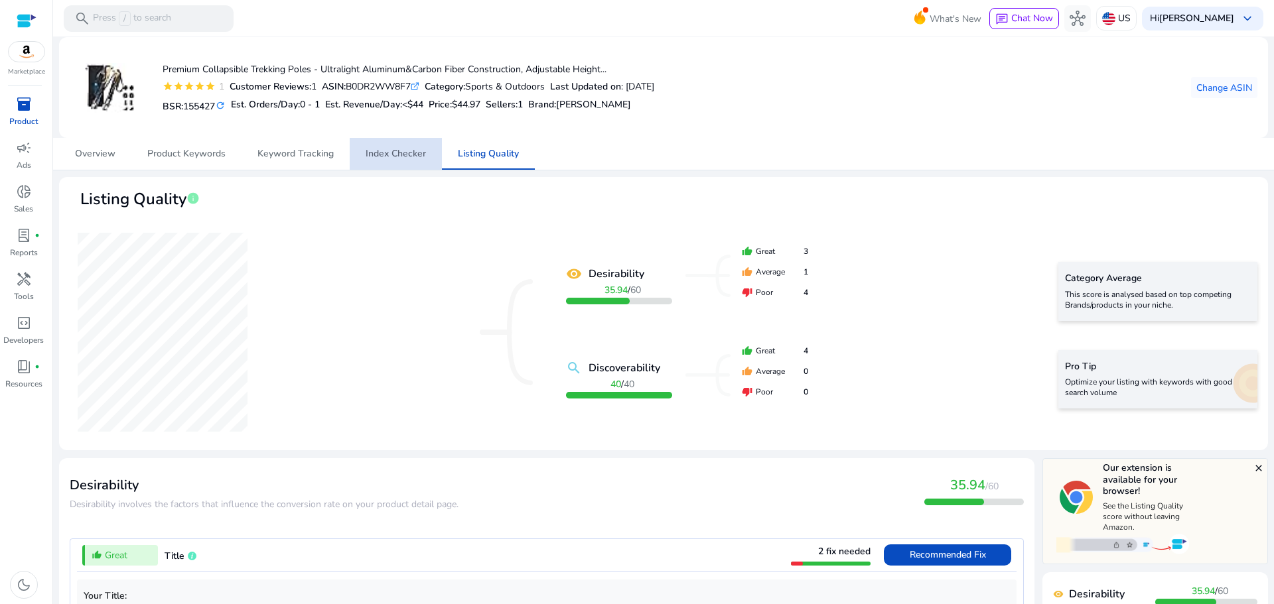
click at [396, 149] on span "Index Checker" at bounding box center [396, 153] width 60 height 9
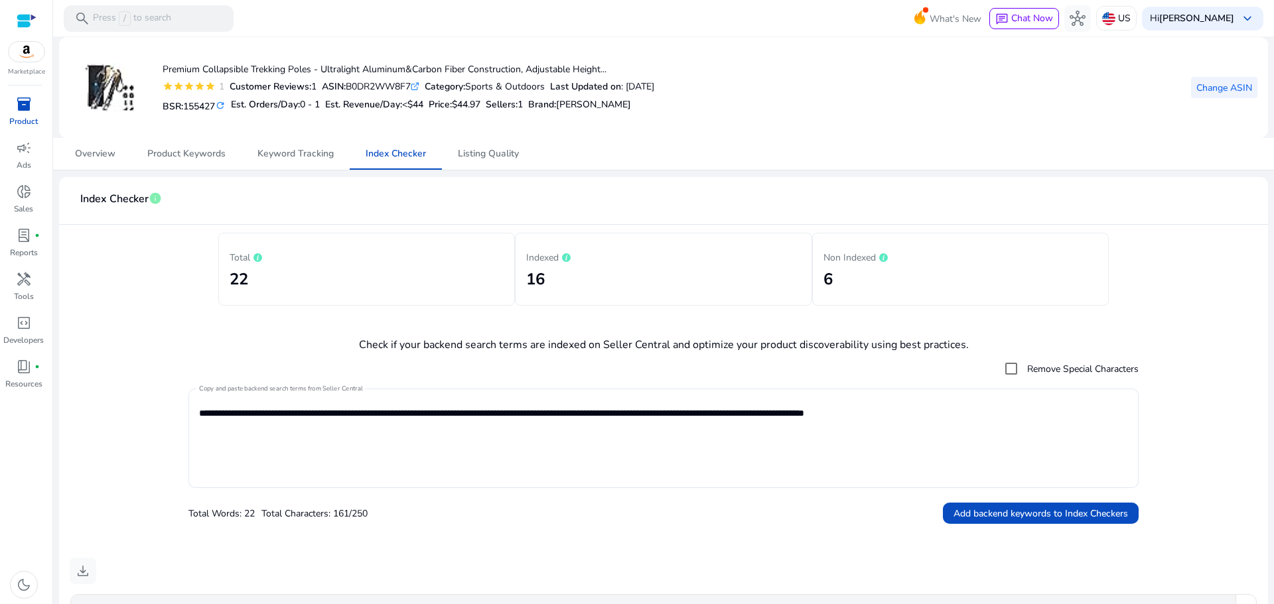
click at [1210, 81] on span "Change ASIN" at bounding box center [1224, 88] width 56 height 14
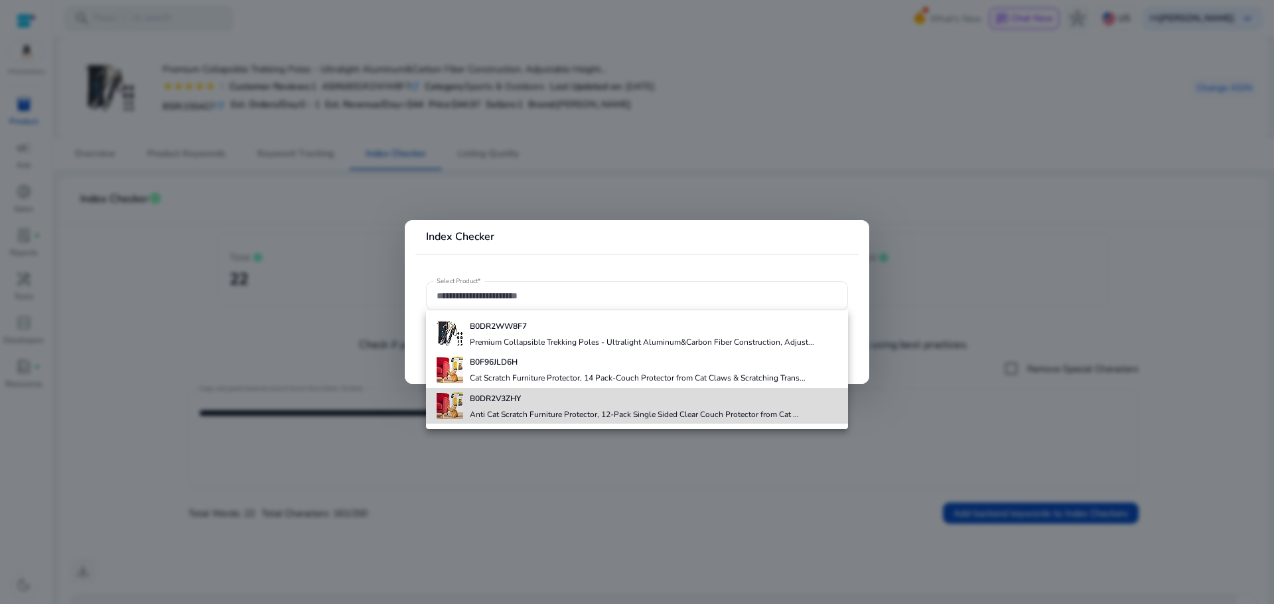
click at [520, 410] on h4 "Anti Cat Scratch Furniture Protector, 12-Pack Single Sided Clear Couch Protecto…" at bounding box center [634, 414] width 329 height 11
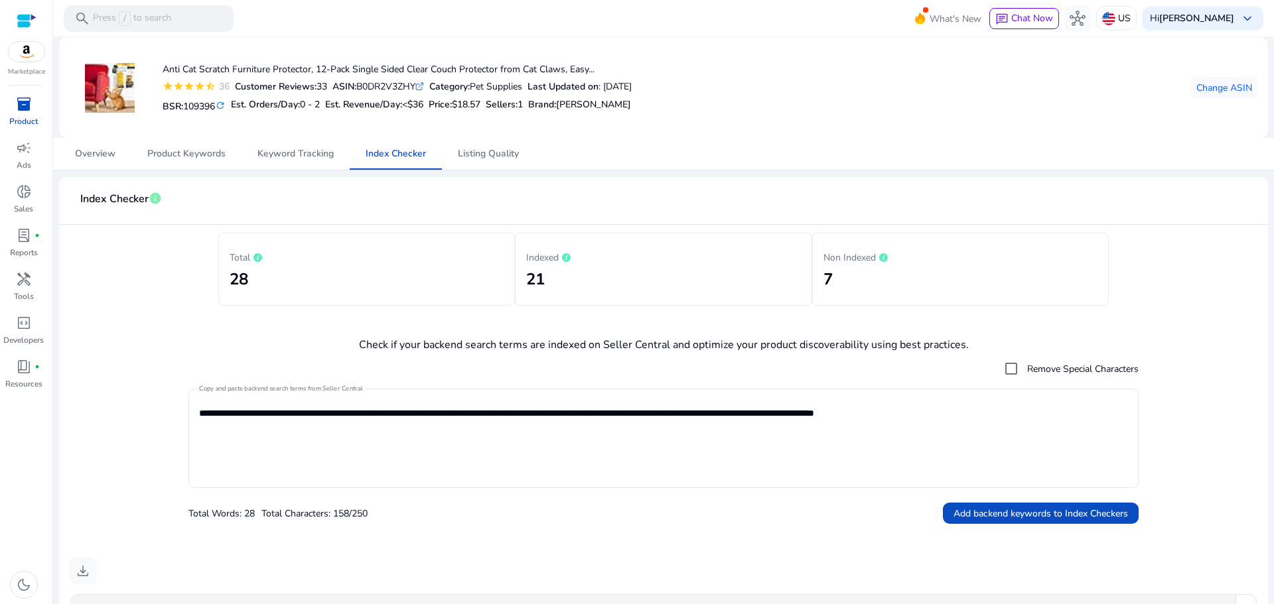
click at [1241, 263] on div "Total 28 Indexed 21 Non Indexed 7" at bounding box center [664, 269] width 1188 height 73
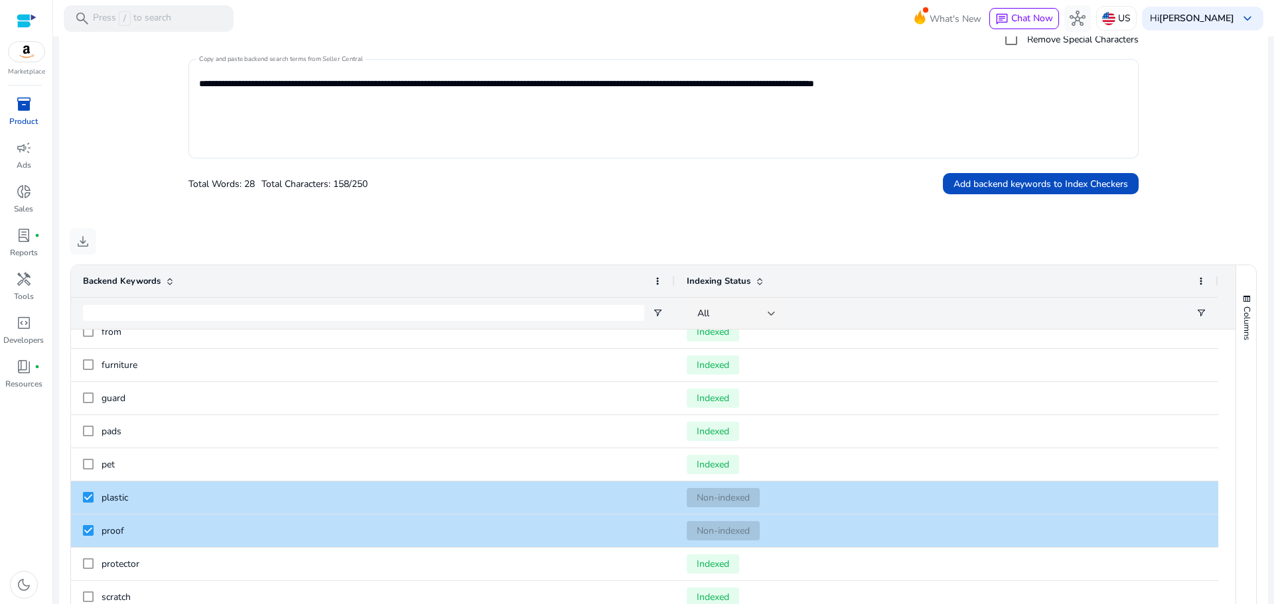
scroll to position [500, 0]
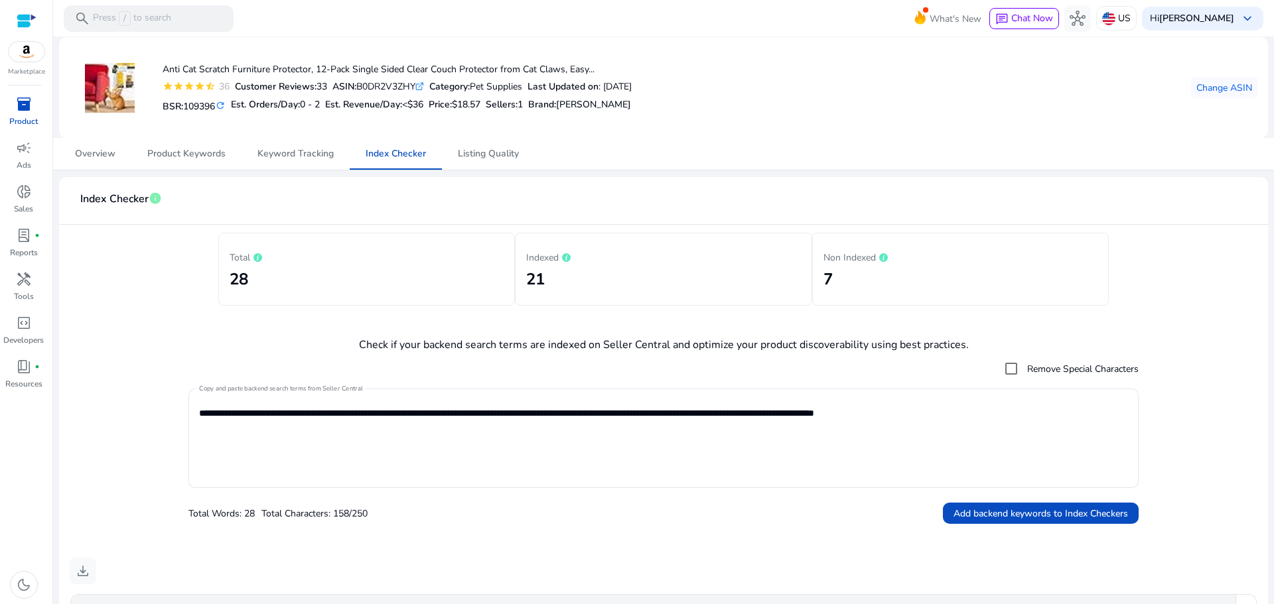
click at [29, 27] on div at bounding box center [27, 20] width 20 height 15
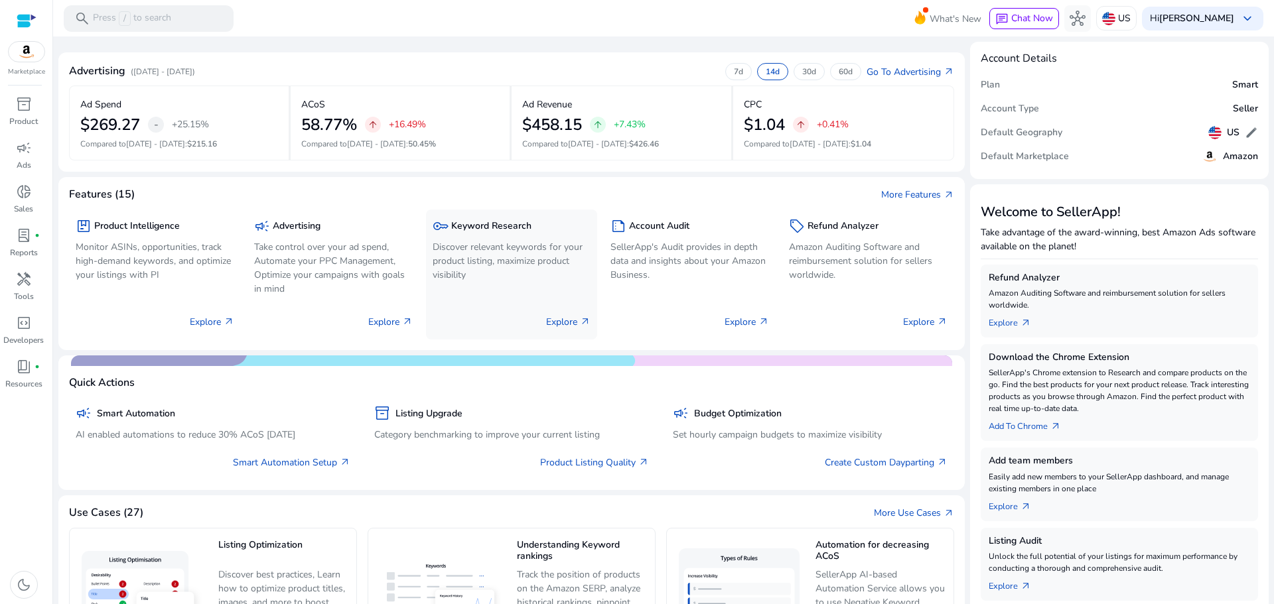
click at [500, 256] on p "Discover relevant keywords for your product listing, maximize product visibility" at bounding box center [512, 261] width 159 height 42
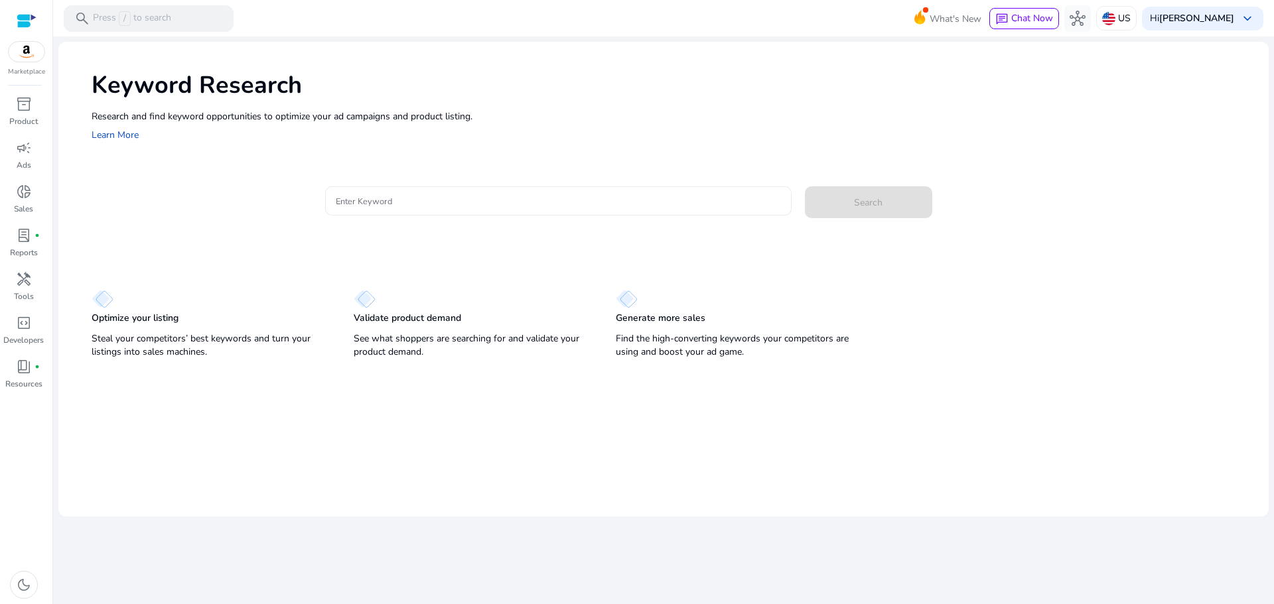
click at [443, 195] on input "Enter Keyword" at bounding box center [558, 201] width 445 height 15
click at [238, 244] on div "Keyword Research Research and find keyword opportunities to optimize your ad ca…" at bounding box center [663, 202] width 1210 height 321
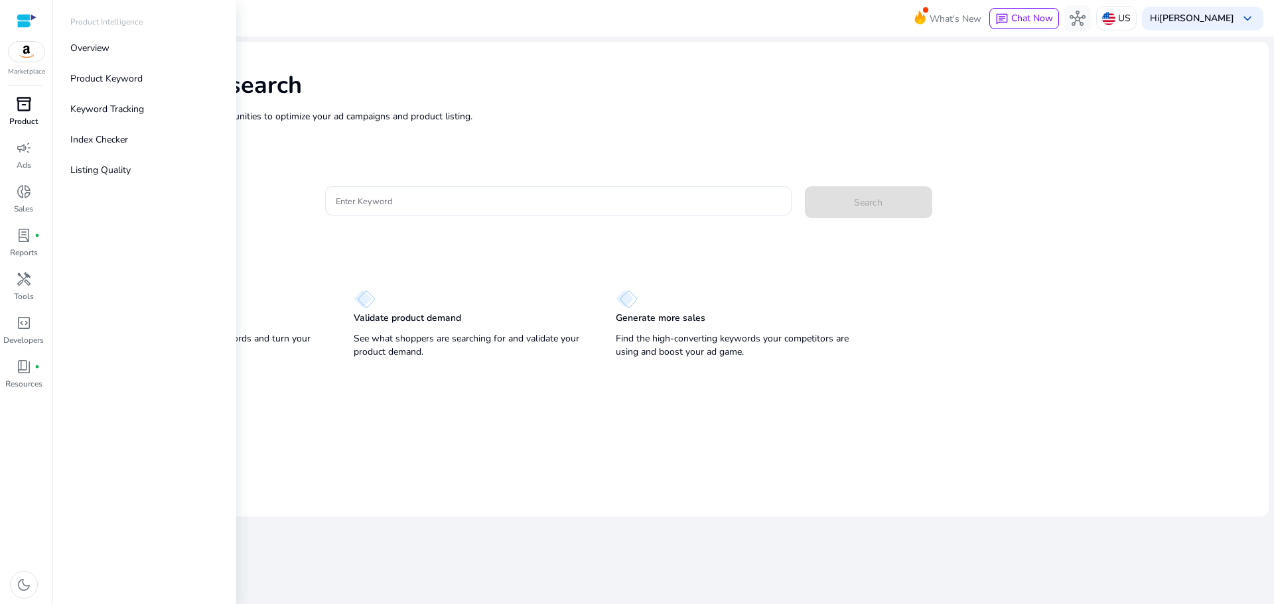
click at [17, 123] on p "Product" at bounding box center [23, 121] width 29 height 12
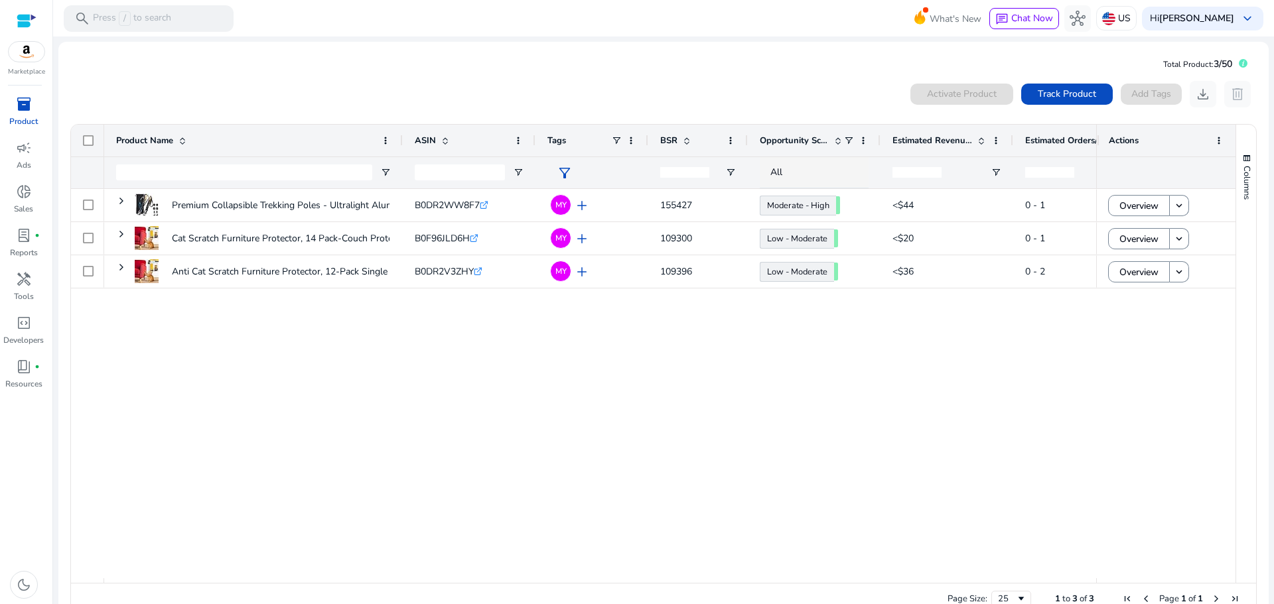
click at [630, 368] on div "Premium Collapsible Trekking Poles - Ultralight Aluminum&Carbon... B0DR2WW8F7 .…" at bounding box center [600, 383] width 992 height 389
click at [575, 376] on div "Premium Collapsible Trekking Poles - Ultralight Aluminum&Carbon... B0DR2WW8F7 .…" at bounding box center [600, 383] width 992 height 389
click at [25, 237] on span "lab_profile" at bounding box center [24, 236] width 16 height 16
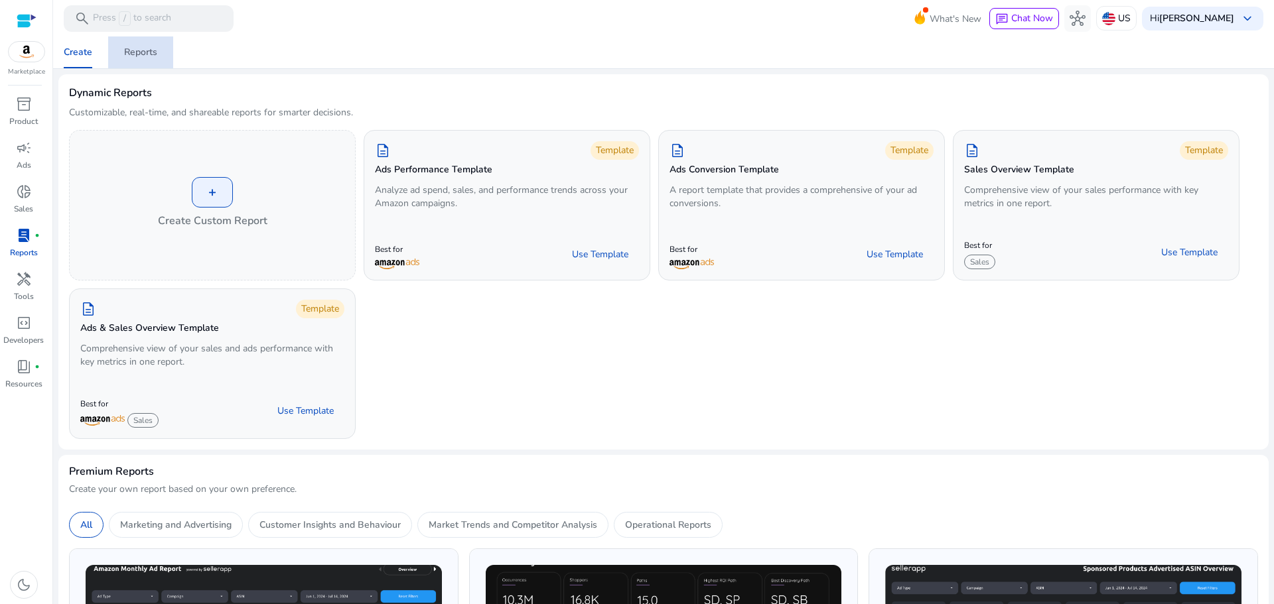
click at [137, 53] on div "Reports" at bounding box center [140, 52] width 33 height 9
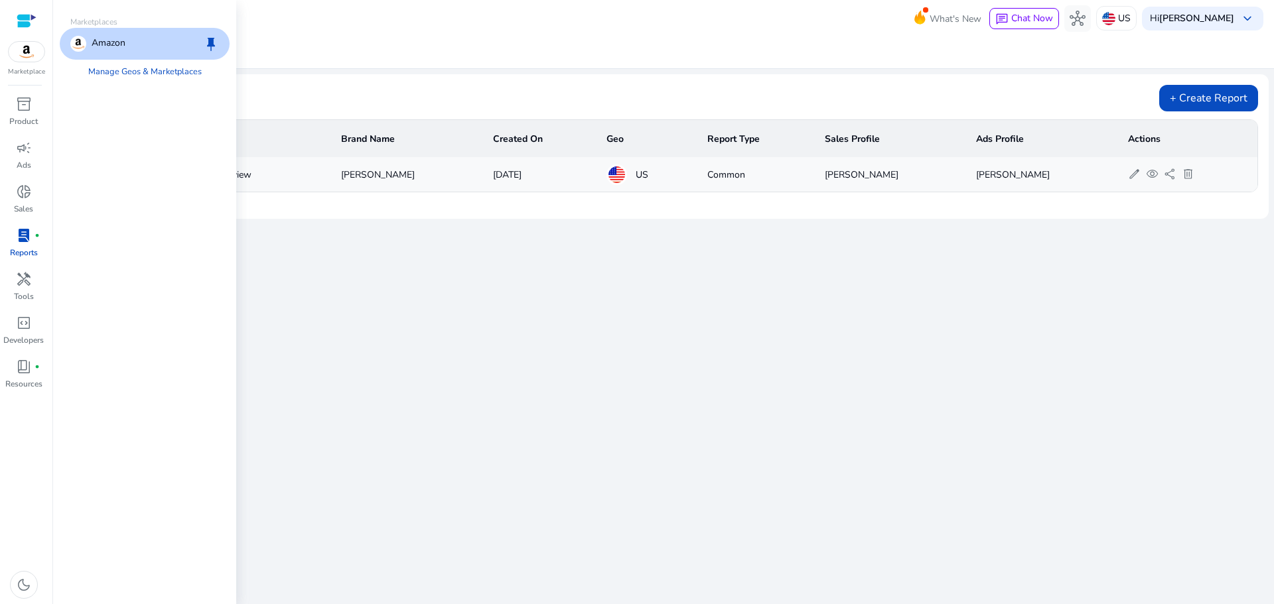
click at [17, 58] on img at bounding box center [27, 52] width 36 height 20
click at [133, 64] on link "Manage Geos & Marketplaces" at bounding box center [145, 72] width 135 height 24
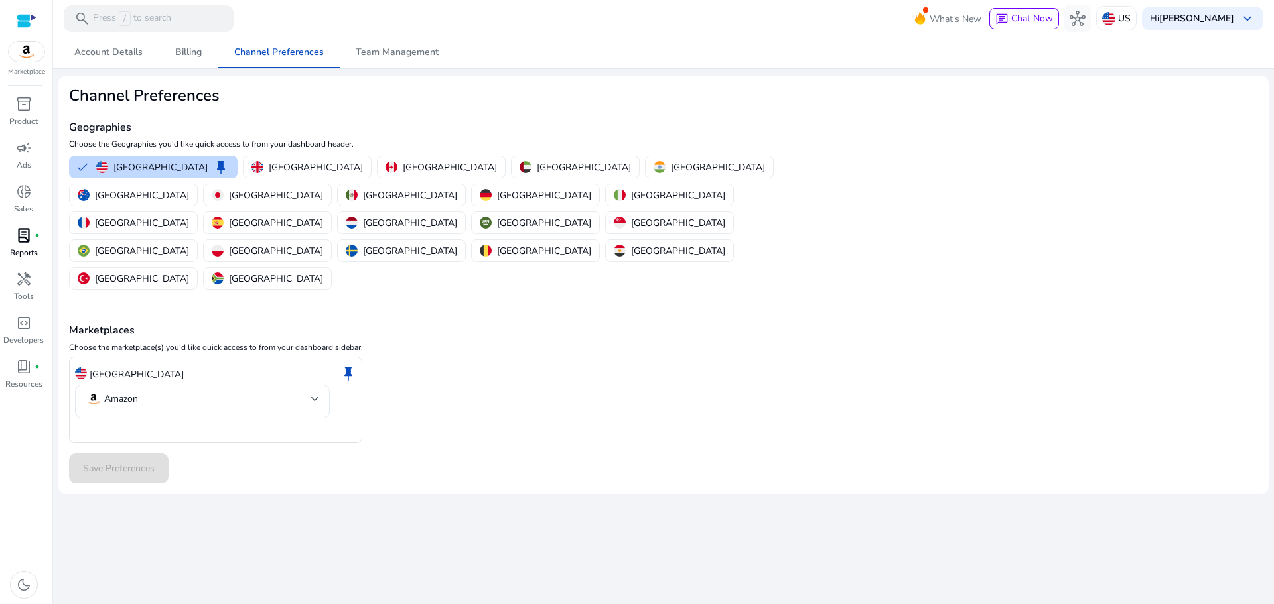
click at [32, 17] on div at bounding box center [27, 20] width 20 height 15
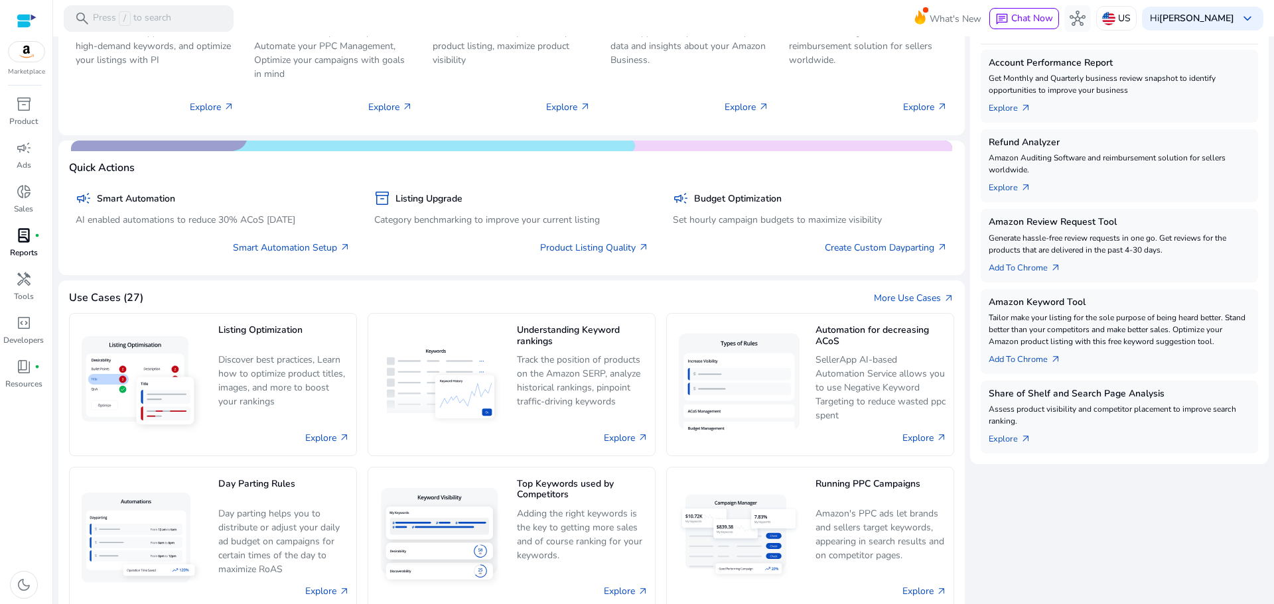
scroll to position [236, 0]
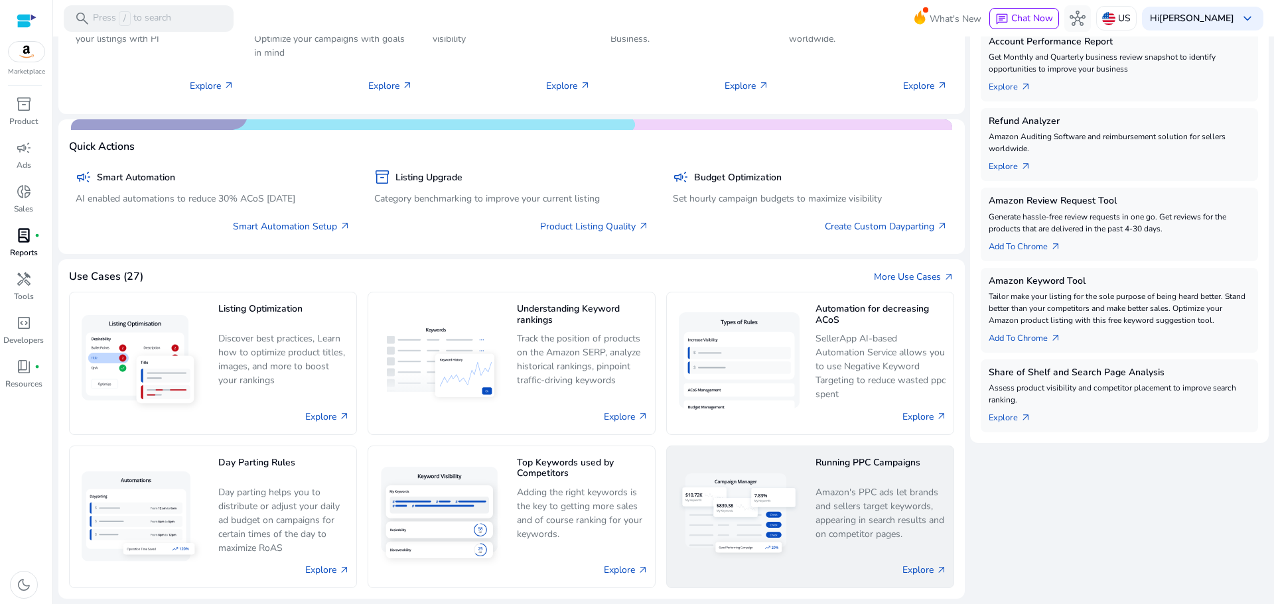
click at [880, 515] on p "Amazon's PPC ads let brands and sellers target keywords, appearing in search re…" at bounding box center [880, 514] width 131 height 56
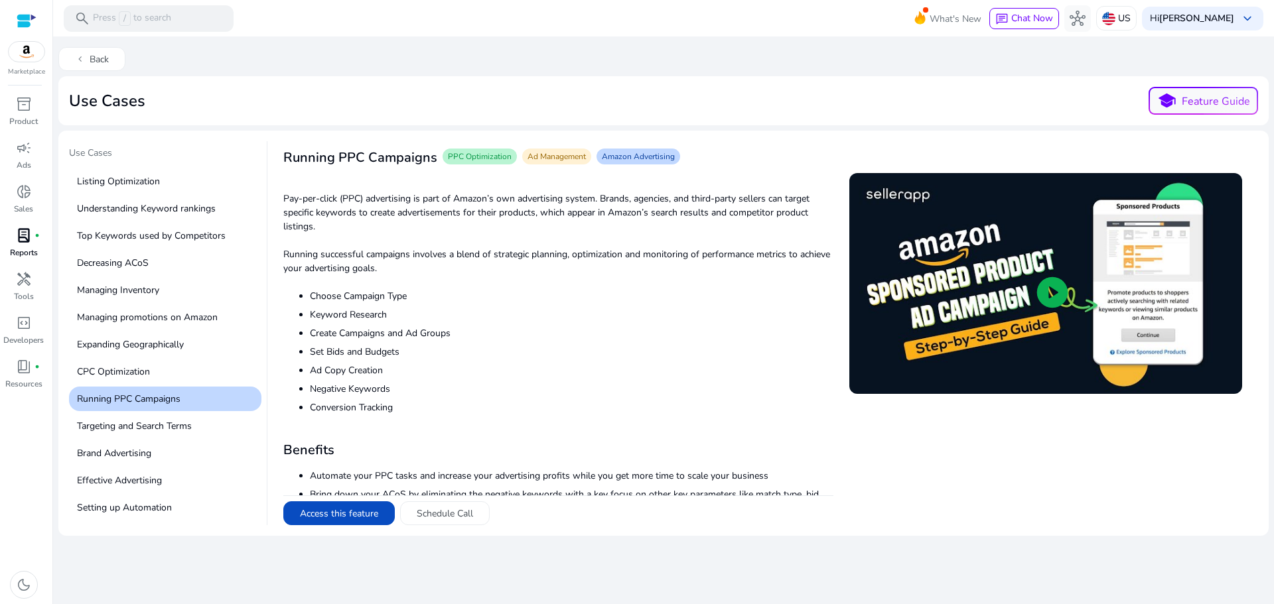
click at [1034, 285] on span "play_circle" at bounding box center [1052, 292] width 37 height 37
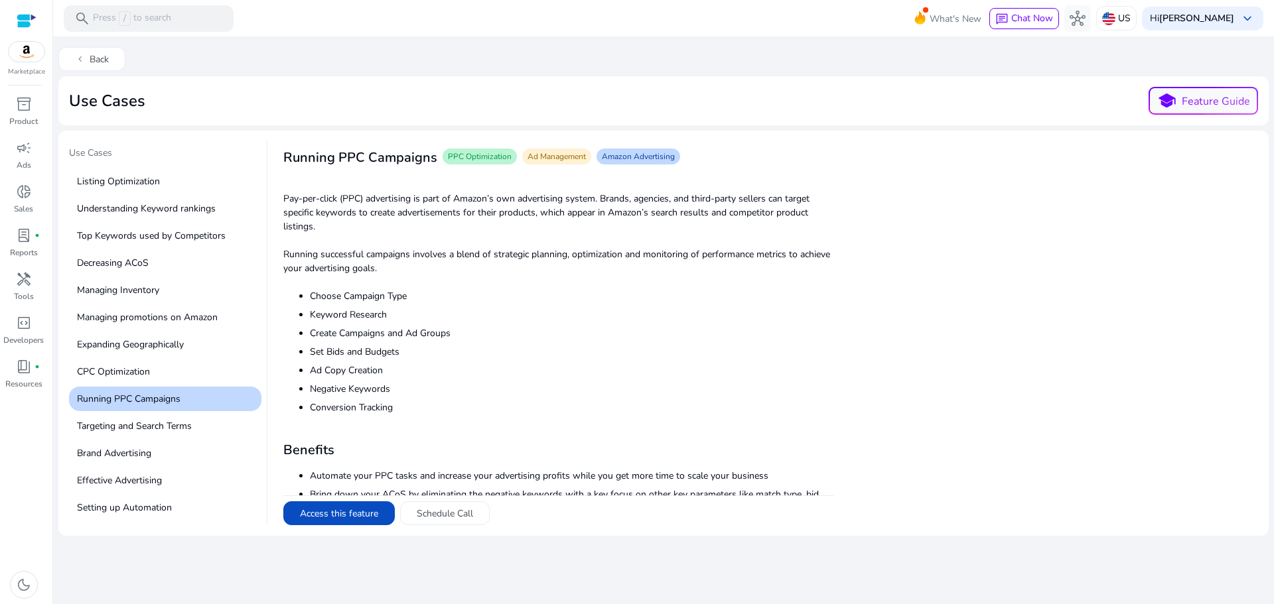
click at [951, 541] on div "chevron_left Back Use Cases school Feature Guide Use Cases Listing Optimization…" at bounding box center [663, 343] width 1210 height 615
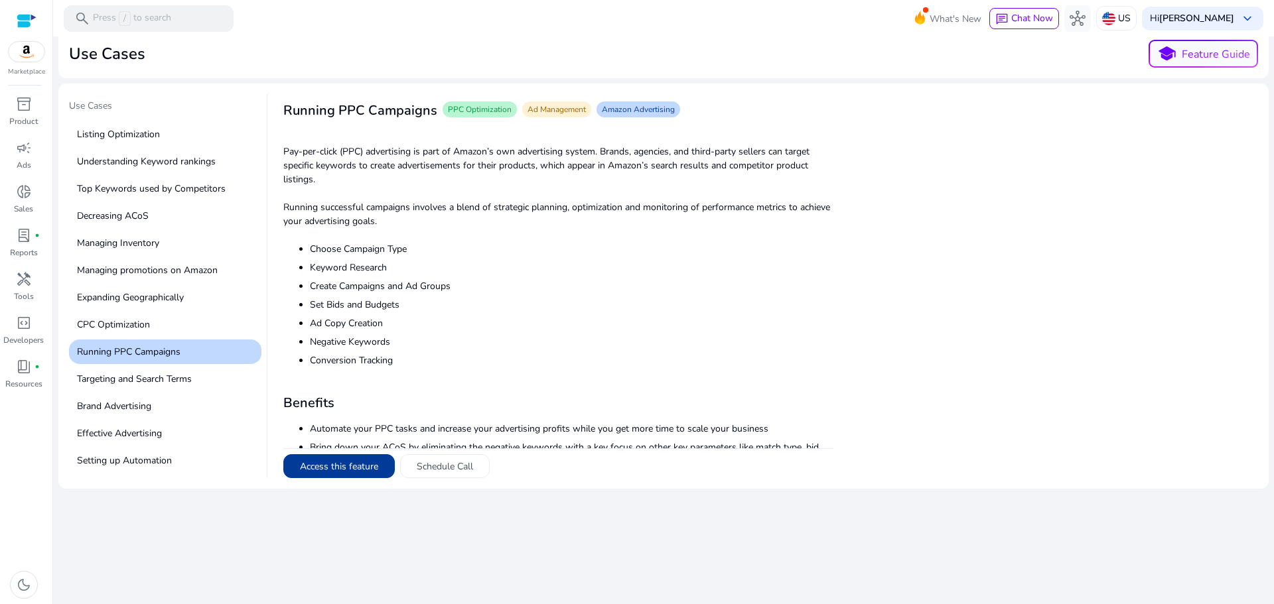
click at [331, 463] on button "Access this feature" at bounding box center [338, 467] width 111 height 24
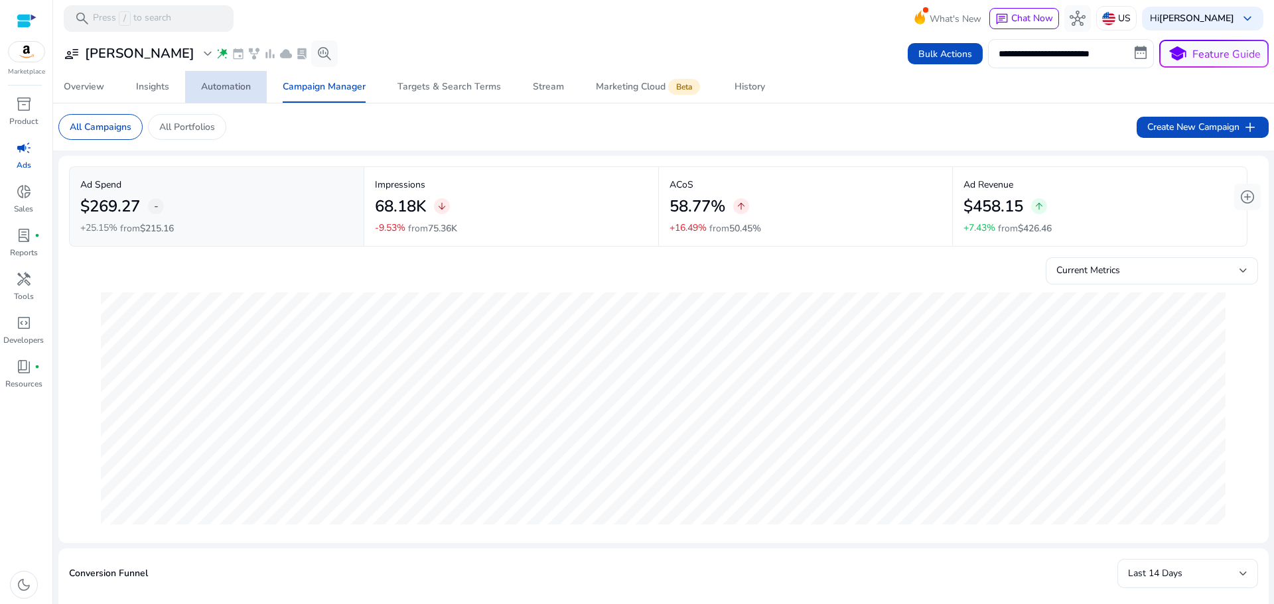
click at [216, 94] on span "Automation" at bounding box center [226, 87] width 50 height 32
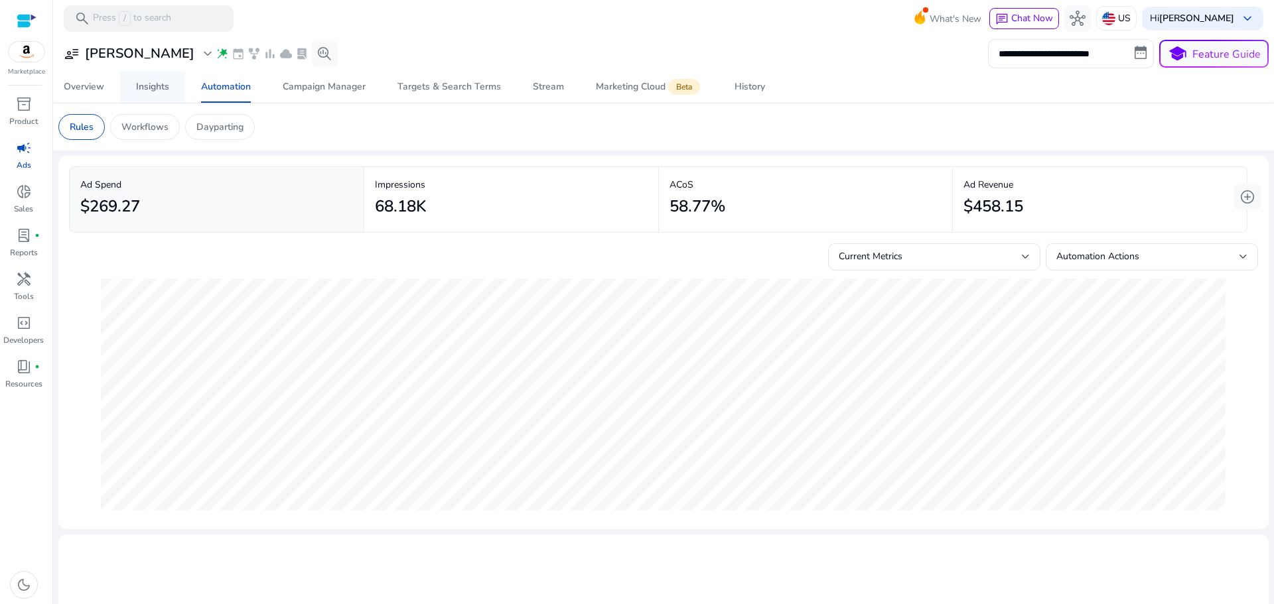
click at [160, 89] on div "Insights" at bounding box center [152, 86] width 33 height 9
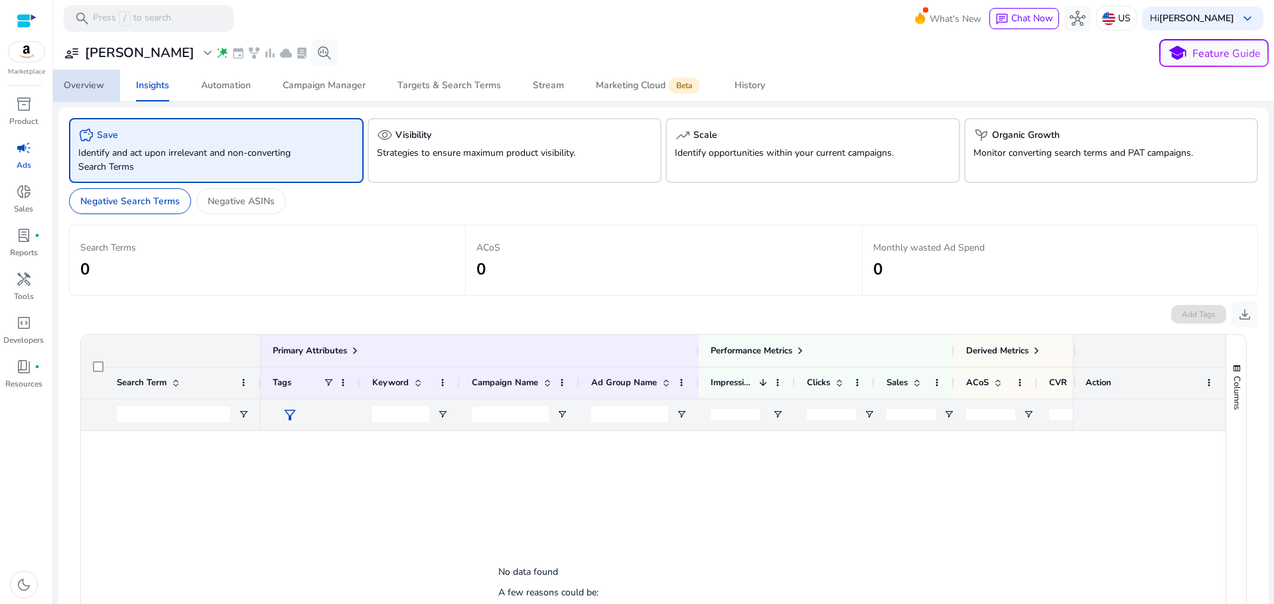
click at [100, 90] on div "Overview" at bounding box center [84, 85] width 40 height 9
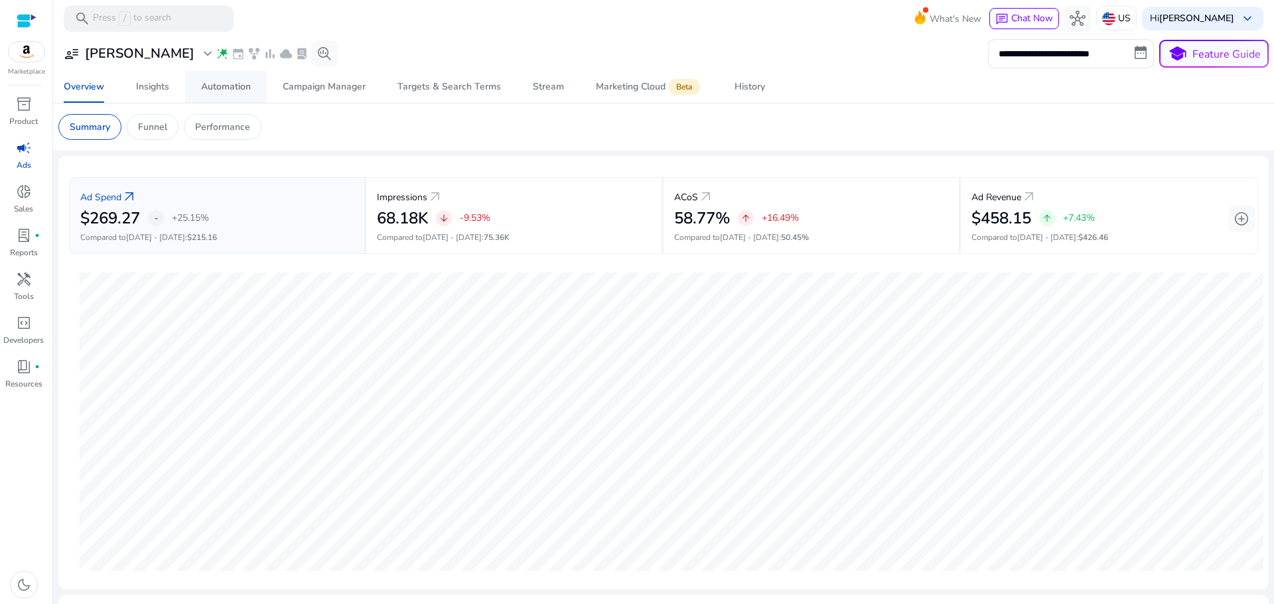
click at [204, 90] on div "Automation" at bounding box center [226, 86] width 50 height 9
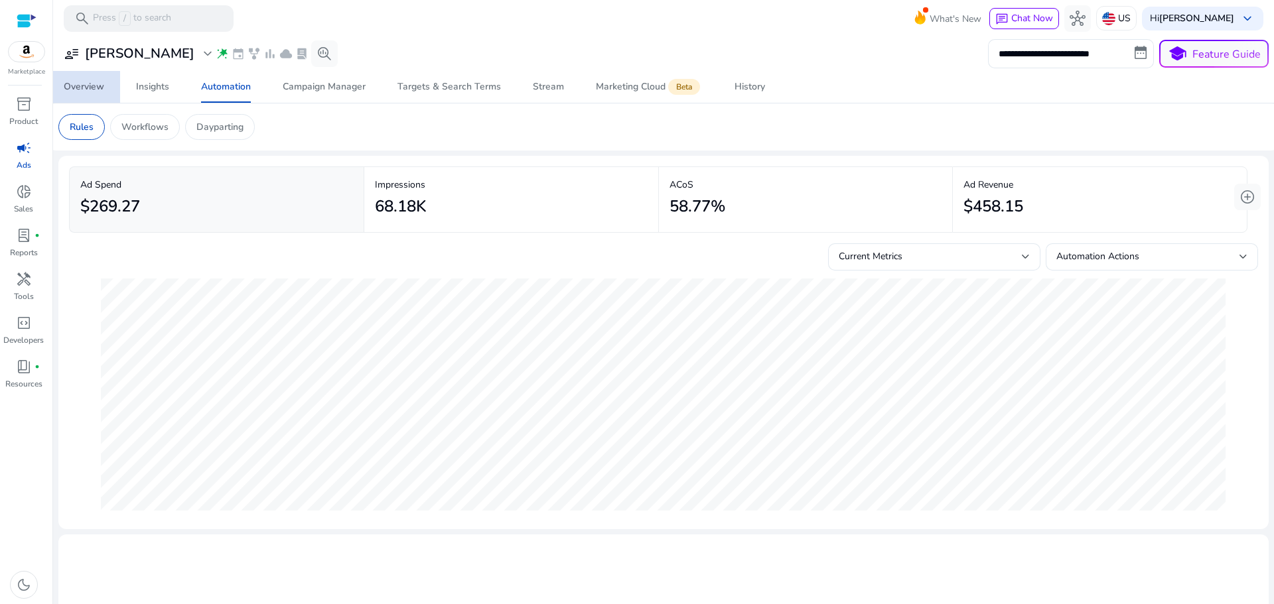
click at [71, 89] on div "Overview" at bounding box center [84, 86] width 40 height 9
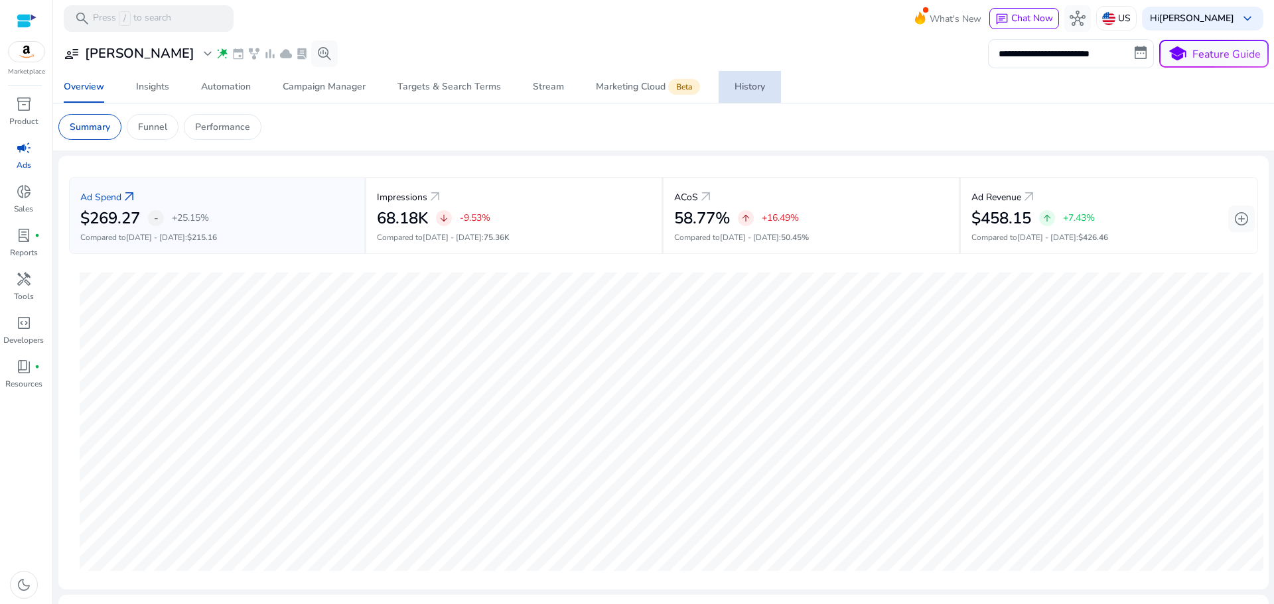
drag, startPoint x: 754, startPoint y: 94, endPoint x: 744, endPoint y: 94, distance: 10.6
click at [744, 94] on span "History" at bounding box center [750, 87] width 31 height 32
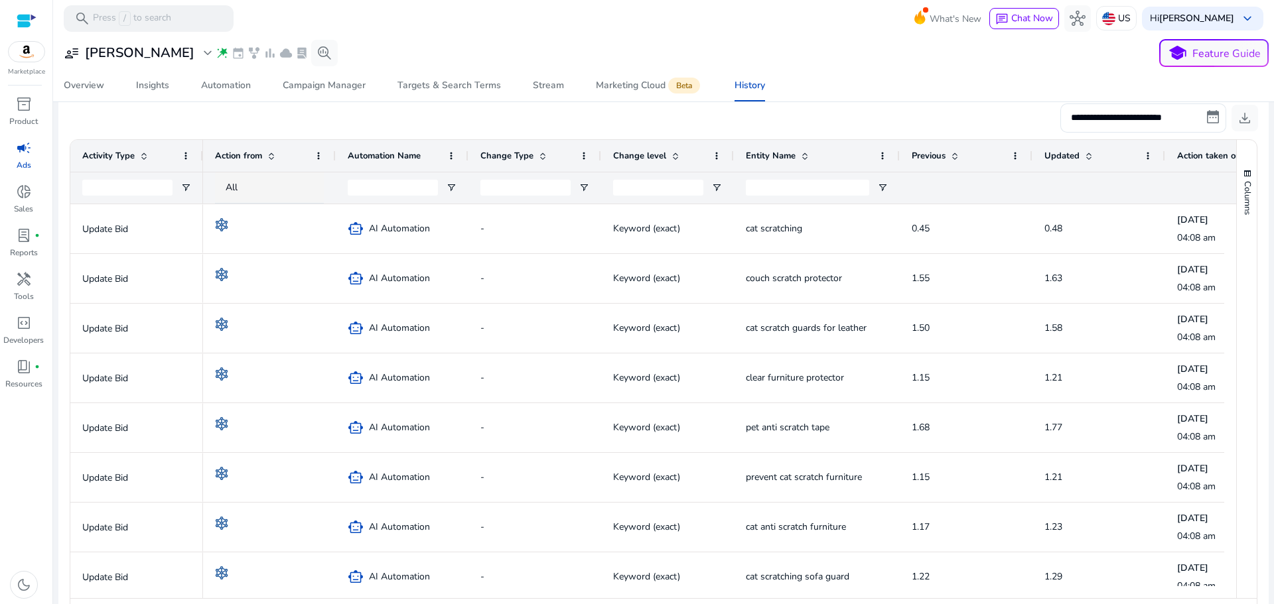
scroll to position [261, 0]
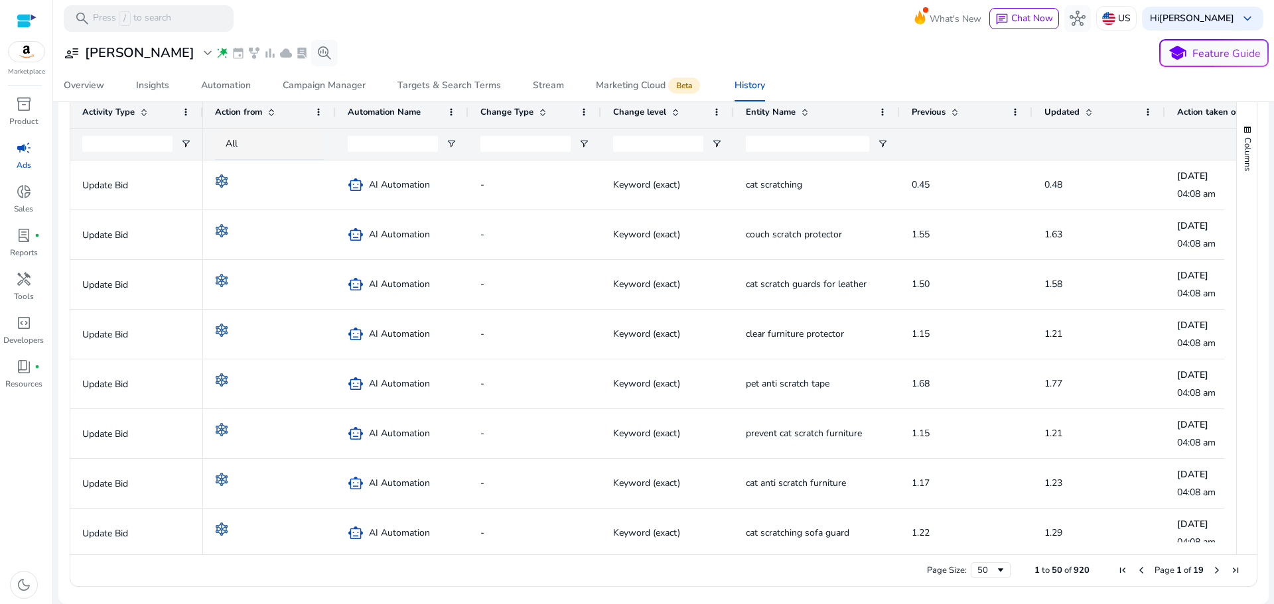
drag, startPoint x: 1226, startPoint y: 204, endPoint x: 1247, endPoint y: 227, distance: 31.4
click at [1247, 227] on div "Columns" at bounding box center [1247, 325] width 20 height 459
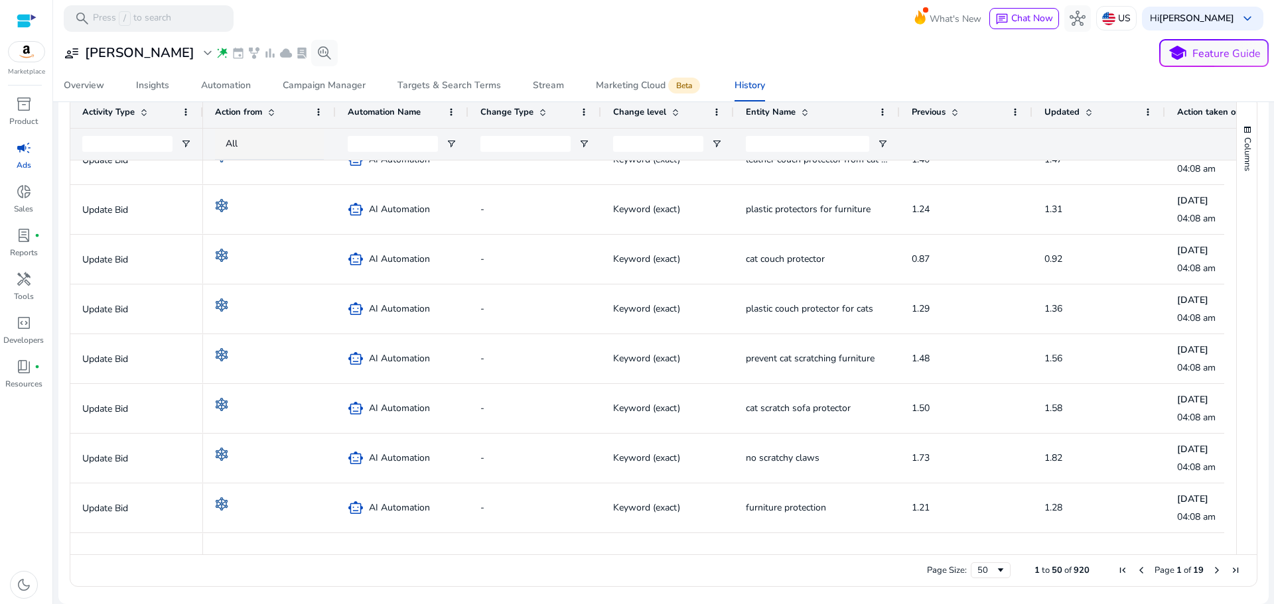
scroll to position [1895, 0]
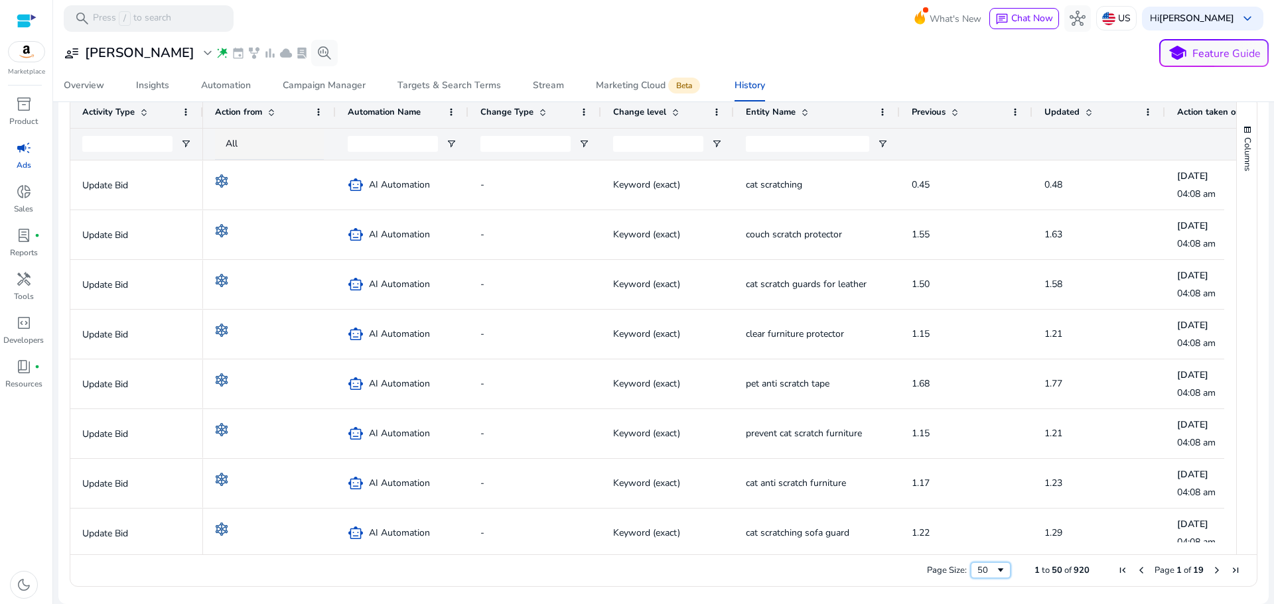
click at [982, 571] on div "50" at bounding box center [986, 571] width 18 height 12
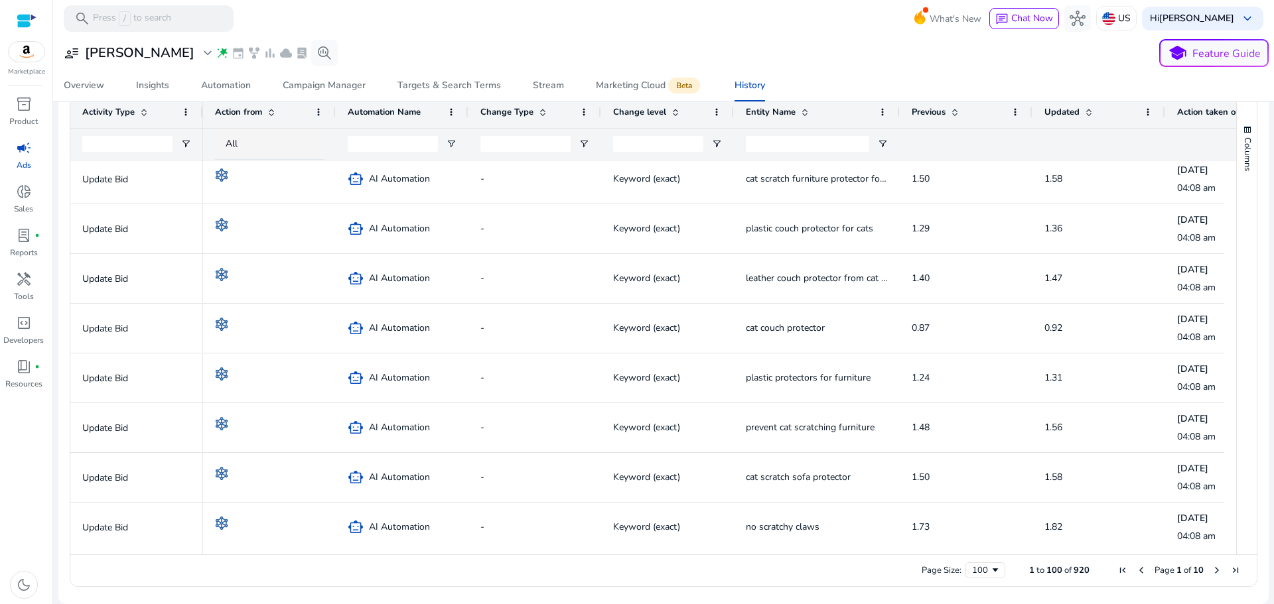
drag, startPoint x: 1230, startPoint y: 512, endPoint x: 1266, endPoint y: 550, distance: 52.6
drag, startPoint x: 1232, startPoint y: 510, endPoint x: 1234, endPoint y: 561, distance: 51.2
click at [1234, 561] on div "Drag here to set row groups Drag here to set column labels Activity Type Action…" at bounding box center [664, 342] width 1188 height 492
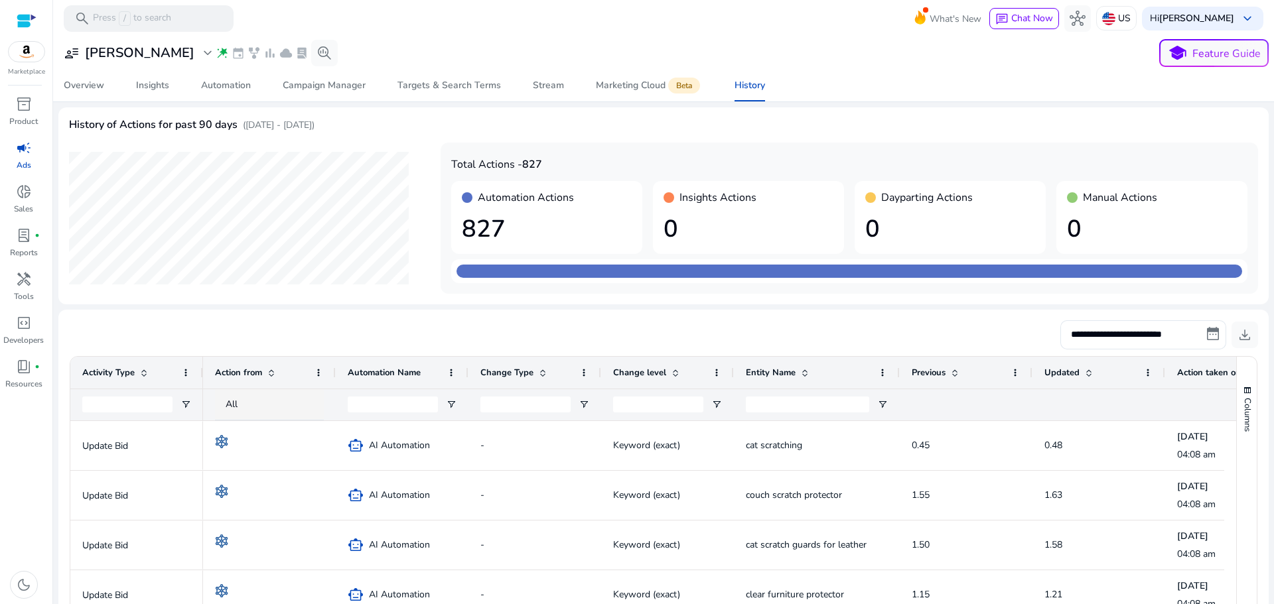
click at [488, 234] on h1 "827" at bounding box center [547, 229] width 170 height 29
click at [485, 195] on h4 "Automation Actions" at bounding box center [526, 198] width 96 height 13
click at [102, 52] on h3 "TREDO" at bounding box center [139, 53] width 109 height 16
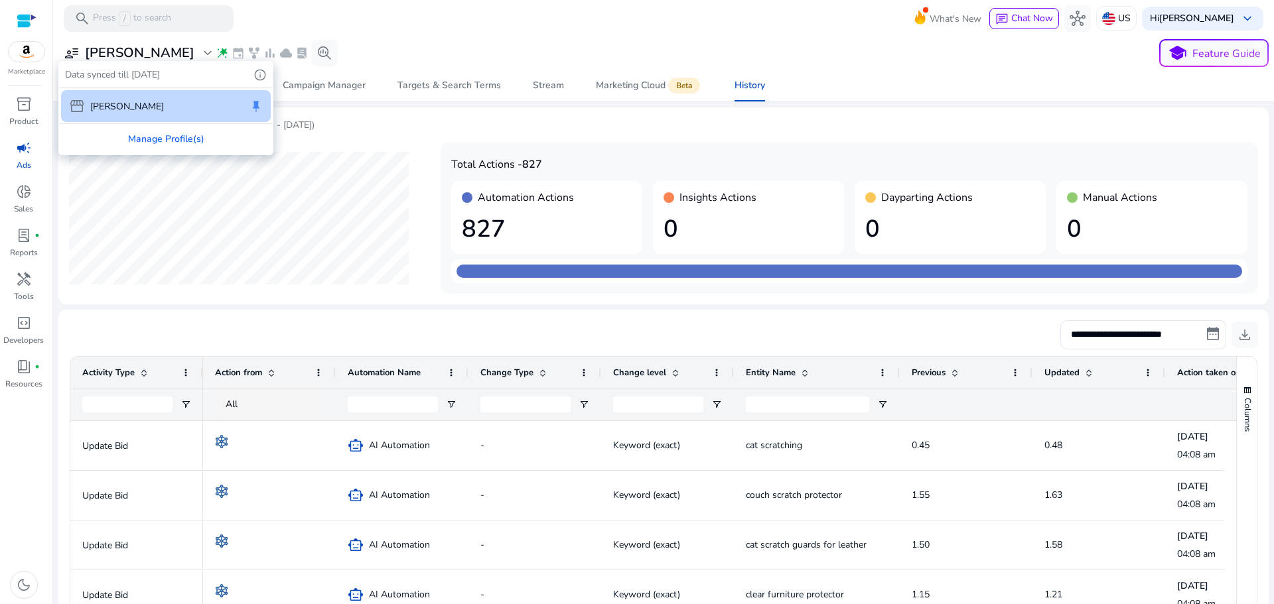
click at [102, 52] on div at bounding box center [637, 302] width 1274 height 604
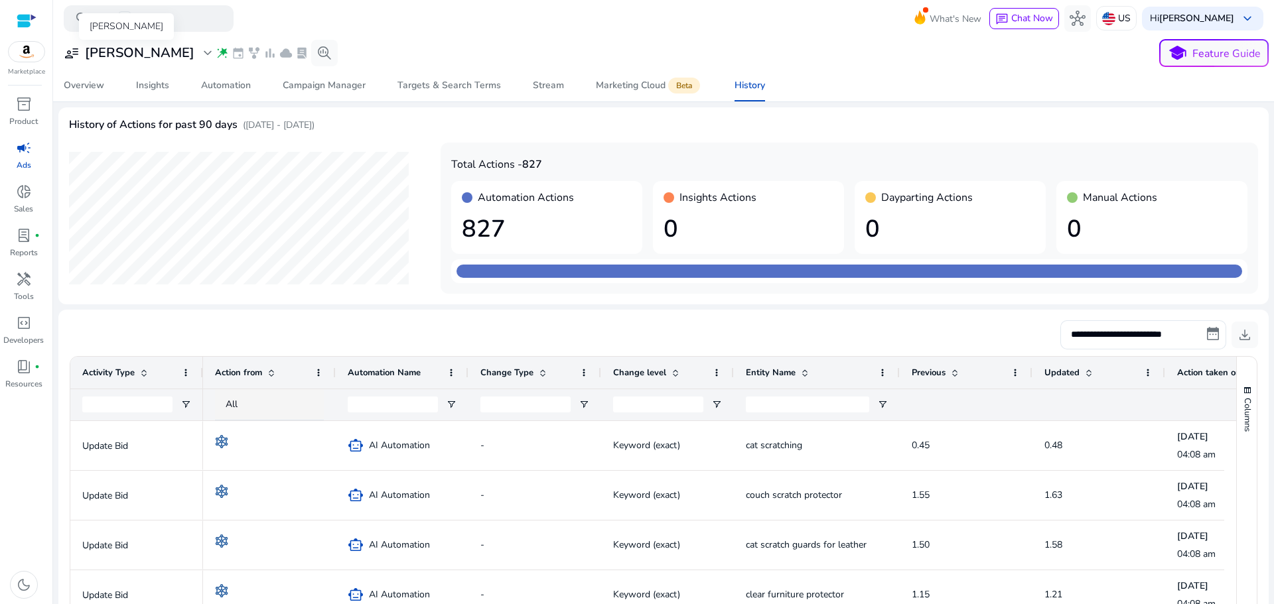
click at [200, 52] on span "expand_more" at bounding box center [208, 53] width 16 height 16
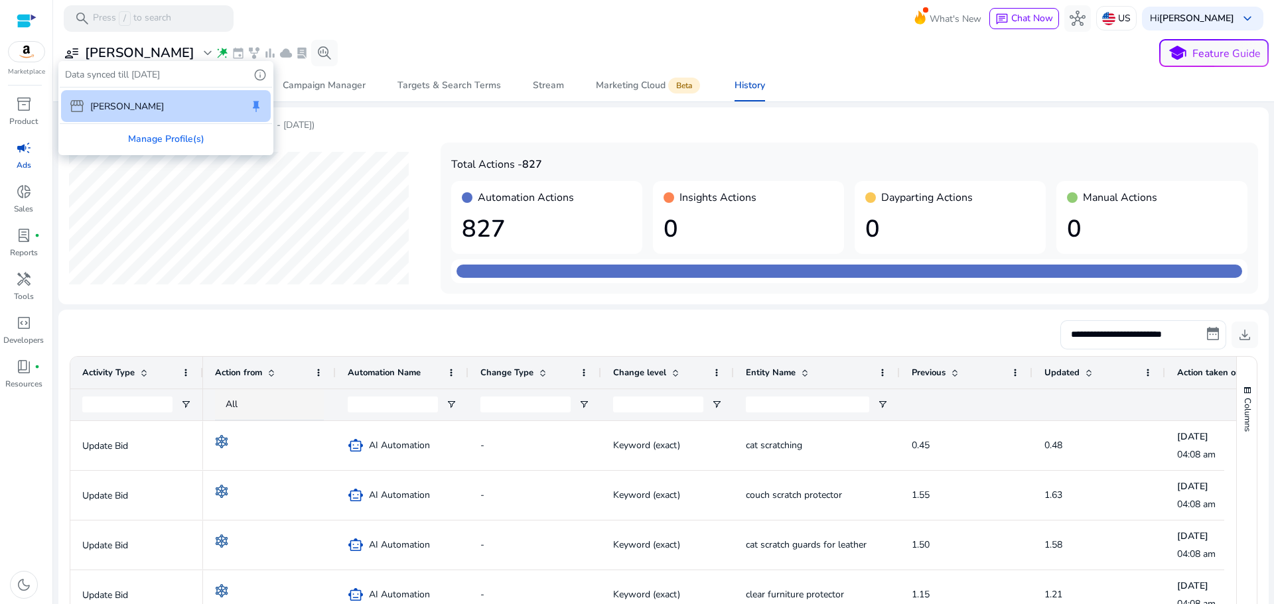
click at [142, 52] on div at bounding box center [637, 302] width 1274 height 604
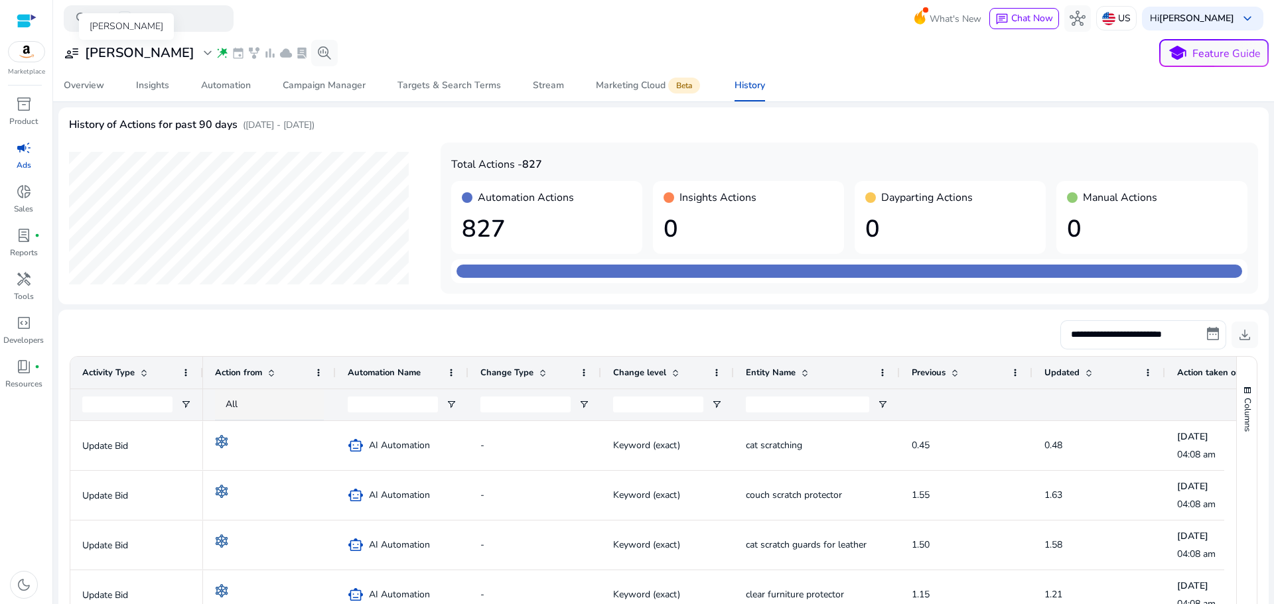
click at [200, 52] on span "expand_more" at bounding box center [208, 53] width 16 height 16
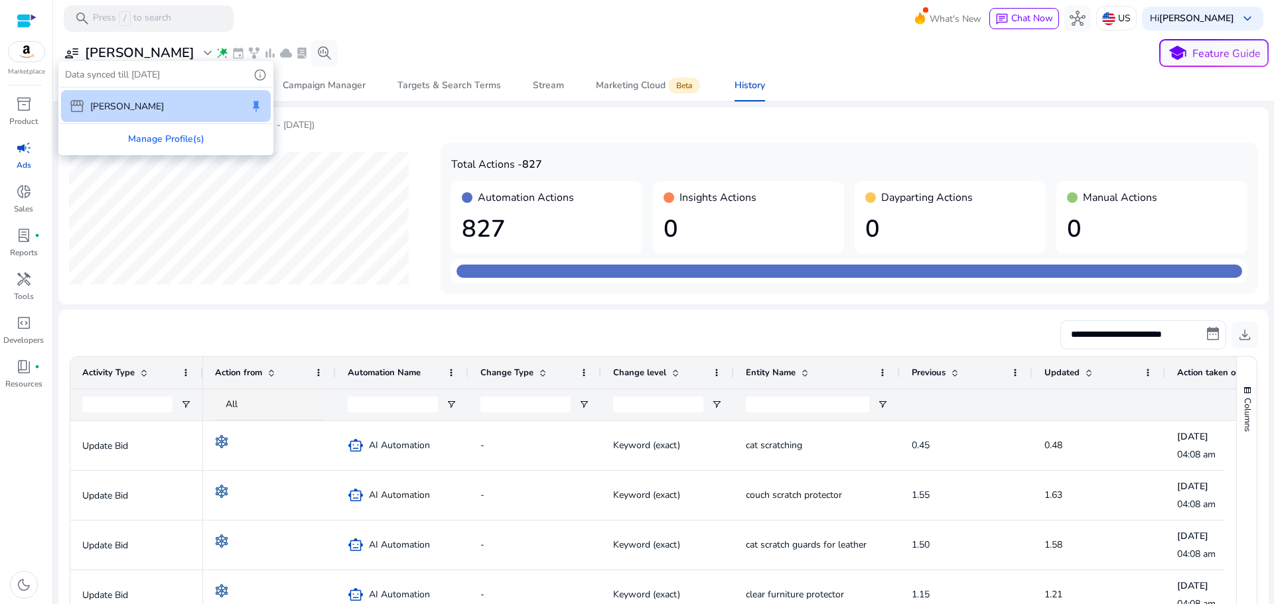
click at [25, 368] on div at bounding box center [637, 302] width 1274 height 604
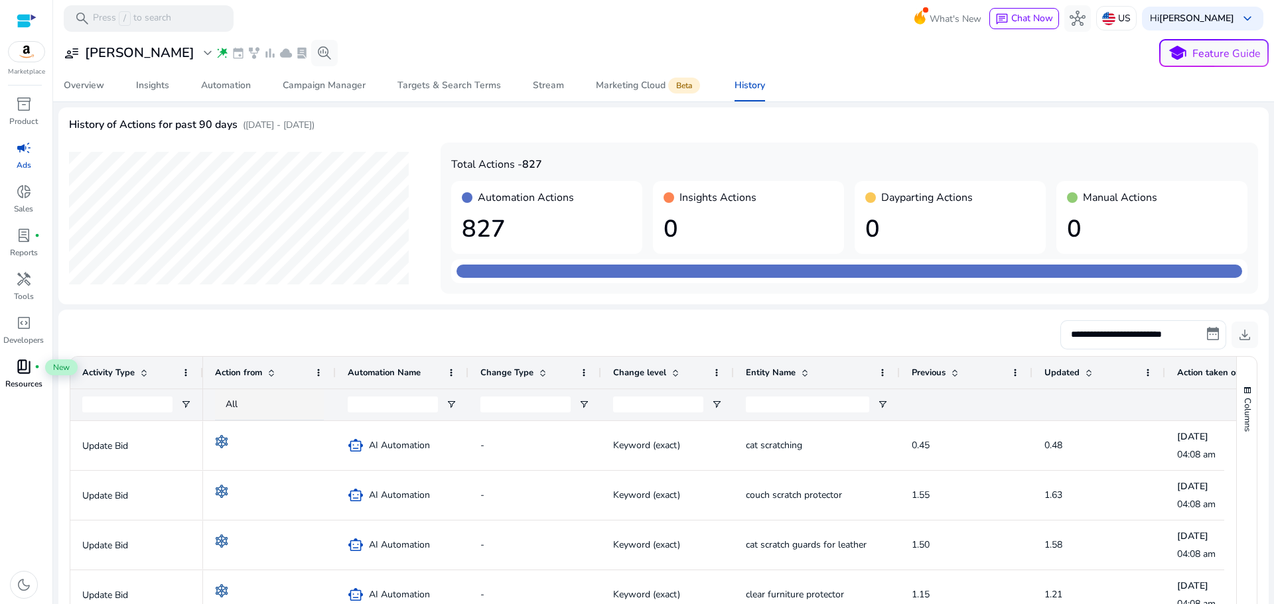
click at [25, 368] on span "book_4" at bounding box center [24, 367] width 16 height 16
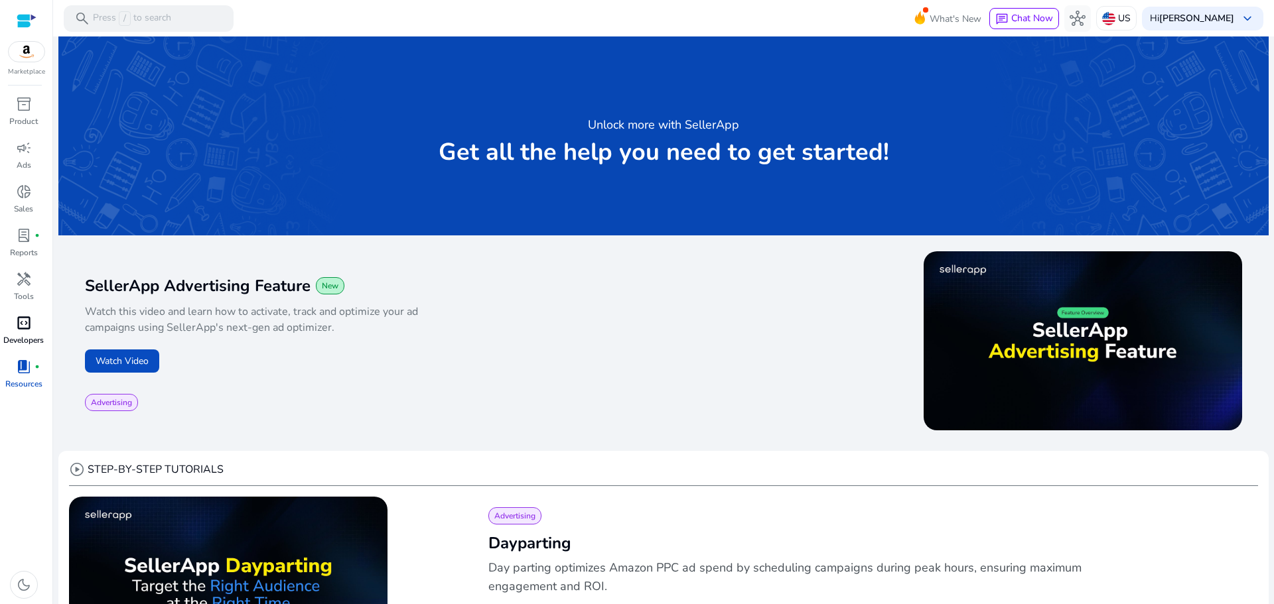
click at [27, 325] on span "code_blocks" at bounding box center [24, 323] width 16 height 16
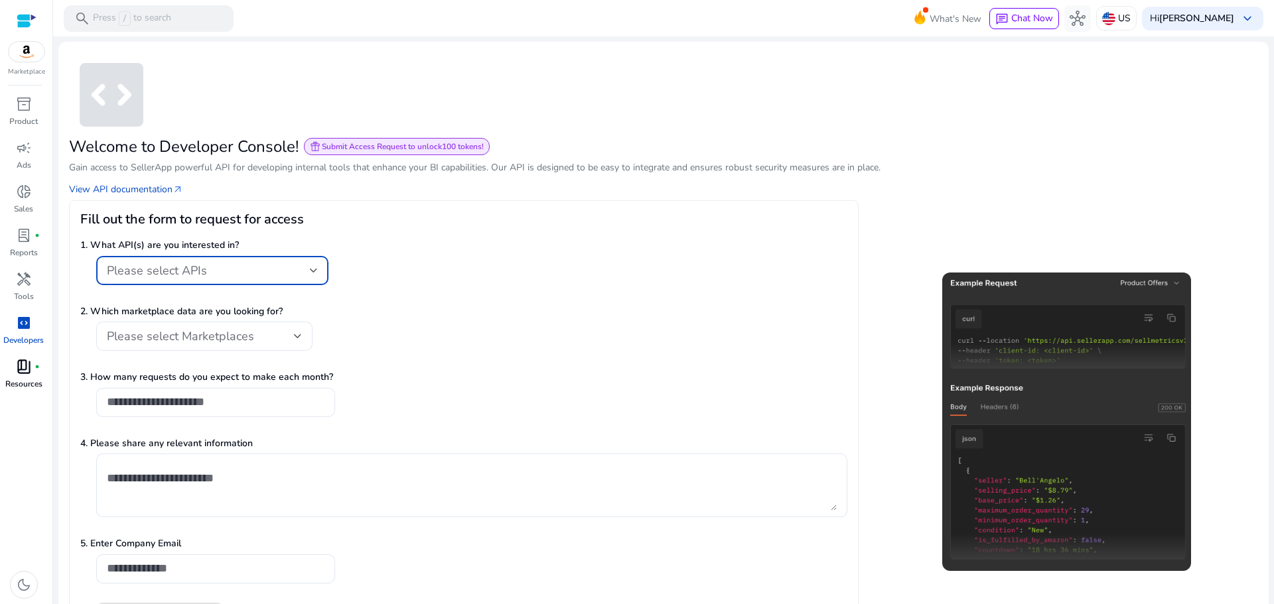
click at [266, 277] on div "Please select APIs" at bounding box center [208, 270] width 203 height 15
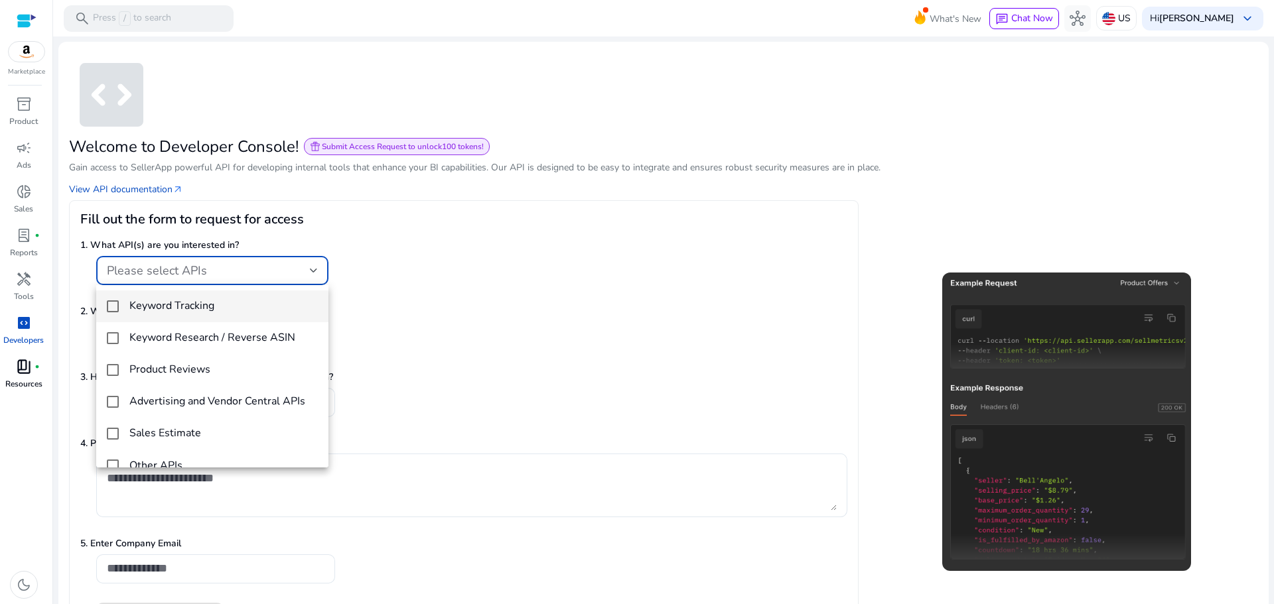
click at [266, 277] on div at bounding box center [637, 302] width 1274 height 604
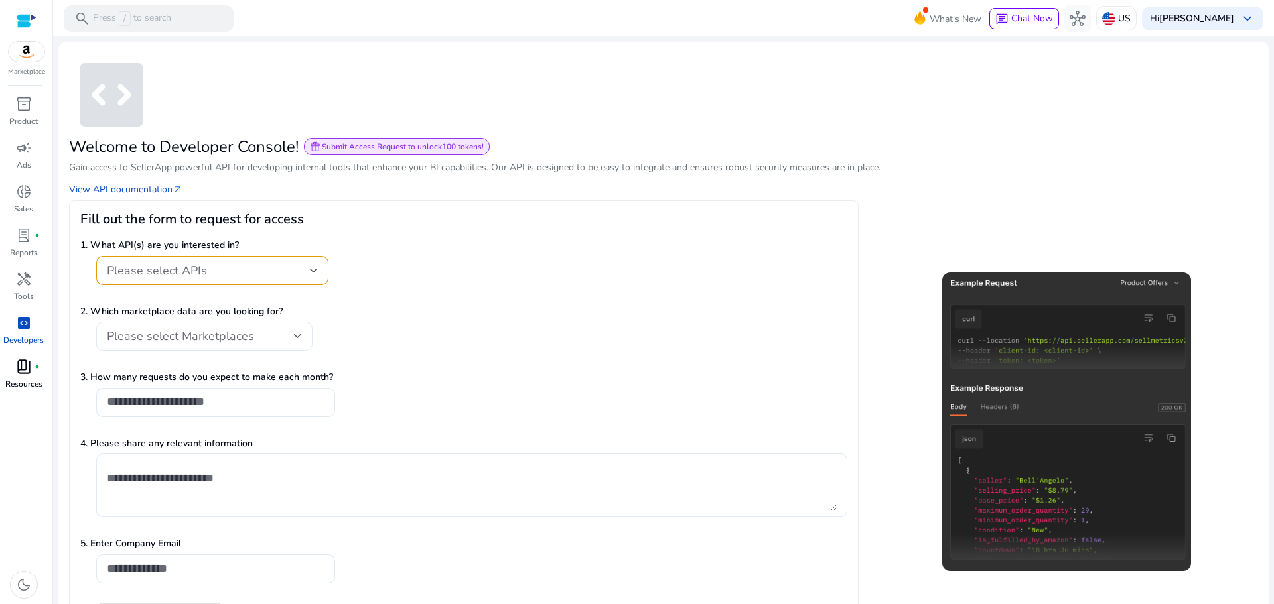
click at [17, 22] on div at bounding box center [27, 20] width 20 height 15
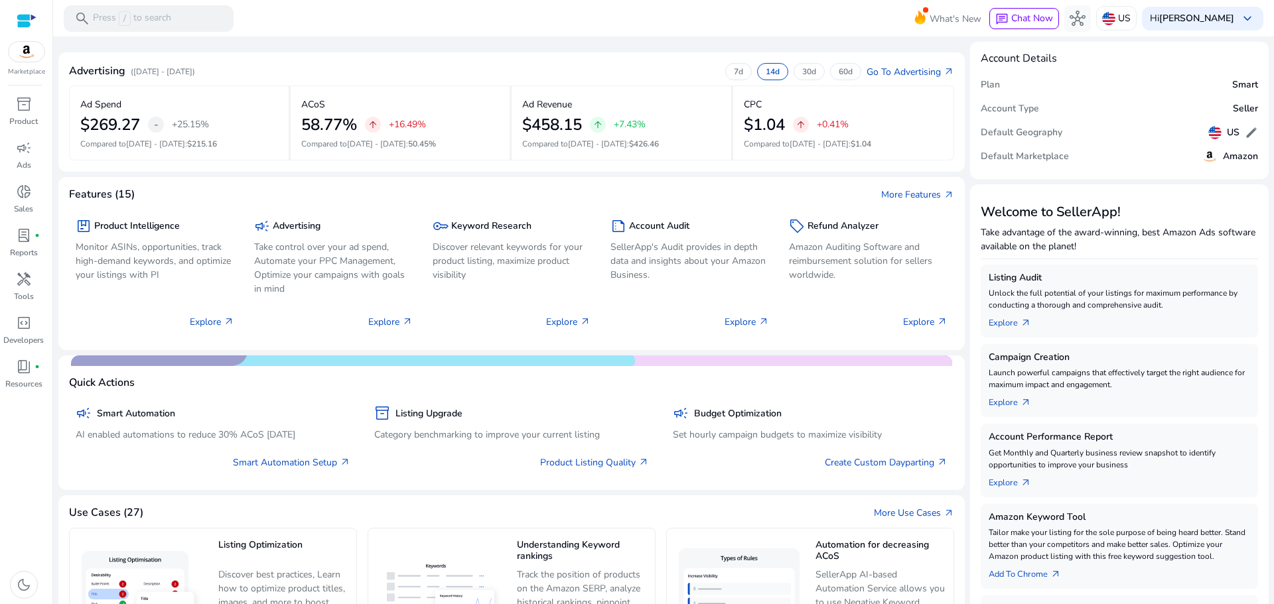
scroll to position [236, 0]
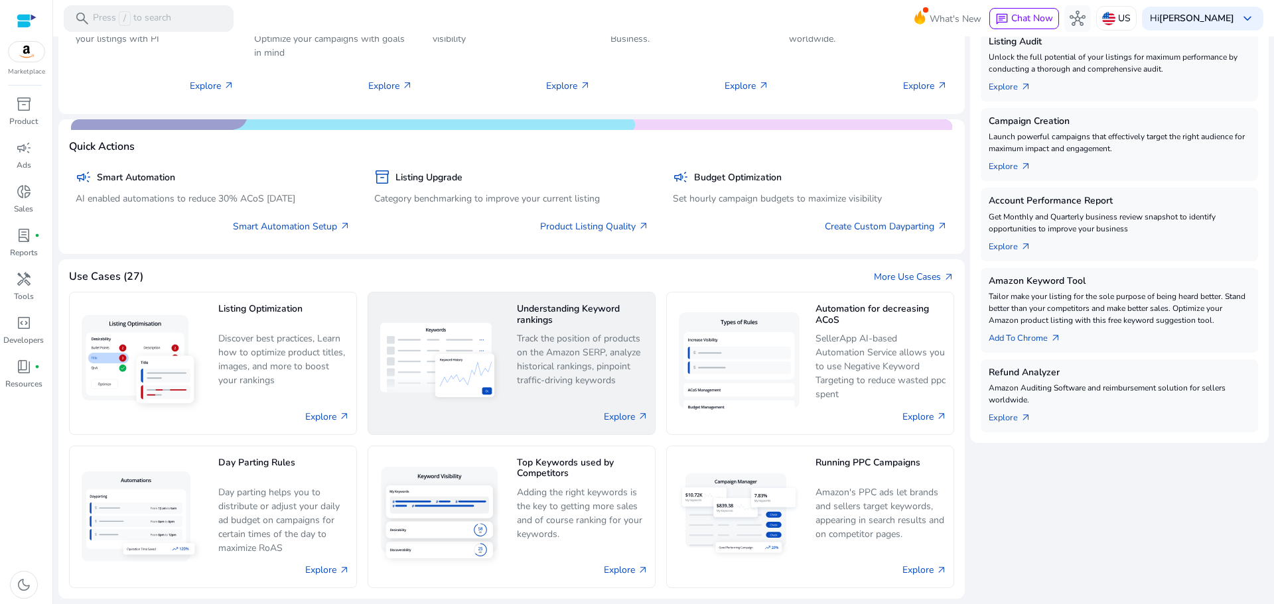
click at [591, 388] on p "Track the position of products on the Amazon SERP, analyze historical rankings,…" at bounding box center [582, 360] width 131 height 56
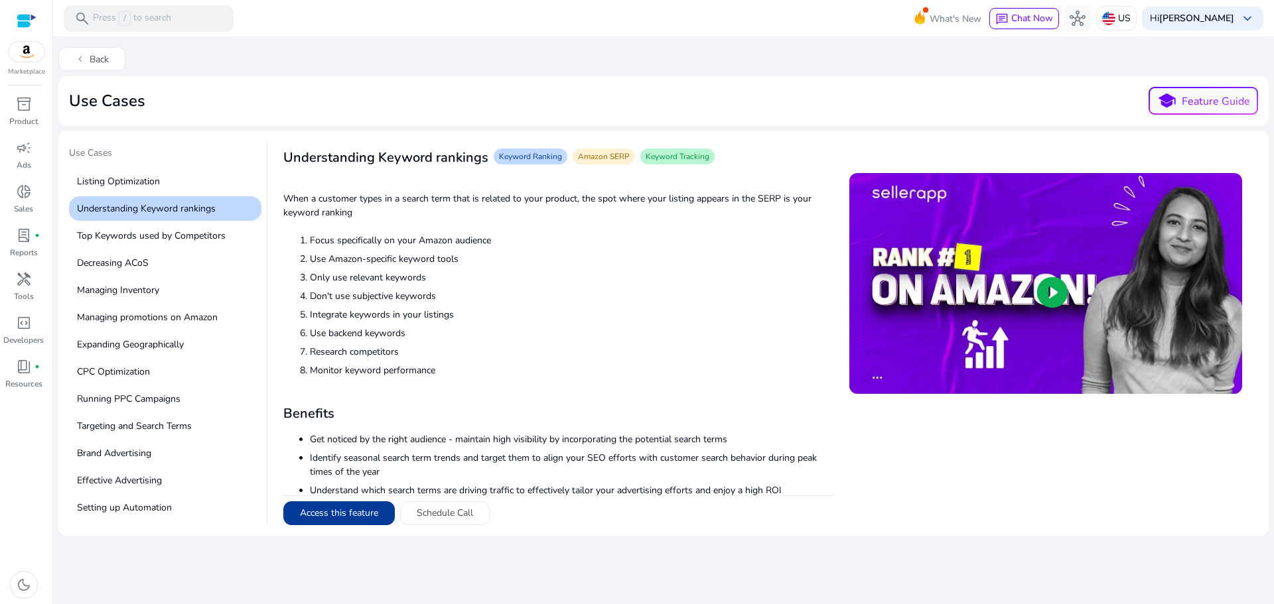
click at [347, 518] on button "Access this feature" at bounding box center [338, 514] width 111 height 24
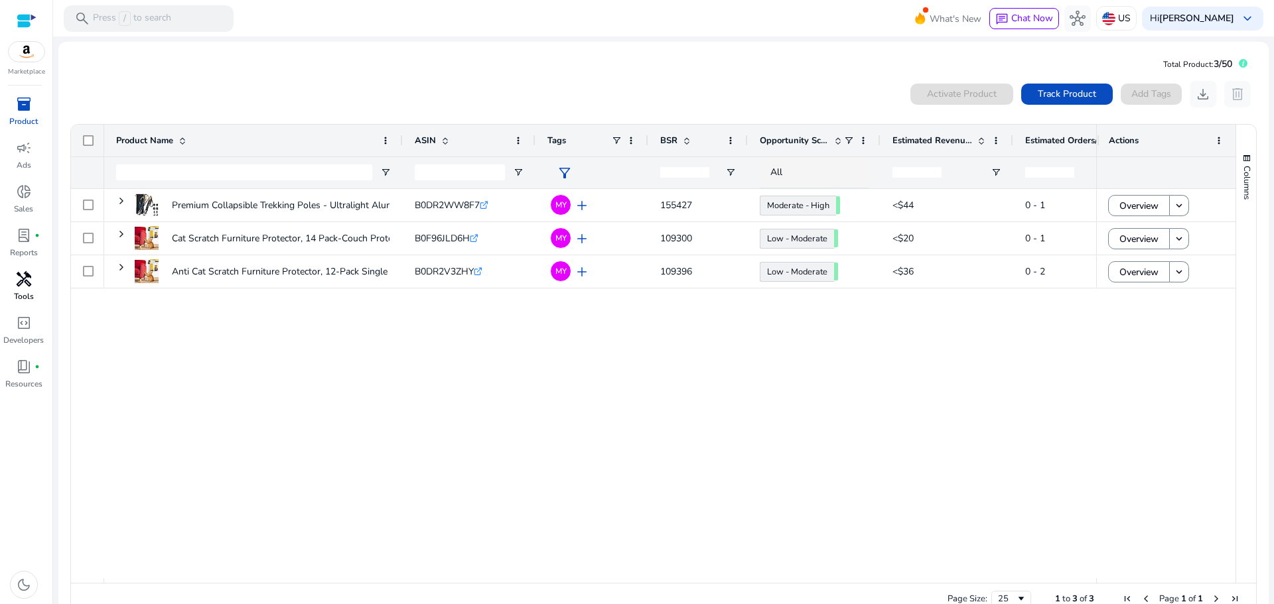
click at [28, 282] on span "handyman" at bounding box center [24, 279] width 16 height 16
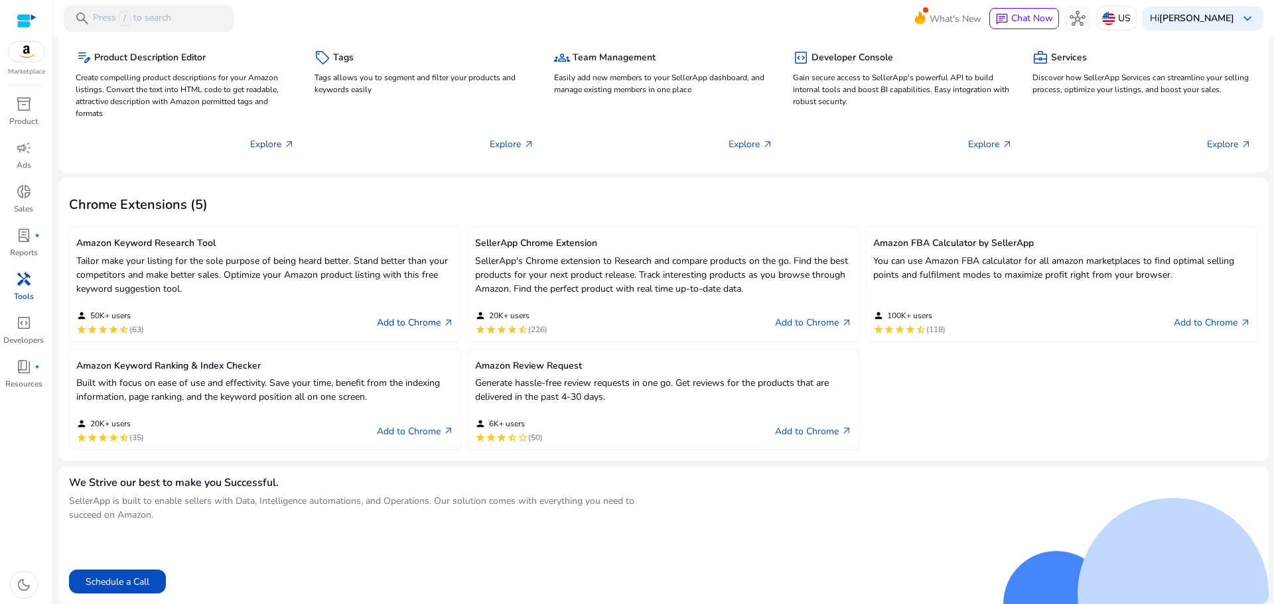
click at [417, 324] on link "Add to Chrome arrow_outward" at bounding box center [415, 323] width 77 height 16
